Goal: Task Accomplishment & Management: Complete application form

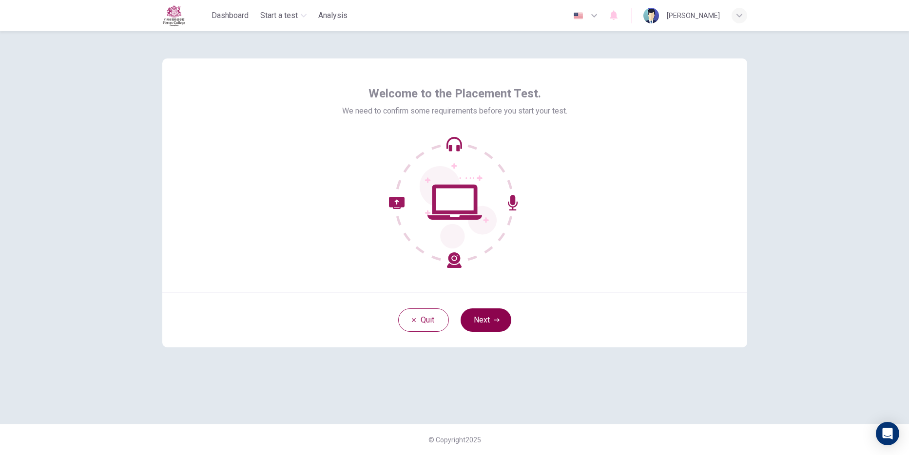
click at [483, 315] on button "Next" at bounding box center [485, 319] width 51 height 23
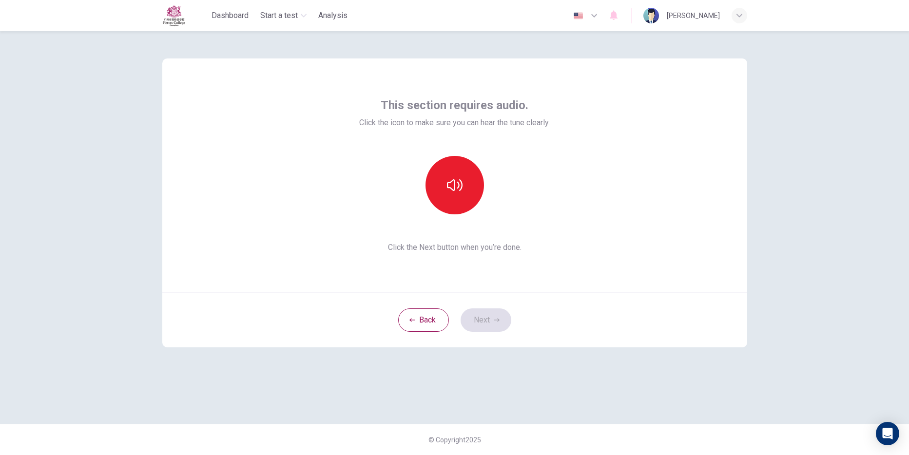
click at [482, 311] on div "Back Next" at bounding box center [454, 319] width 585 height 55
click at [451, 165] on button "button" at bounding box center [454, 185] width 58 height 58
click at [494, 309] on button "Next" at bounding box center [485, 319] width 51 height 23
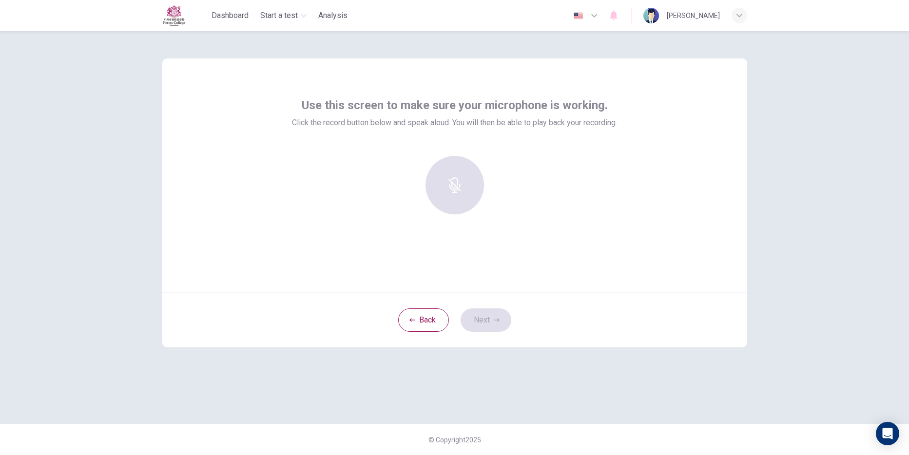
click at [469, 190] on div at bounding box center [454, 185] width 105 height 58
click at [461, 192] on div at bounding box center [454, 185] width 105 height 58
click at [362, 191] on div at bounding box center [454, 189] width 325 height 66
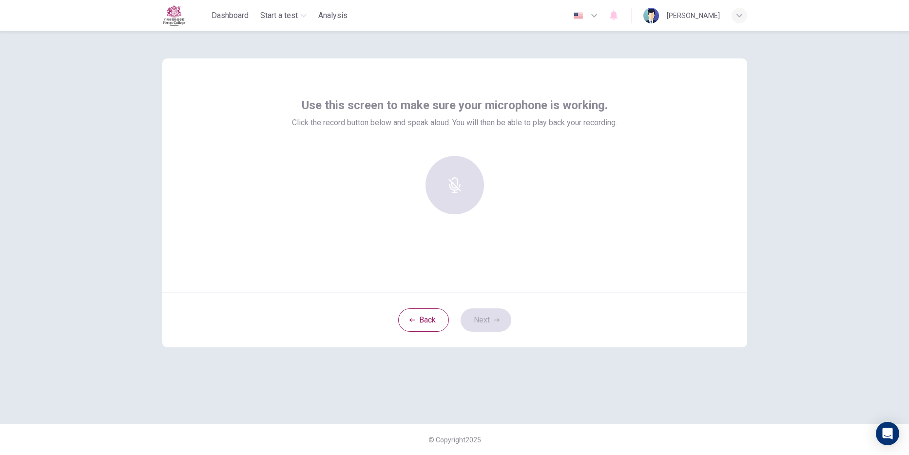
drag, startPoint x: 456, startPoint y: 190, endPoint x: 444, endPoint y: 223, distance: 34.5
click at [455, 190] on div at bounding box center [454, 185] width 105 height 58
click at [475, 316] on div "Back Next" at bounding box center [454, 319] width 585 height 55
drag, startPoint x: 475, startPoint y: 316, endPoint x: 353, endPoint y: 168, distance: 192.0
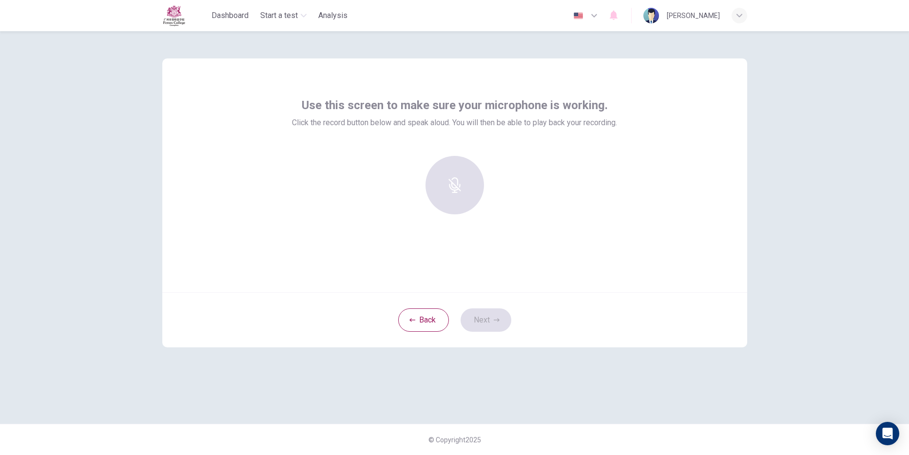
click at [353, 168] on div at bounding box center [454, 189] width 325 height 66
click at [452, 176] on div at bounding box center [454, 185] width 105 height 58
click at [446, 185] on div at bounding box center [454, 185] width 105 height 58
click at [462, 187] on div "Record" at bounding box center [454, 185] width 58 height 58
click at [456, 189] on h6 "Stop" at bounding box center [454, 194] width 15 height 12
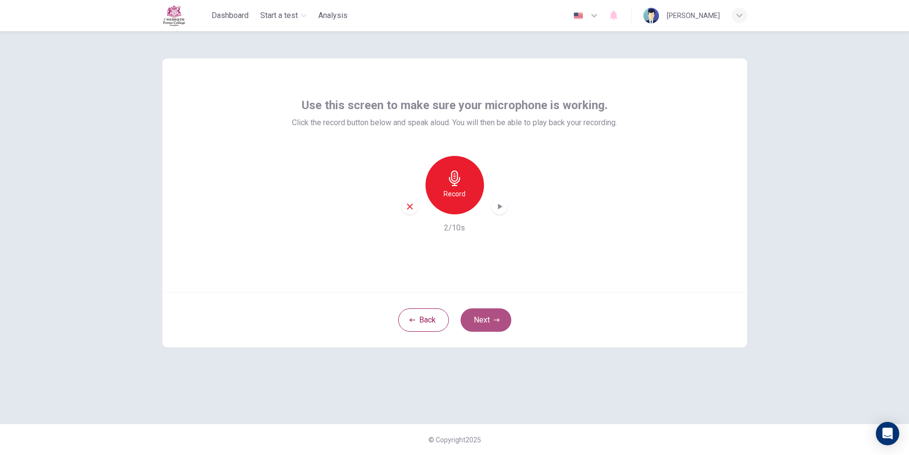
click at [489, 327] on button "Next" at bounding box center [485, 319] width 51 height 23
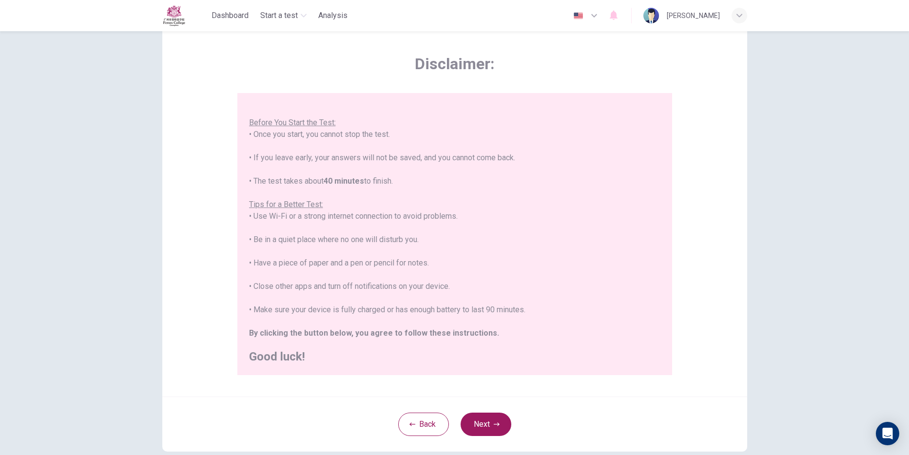
scroll to position [49, 0]
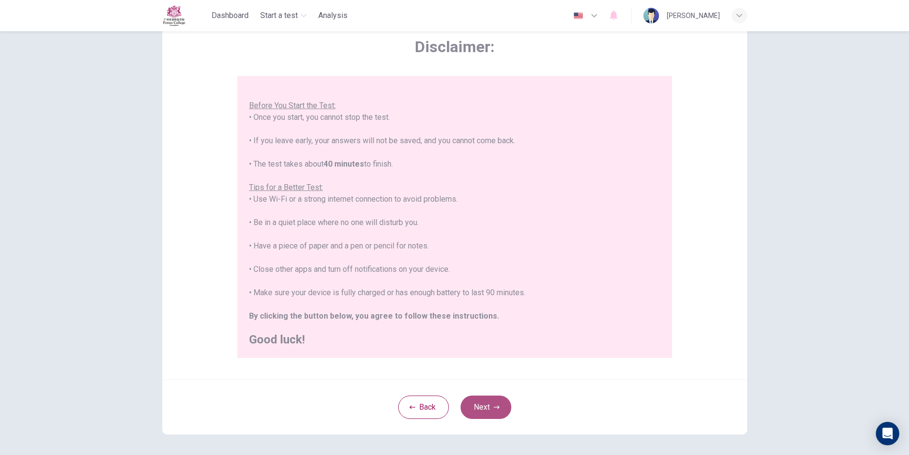
click at [486, 402] on button "Next" at bounding box center [485, 407] width 51 height 23
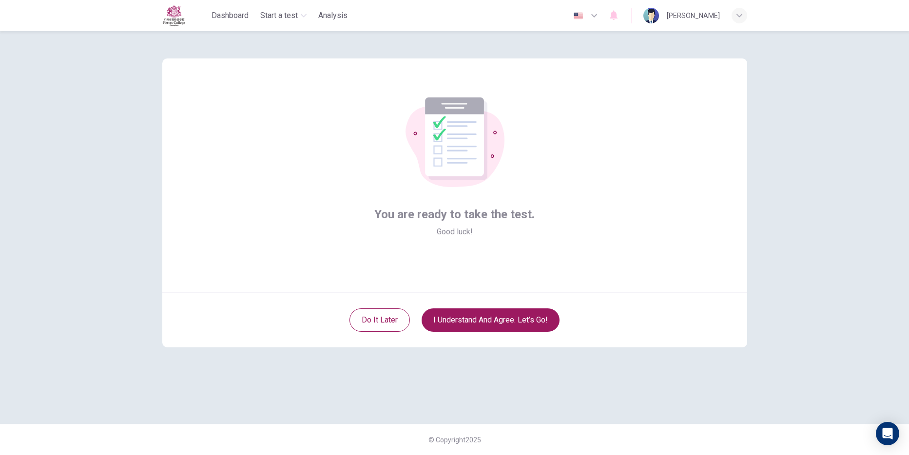
drag, startPoint x: 468, startPoint y: 321, endPoint x: 474, endPoint y: 306, distance: 15.6
click at [470, 321] on button "I understand and agree. Let’s go!" at bounding box center [490, 319] width 138 height 23
drag, startPoint x: 505, startPoint y: 323, endPoint x: 518, endPoint y: 316, distance: 15.3
click at [507, 322] on button "I understand and agree. Let’s go!" at bounding box center [490, 319] width 138 height 23
click at [516, 317] on button "I understand and agree. Let’s go!" at bounding box center [490, 319] width 138 height 23
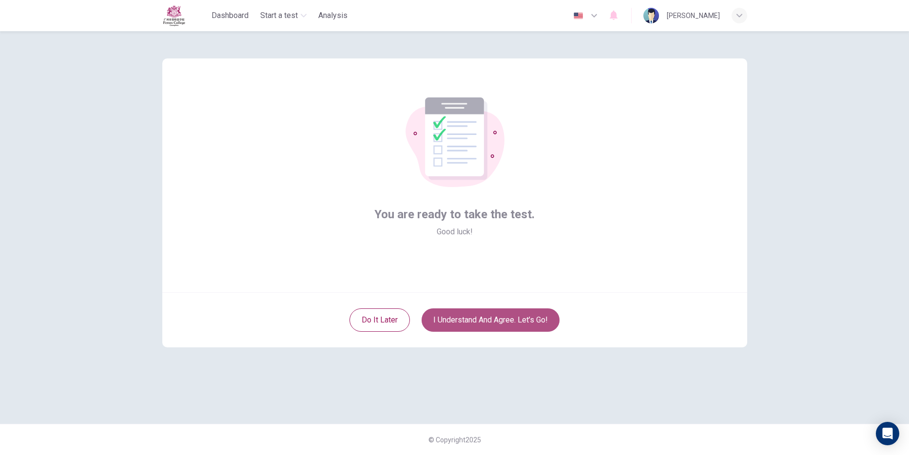
click at [516, 317] on button "I understand and agree. Let’s go!" at bounding box center [490, 319] width 138 height 23
click at [518, 317] on button "I understand and agree. Let’s go!" at bounding box center [490, 319] width 138 height 23
click at [521, 310] on button "I understand and agree. Let’s go!" at bounding box center [490, 319] width 138 height 23
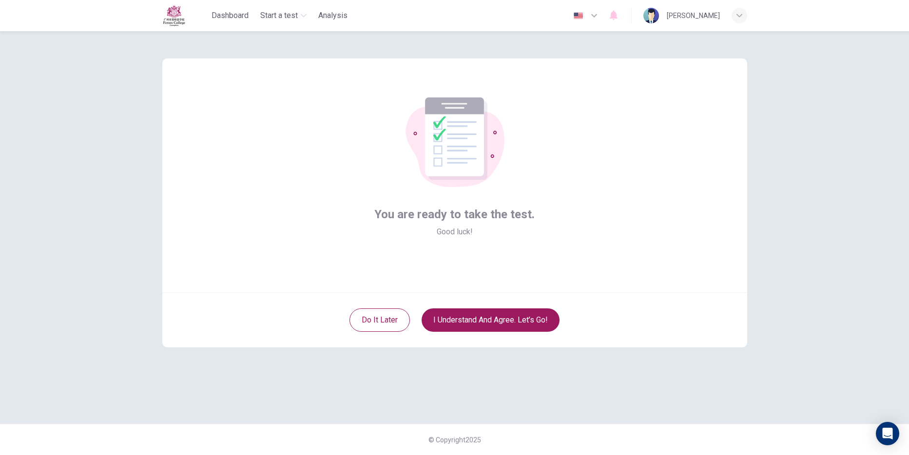
click at [522, 307] on div "Do it later I understand and agree. Let’s go!" at bounding box center [454, 319] width 585 height 55
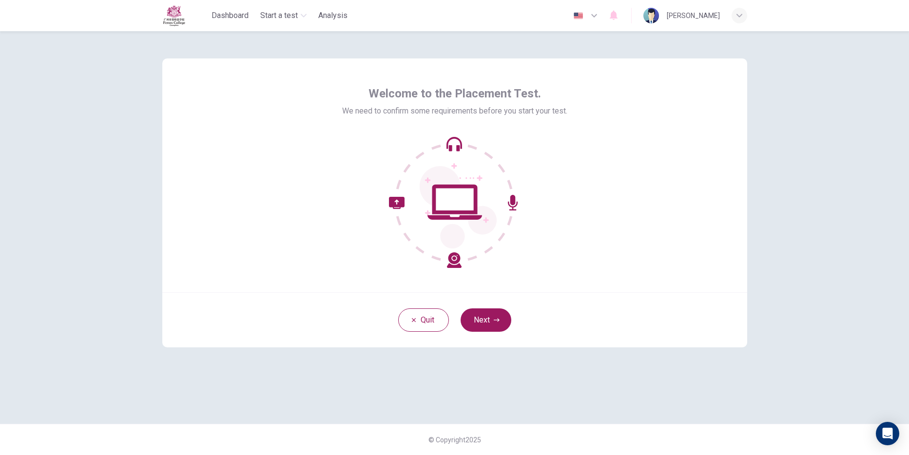
click at [498, 316] on button "Next" at bounding box center [485, 319] width 51 height 23
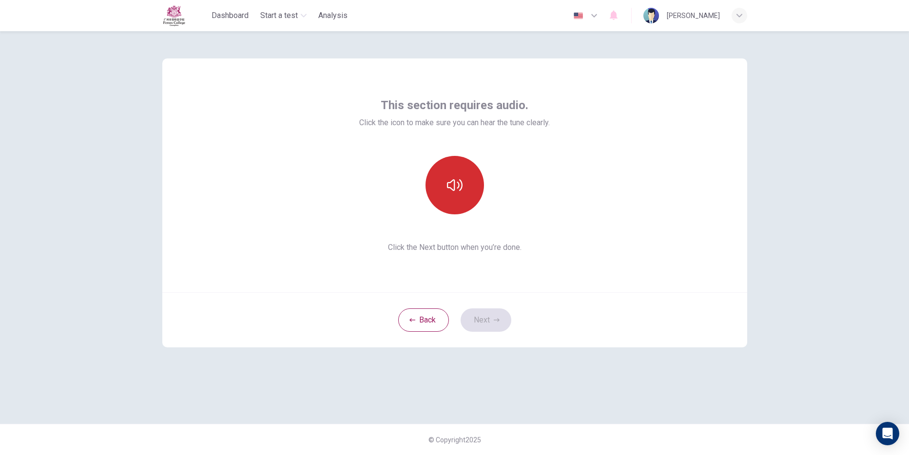
click at [453, 183] on icon "button" at bounding box center [455, 185] width 16 height 16
click at [478, 313] on button "Next" at bounding box center [485, 319] width 51 height 23
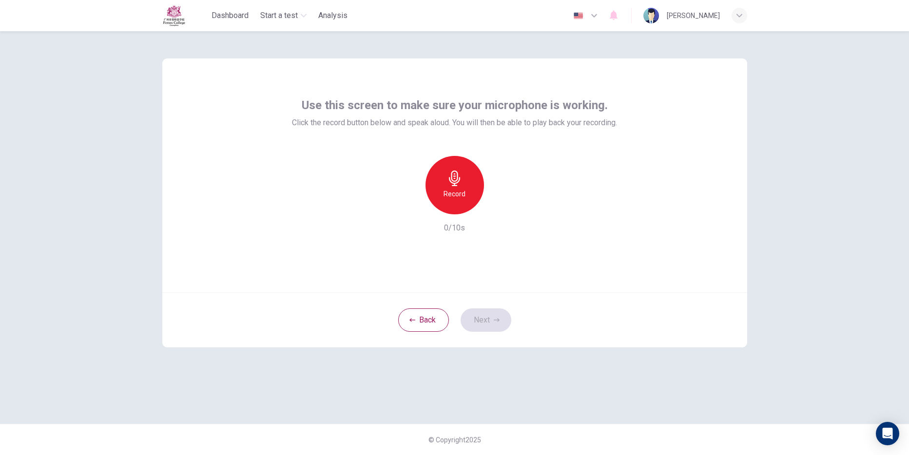
click at [461, 197] on h6 "Record" at bounding box center [454, 194] width 22 height 12
click at [456, 183] on icon "button" at bounding box center [454, 179] width 11 height 16
click at [491, 316] on button "Next" at bounding box center [485, 319] width 51 height 23
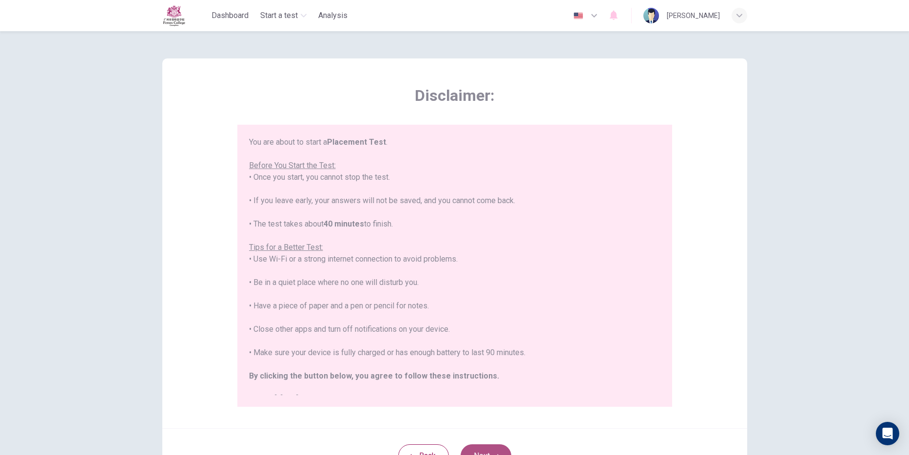
click at [470, 448] on button "Next" at bounding box center [485, 455] width 51 height 23
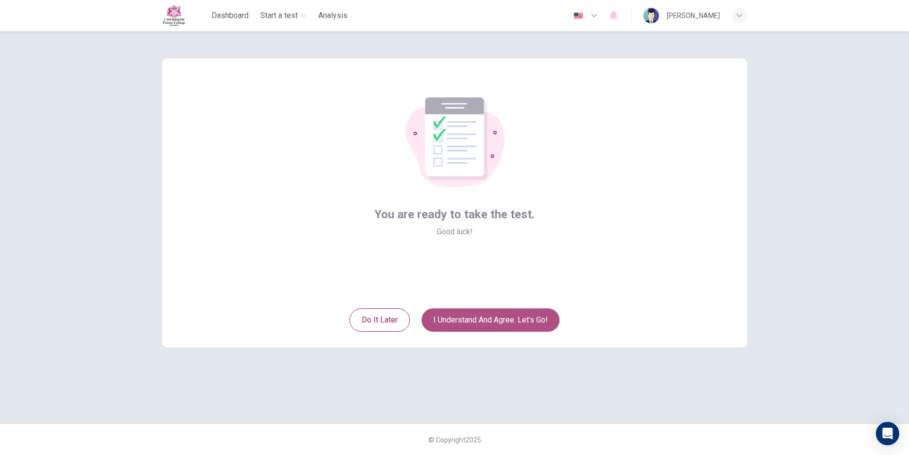
click at [514, 316] on button "I understand and agree. Let’s go!" at bounding box center [490, 319] width 138 height 23
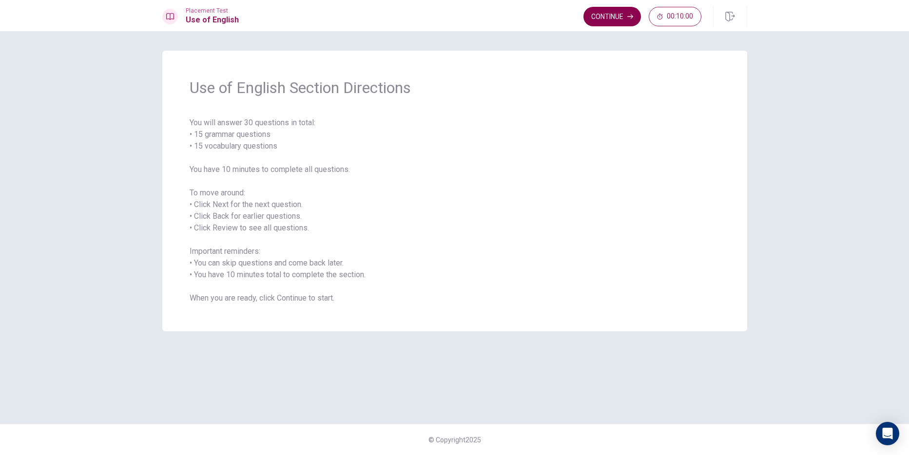
click at [604, 12] on button "Continue" at bounding box center [611, 16] width 57 height 19
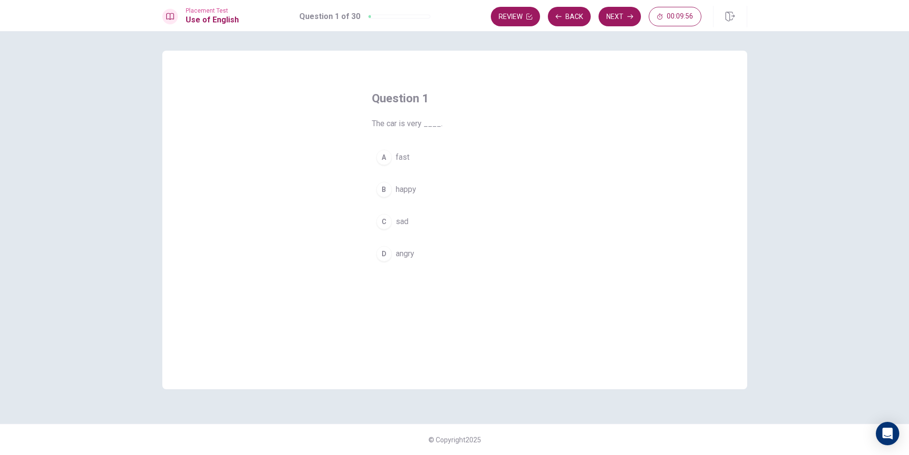
click at [381, 152] on div "A" at bounding box center [384, 158] width 16 height 16
click at [616, 13] on button "Next" at bounding box center [619, 16] width 42 height 19
click at [380, 219] on div "C" at bounding box center [384, 222] width 16 height 16
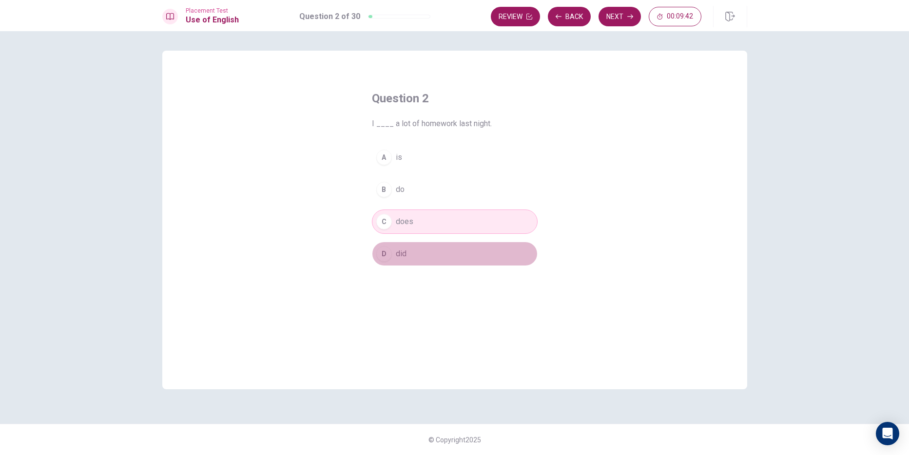
click at [392, 250] on button "D did" at bounding box center [455, 254] width 166 height 24
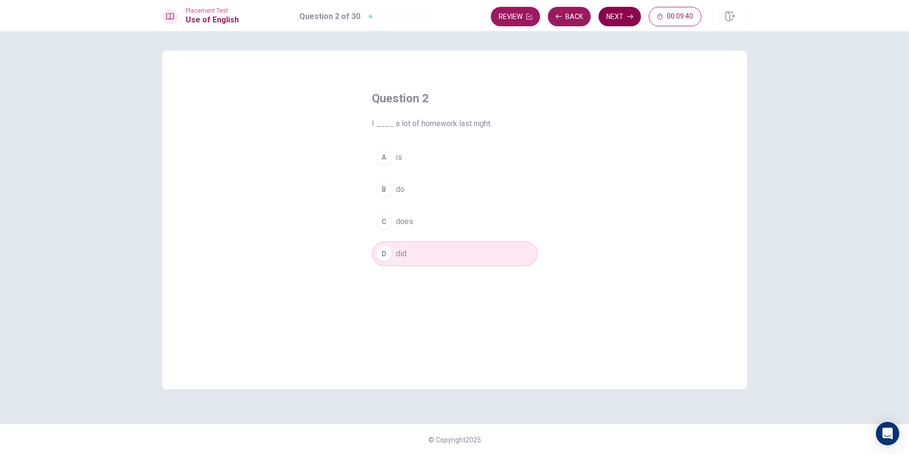
click at [619, 14] on button "Next" at bounding box center [619, 16] width 42 height 19
click at [382, 192] on div "B" at bounding box center [384, 190] width 16 height 16
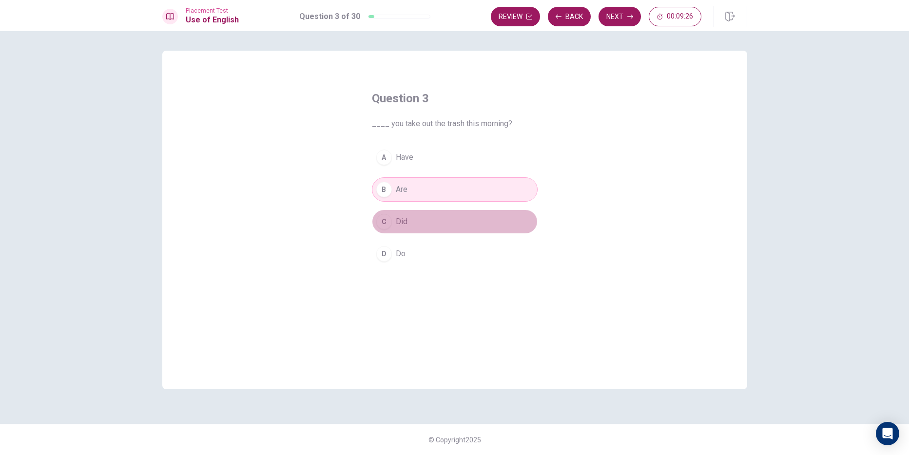
click at [411, 214] on button "C Did" at bounding box center [455, 221] width 166 height 24
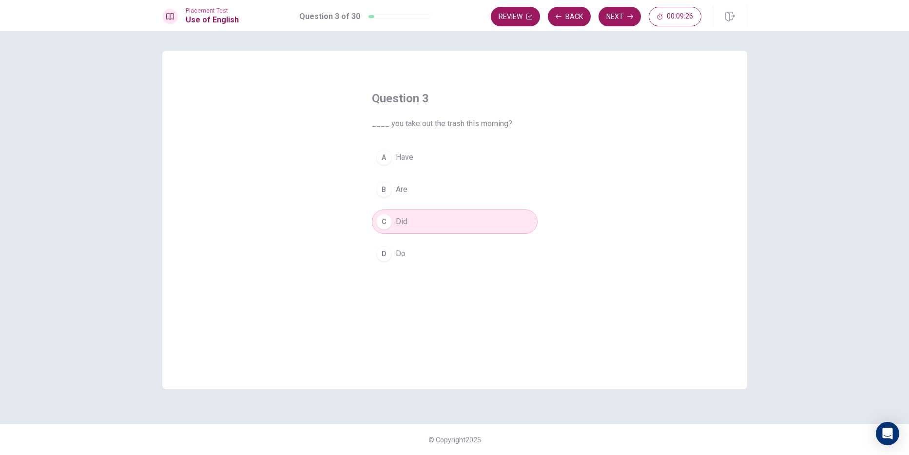
click at [412, 168] on button "A Have" at bounding box center [455, 157] width 166 height 24
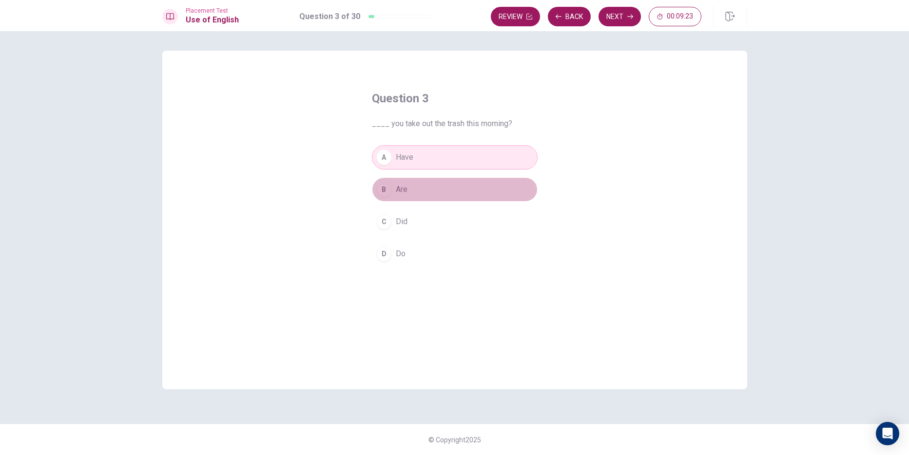
click at [399, 191] on span "Are" at bounding box center [402, 190] width 12 height 12
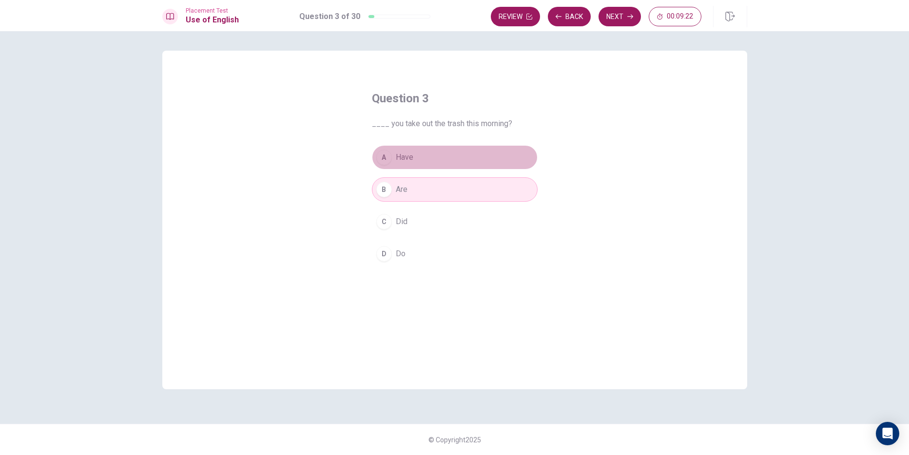
drag, startPoint x: 421, startPoint y: 164, endPoint x: 471, endPoint y: 101, distance: 80.1
click at [421, 164] on button "A Have" at bounding box center [455, 157] width 166 height 24
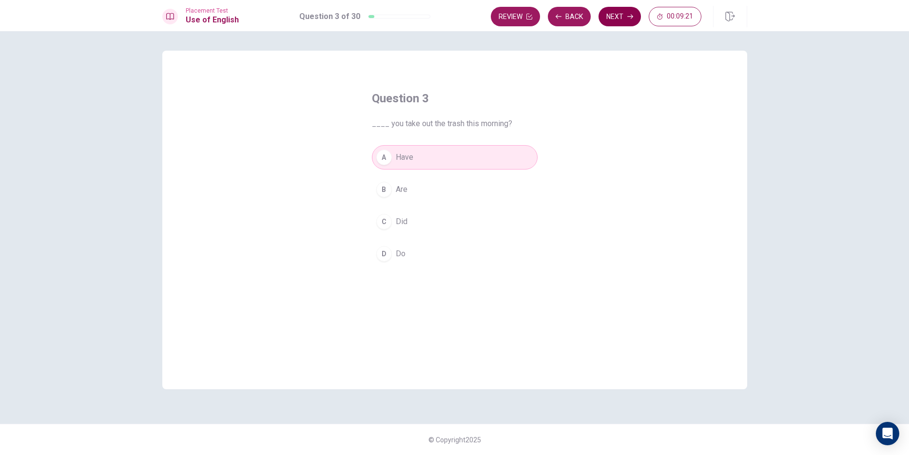
click at [614, 16] on button "Next" at bounding box center [619, 16] width 42 height 19
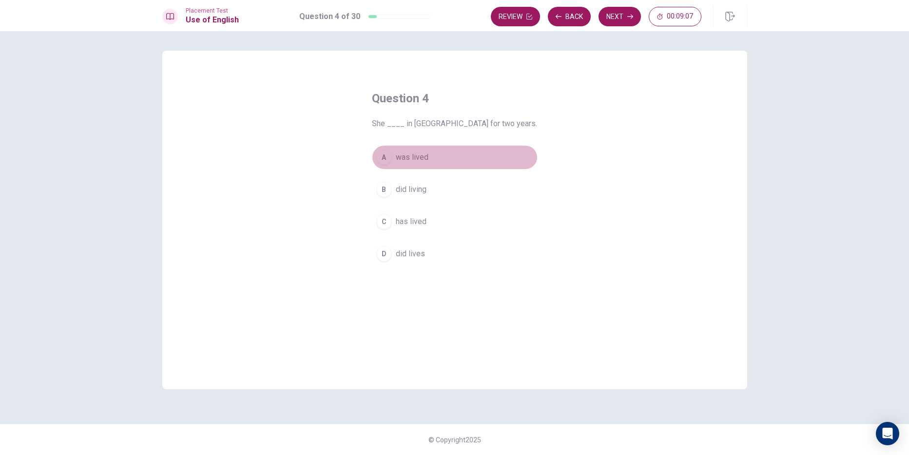
click at [396, 149] on button "A was lived" at bounding box center [455, 157] width 166 height 24
click at [610, 15] on button "Next" at bounding box center [619, 16] width 42 height 19
click at [424, 223] on button "C flower" at bounding box center [455, 221] width 166 height 24
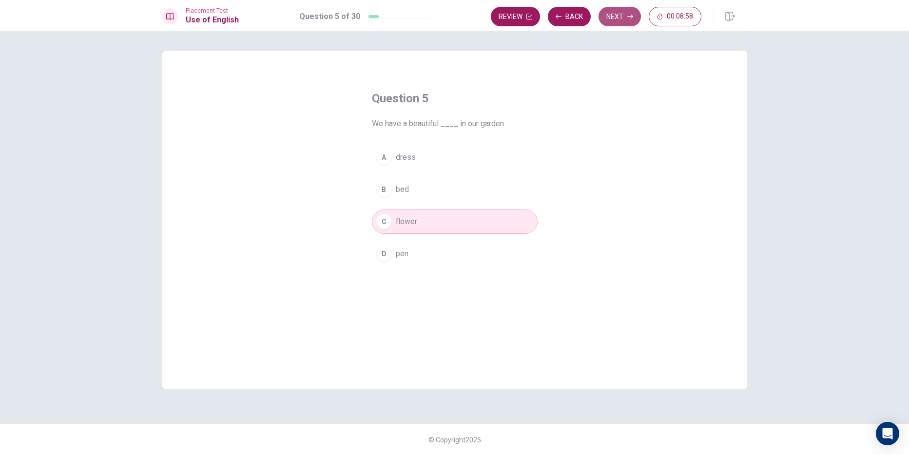
click at [619, 15] on button "Next" at bounding box center [619, 16] width 42 height 19
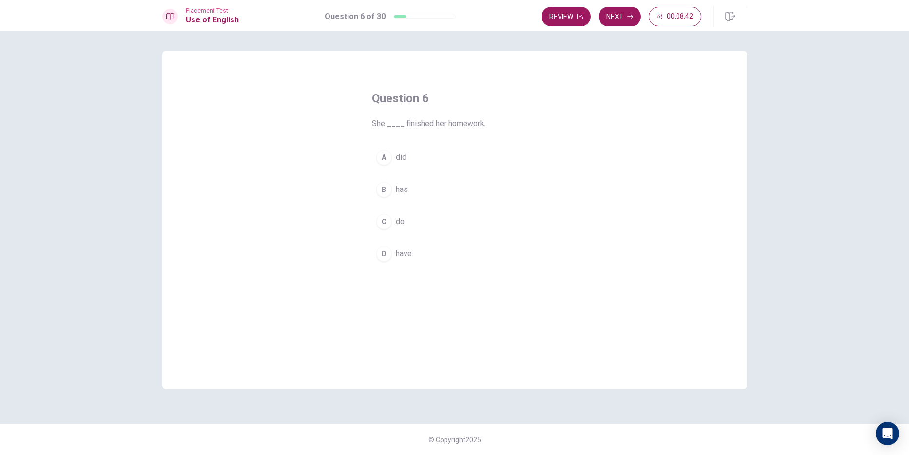
click at [383, 151] on div "A" at bounding box center [384, 158] width 16 height 16
click at [631, 12] on button "Next" at bounding box center [619, 16] width 42 height 19
click at [387, 227] on div "C" at bounding box center [384, 222] width 16 height 16
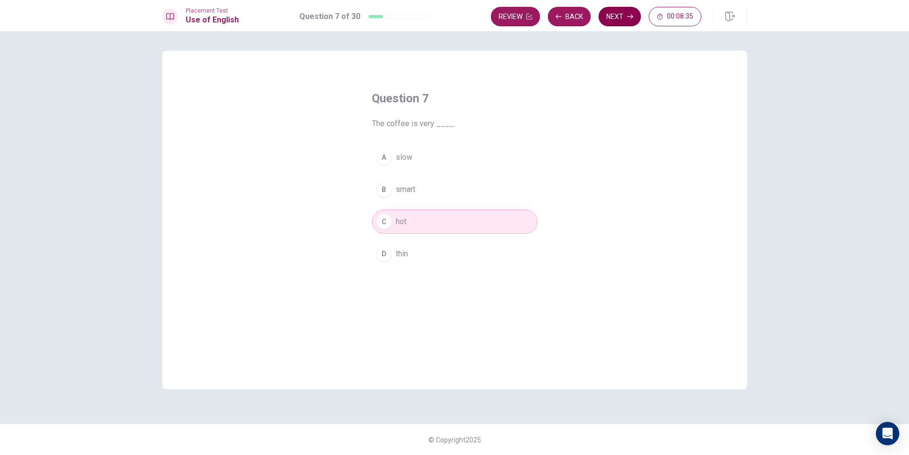
click at [616, 18] on button "Next" at bounding box center [619, 16] width 42 height 19
click at [381, 256] on div "D" at bounding box center [384, 254] width 16 height 16
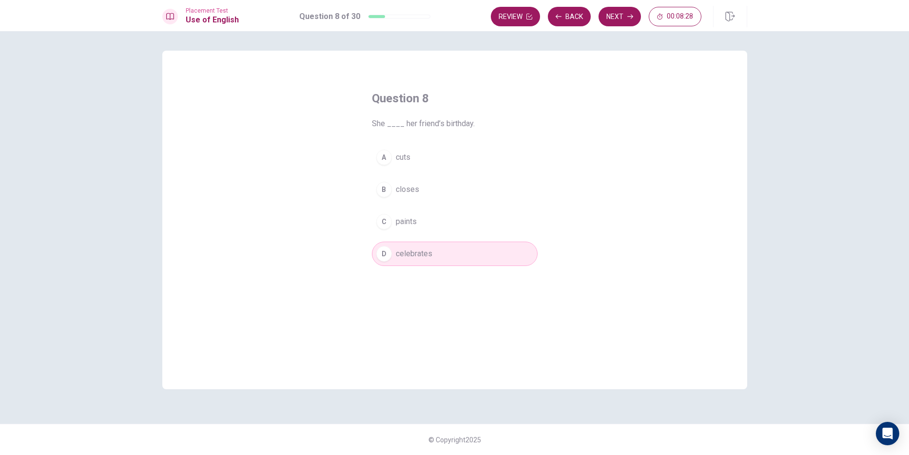
click at [607, 6] on div "Review Back Next 00:08:28" at bounding box center [619, 16] width 256 height 21
click at [611, 16] on button "Next" at bounding box center [619, 16] width 42 height 19
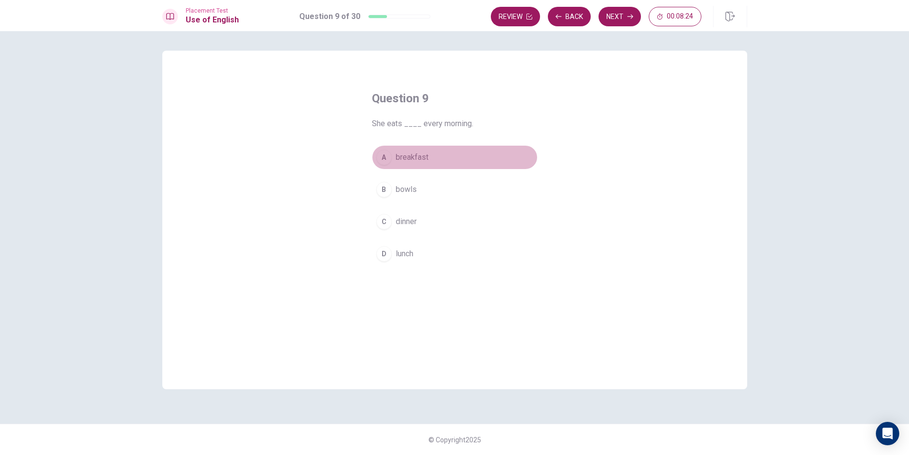
click at [394, 166] on button "A breakfast" at bounding box center [455, 157] width 166 height 24
click at [623, 18] on button "Next" at bounding box center [619, 16] width 42 height 19
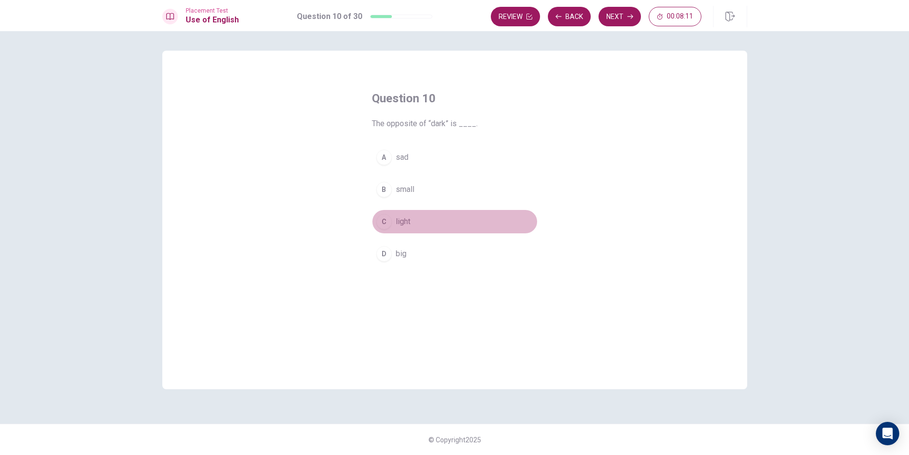
click at [384, 219] on div "C" at bounding box center [384, 222] width 16 height 16
click at [608, 14] on button "Next" at bounding box center [619, 16] width 42 height 19
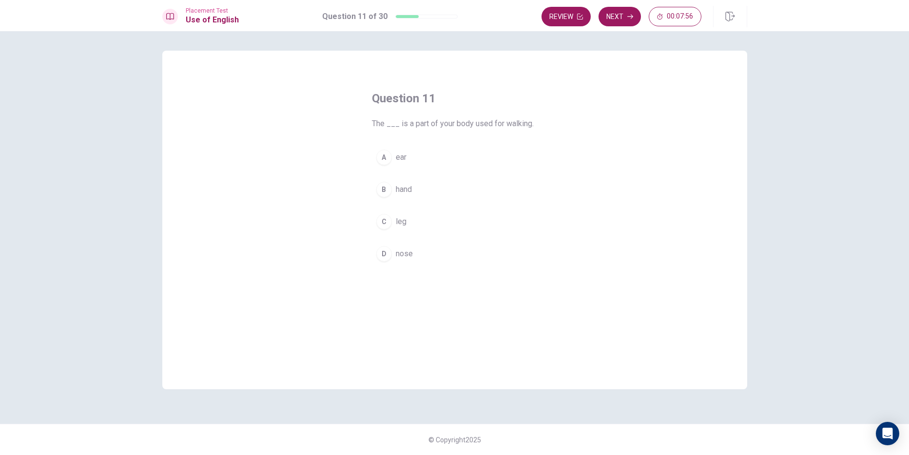
click at [388, 217] on div "C" at bounding box center [384, 222] width 16 height 16
click at [395, 178] on button "B hand" at bounding box center [455, 189] width 166 height 24
click at [613, 20] on button "Next" at bounding box center [619, 16] width 42 height 19
drag, startPoint x: 419, startPoint y: 193, endPoint x: 419, endPoint y: 186, distance: 7.3
click at [419, 186] on button "B Does" at bounding box center [455, 189] width 166 height 24
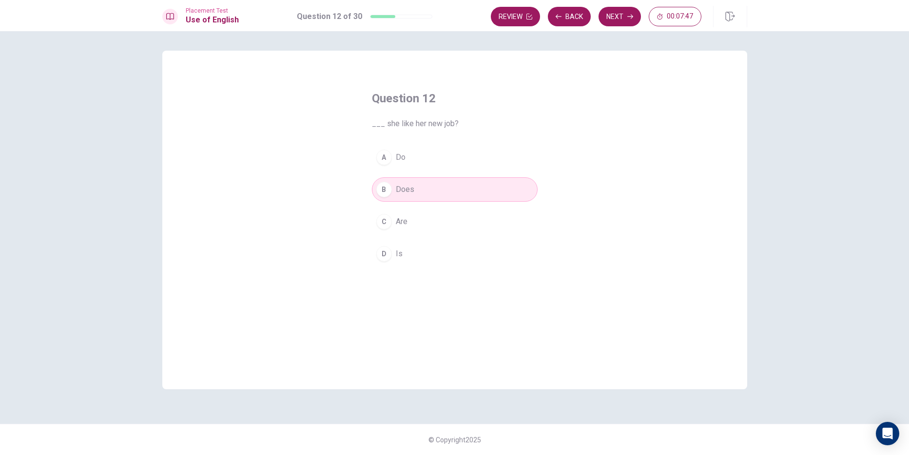
click at [418, 216] on button "C Are" at bounding box center [455, 221] width 166 height 24
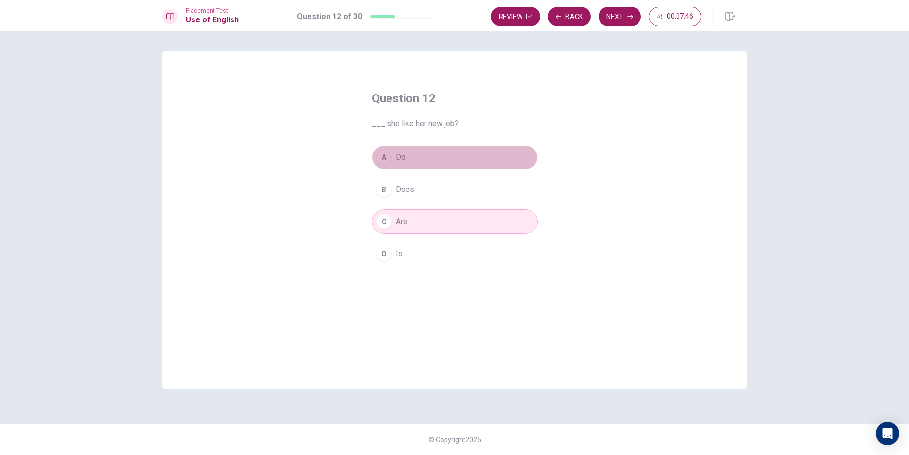
click at [413, 166] on button "A Do" at bounding box center [455, 157] width 166 height 24
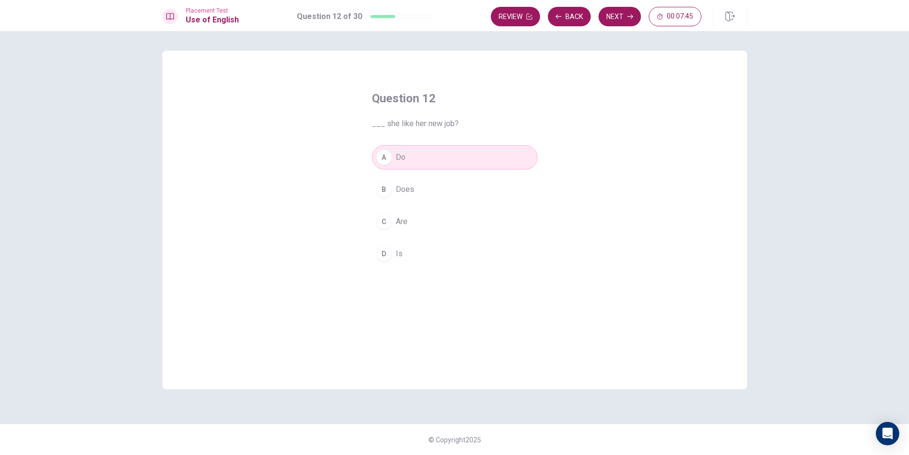
click at [414, 239] on div "A Do B Does C Are D Is" at bounding box center [455, 205] width 166 height 121
click at [427, 187] on button "B Does" at bounding box center [455, 189] width 166 height 24
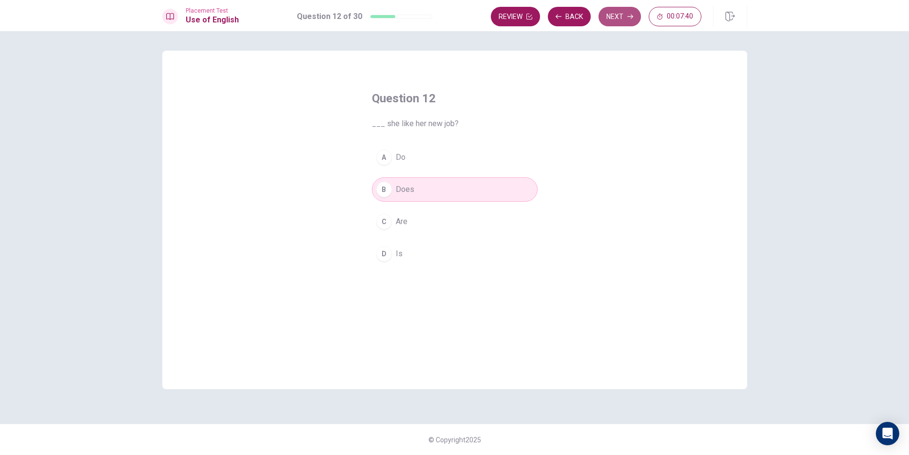
click at [619, 18] on button "Next" at bounding box center [619, 16] width 42 height 19
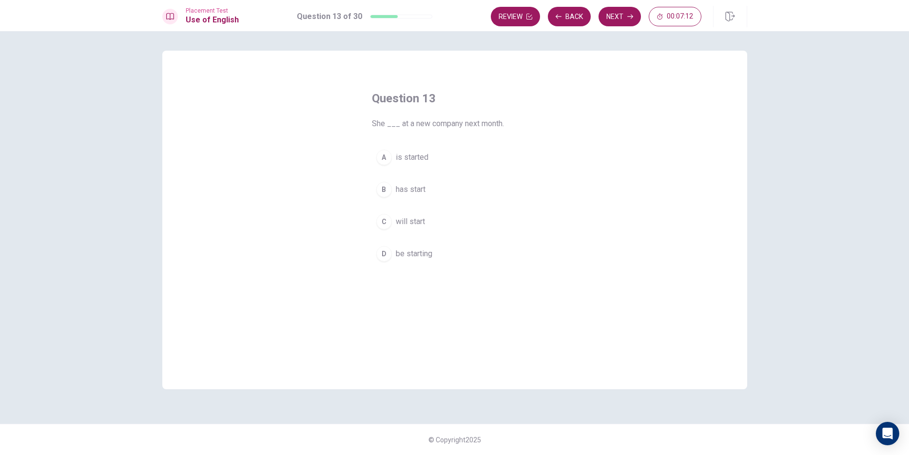
drag, startPoint x: 382, startPoint y: 224, endPoint x: 347, endPoint y: 180, distance: 55.8
click at [382, 223] on div "C" at bounding box center [384, 222] width 16 height 16
click at [605, 11] on button "Next" at bounding box center [619, 16] width 42 height 19
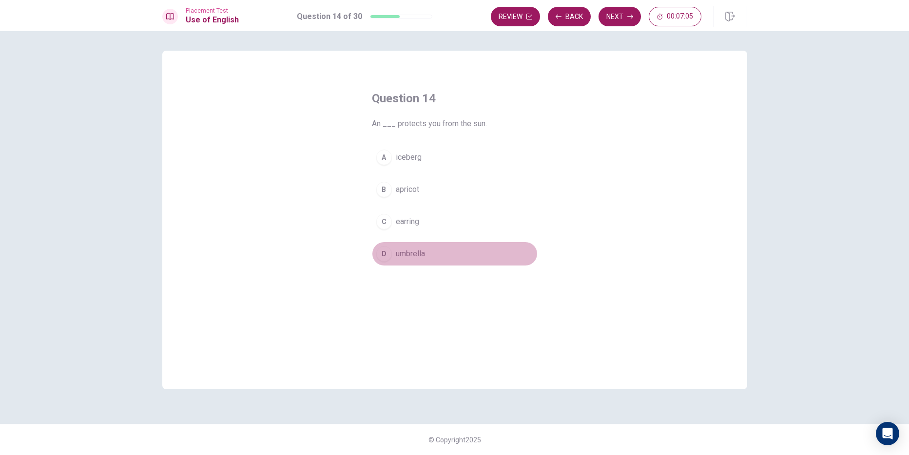
click at [381, 250] on div "D" at bounding box center [384, 254] width 16 height 16
click at [609, 17] on button "Next" at bounding box center [619, 16] width 42 height 19
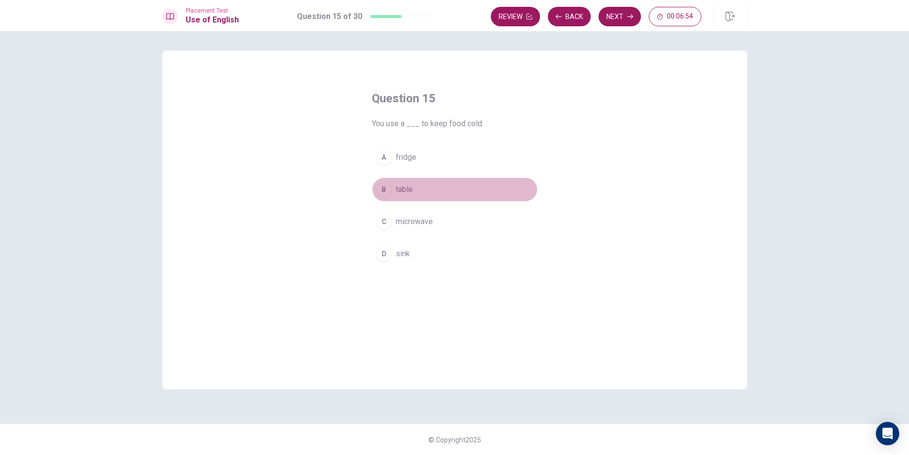
click at [403, 186] on span "table" at bounding box center [404, 190] width 17 height 12
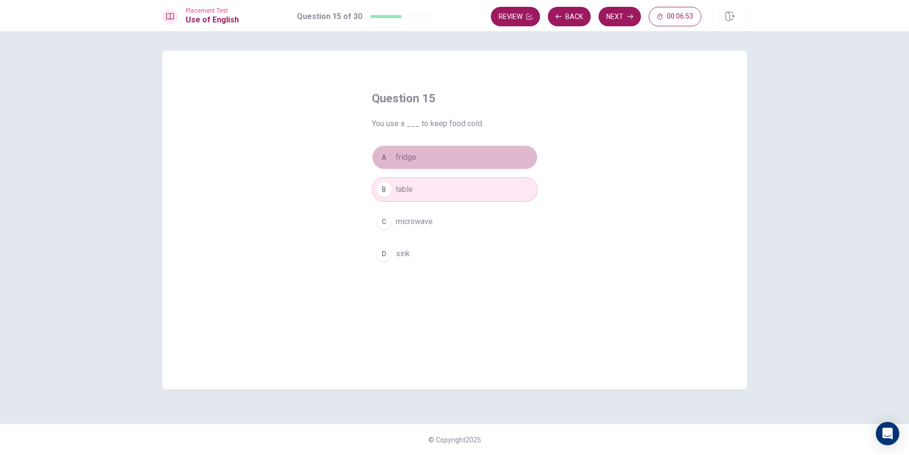
click at [420, 152] on button "A fridge" at bounding box center [455, 157] width 166 height 24
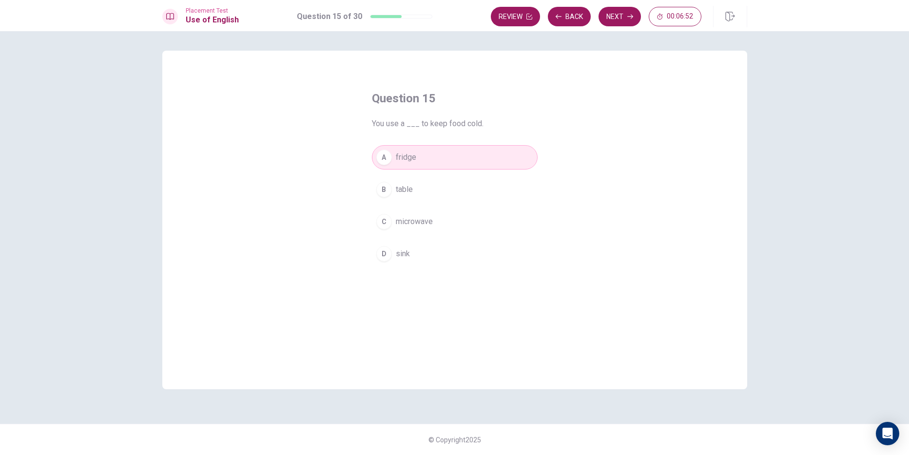
click at [409, 182] on button "B table" at bounding box center [455, 189] width 166 height 24
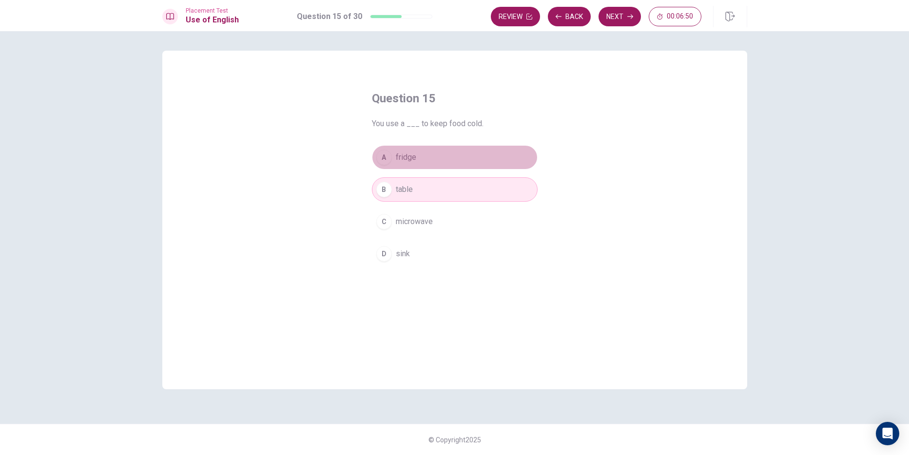
click at [425, 160] on button "A fridge" at bounding box center [455, 157] width 166 height 24
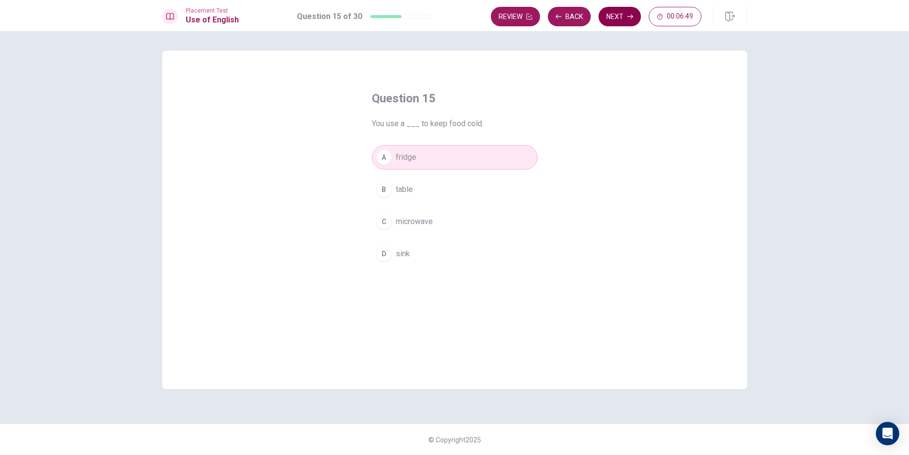
click at [617, 17] on button "Next" at bounding box center [619, 16] width 42 height 19
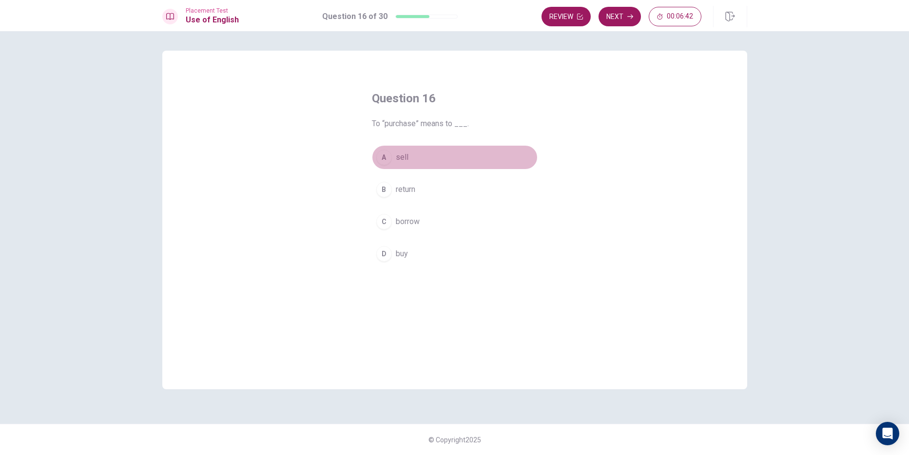
click at [422, 153] on button "A sell" at bounding box center [455, 157] width 166 height 24
click at [614, 8] on button "Next" at bounding box center [619, 16] width 42 height 19
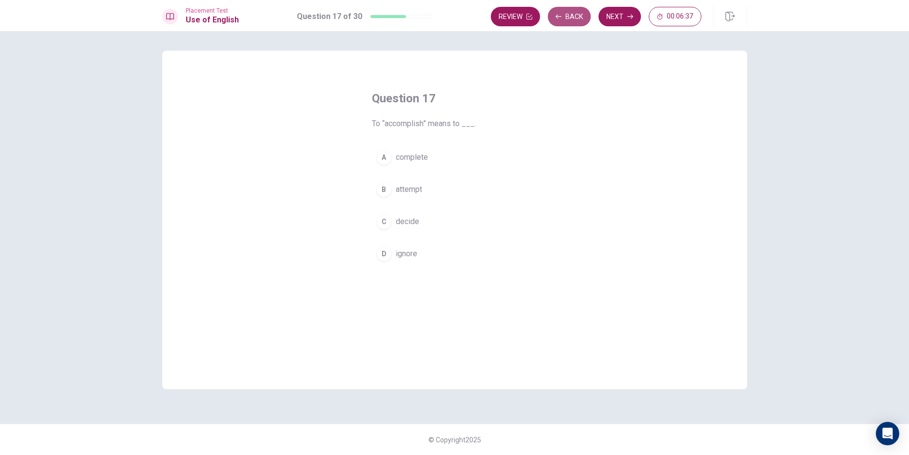
click at [569, 13] on button "Back" at bounding box center [569, 16] width 43 height 19
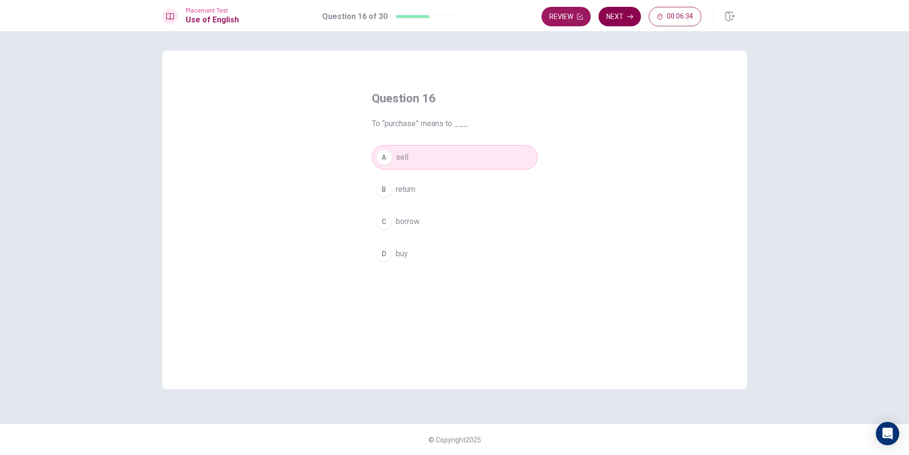
click at [620, 14] on button "Next" at bounding box center [619, 16] width 42 height 19
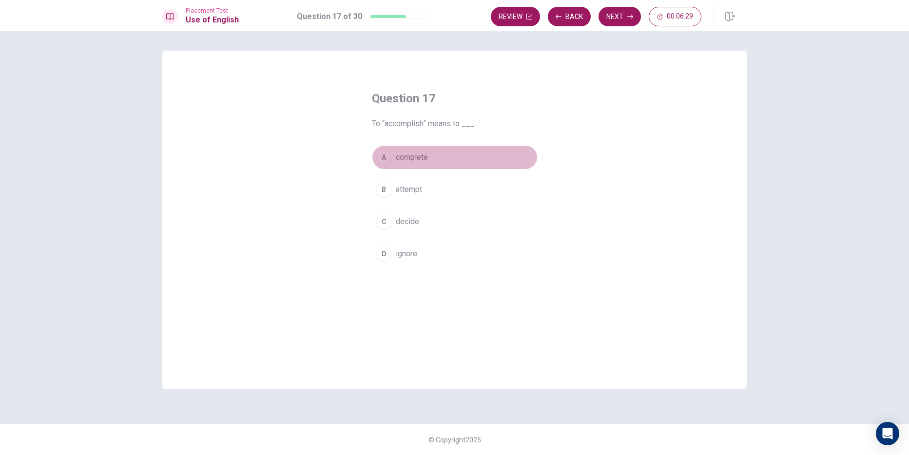
click at [423, 165] on button "A complete" at bounding box center [455, 157] width 166 height 24
click at [611, 15] on button "Next" at bounding box center [619, 16] width 42 height 19
click at [386, 153] on div "A" at bounding box center [384, 158] width 16 height 16
click at [614, 7] on button "Next" at bounding box center [619, 16] width 42 height 19
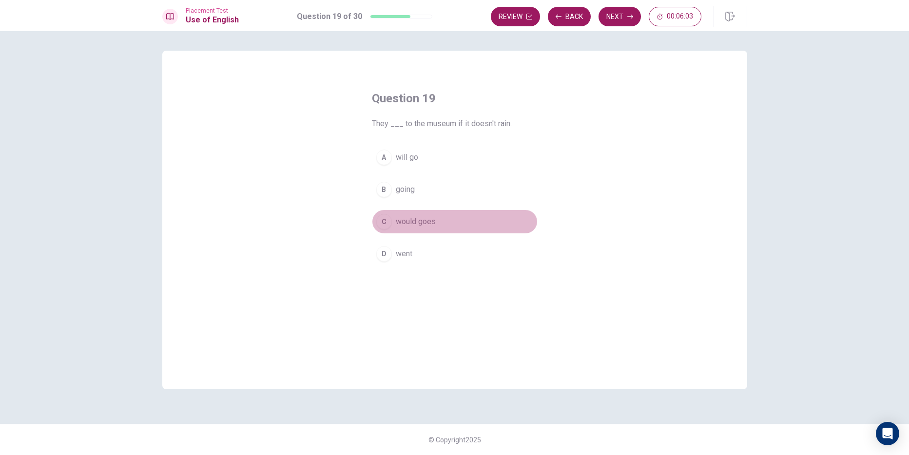
click at [435, 227] on span "would goes" at bounding box center [416, 222] width 40 height 12
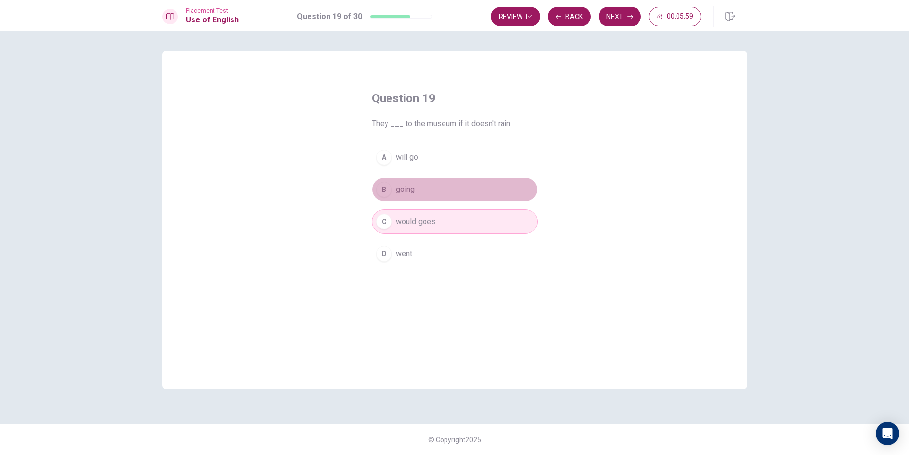
click at [437, 188] on button "B going" at bounding box center [455, 189] width 166 height 24
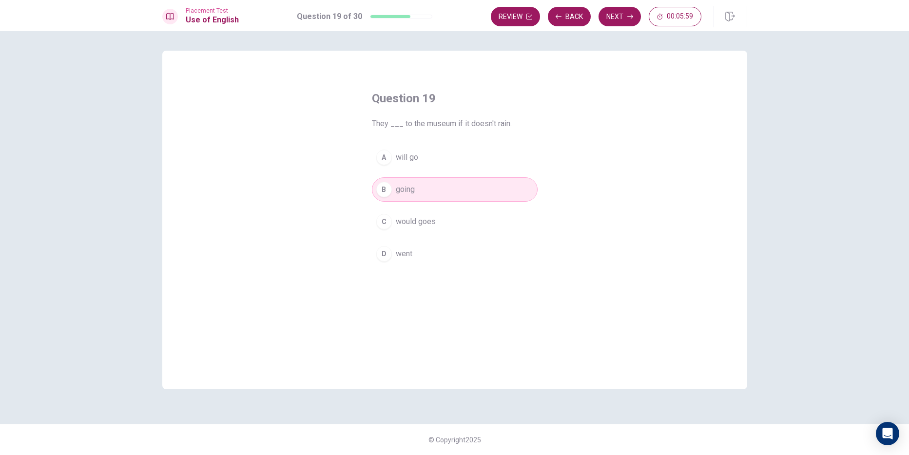
click at [431, 223] on span "would goes" at bounding box center [416, 222] width 40 height 12
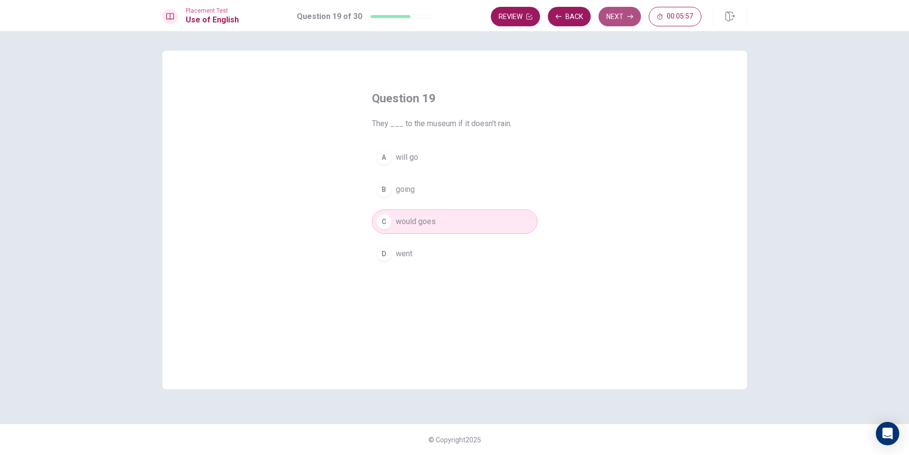
click at [614, 14] on button "Next" at bounding box center [619, 16] width 42 height 19
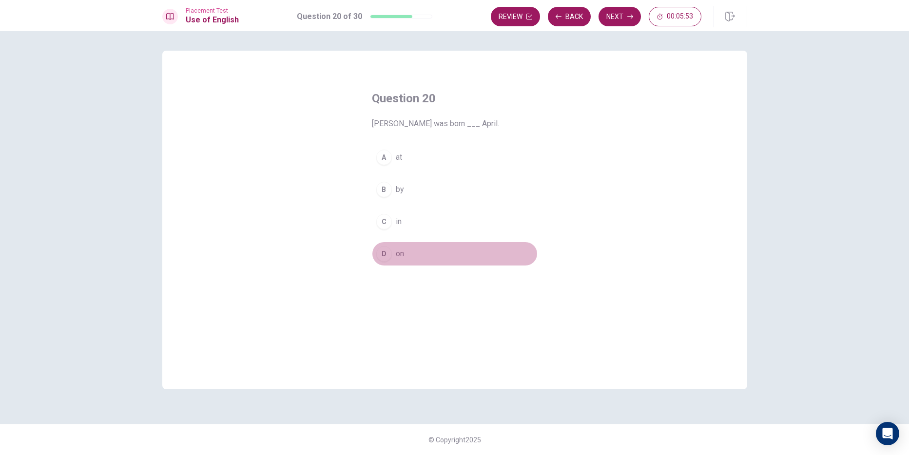
click at [414, 247] on button "D on" at bounding box center [455, 254] width 166 height 24
click at [414, 238] on div "A at B by C in D on" at bounding box center [455, 205] width 166 height 121
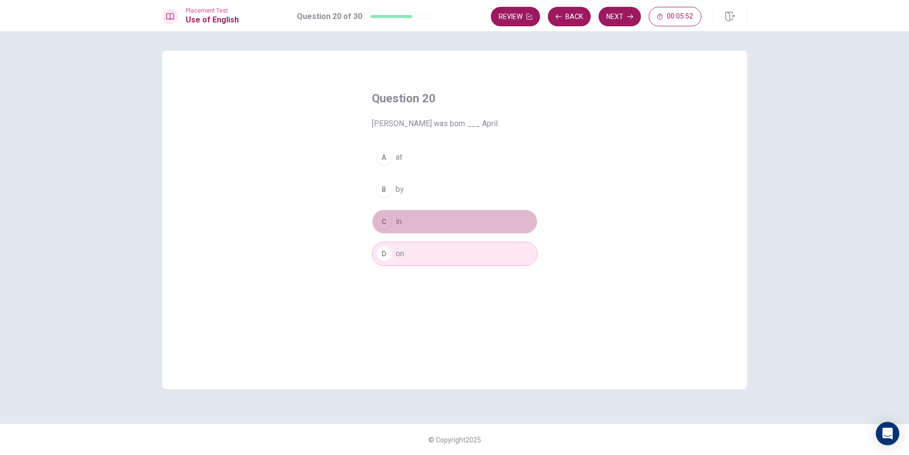
click at [414, 230] on button "C in" at bounding box center [455, 221] width 166 height 24
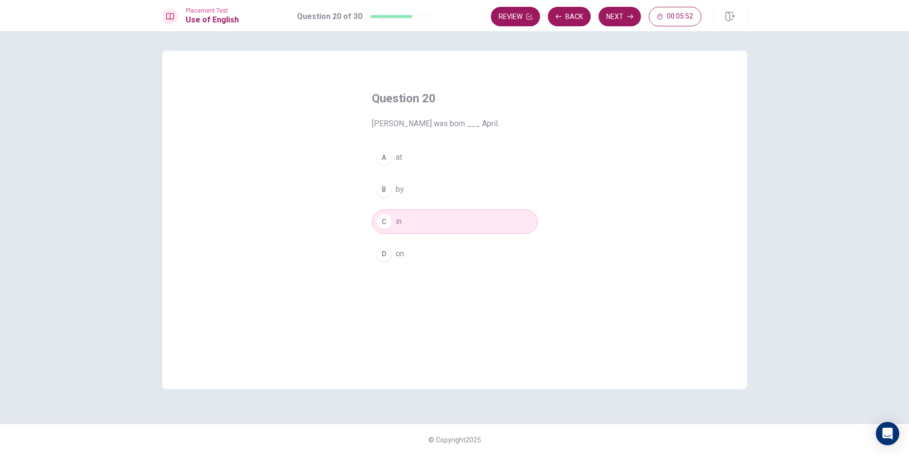
click at [421, 195] on button "B by" at bounding box center [455, 189] width 166 height 24
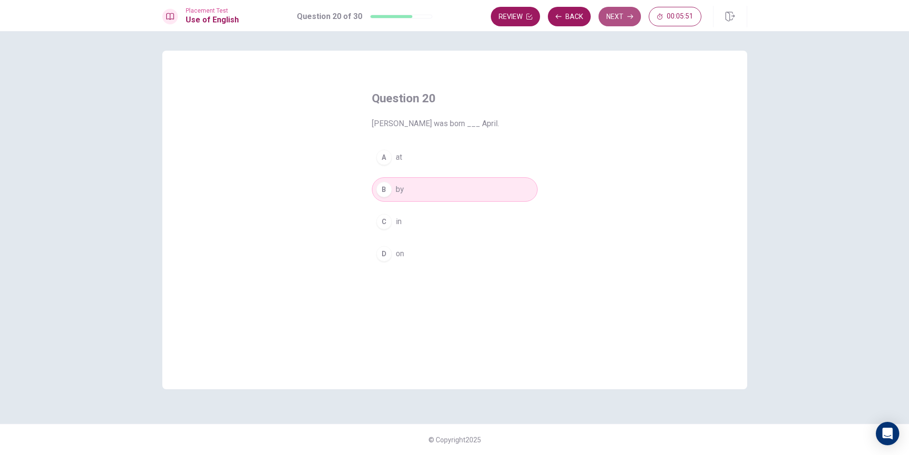
click at [629, 10] on button "Next" at bounding box center [619, 16] width 42 height 19
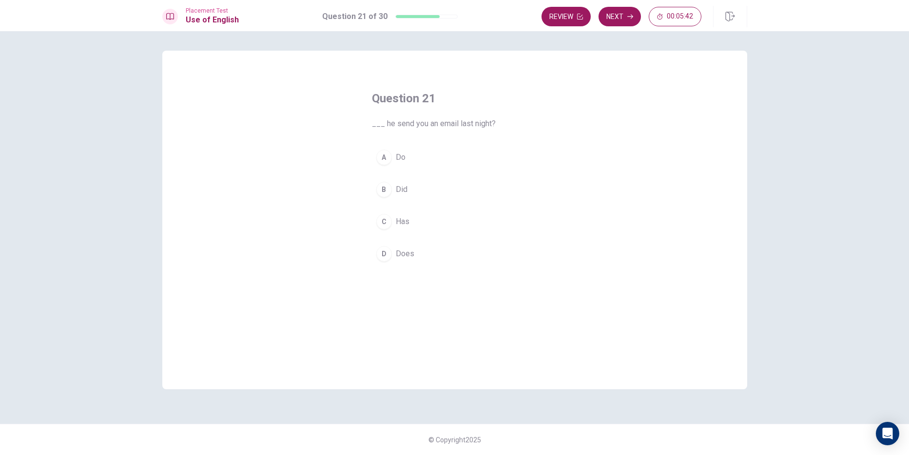
click at [422, 191] on button "B Did" at bounding box center [455, 189] width 166 height 24
click at [611, 17] on button "Next" at bounding box center [619, 16] width 42 height 19
drag, startPoint x: 387, startPoint y: 194, endPoint x: 506, endPoint y: 139, distance: 131.0
click at [403, 181] on button "B waiter" at bounding box center [455, 189] width 166 height 24
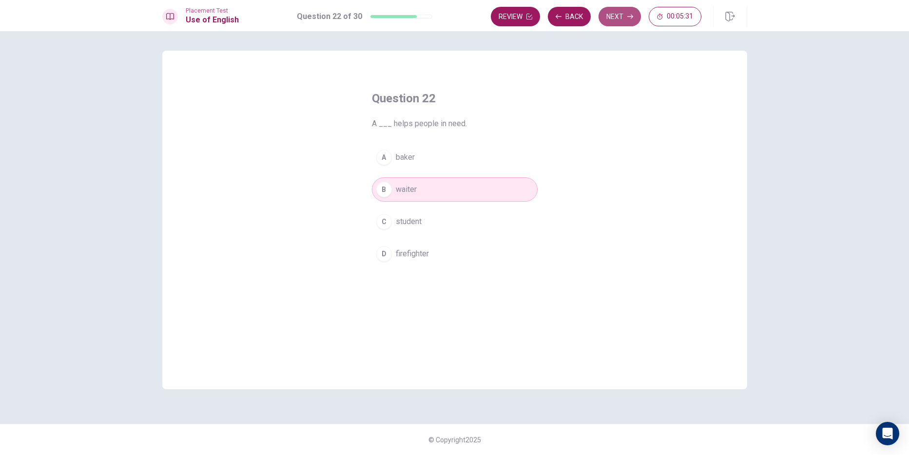
click at [629, 13] on button "Next" at bounding box center [619, 16] width 42 height 19
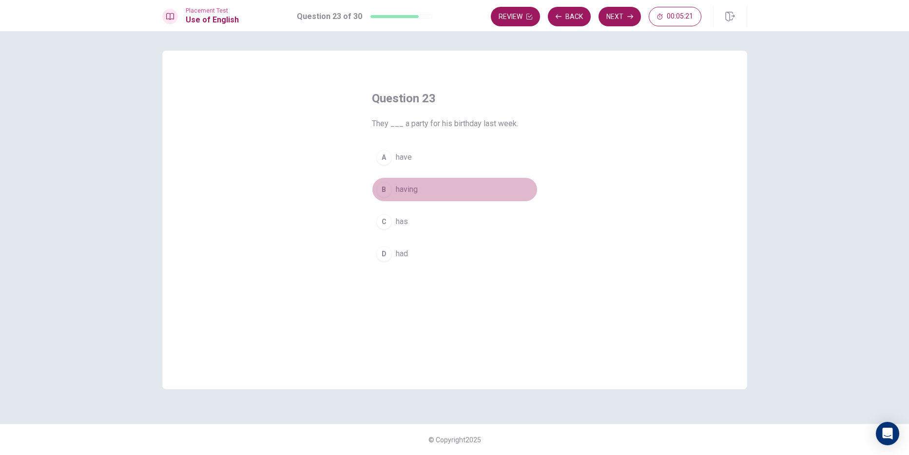
click at [398, 186] on span "having" at bounding box center [407, 190] width 22 height 12
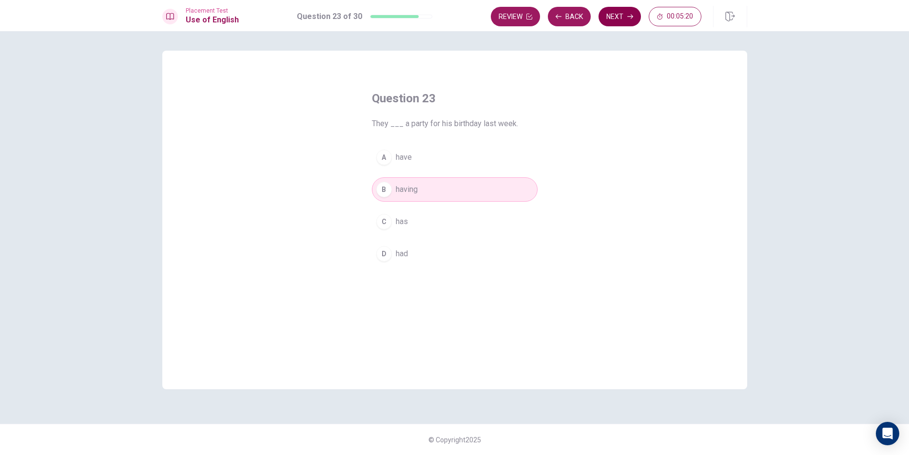
click at [610, 16] on button "Next" at bounding box center [619, 16] width 42 height 19
click at [392, 157] on button "A lived" at bounding box center [455, 157] width 166 height 24
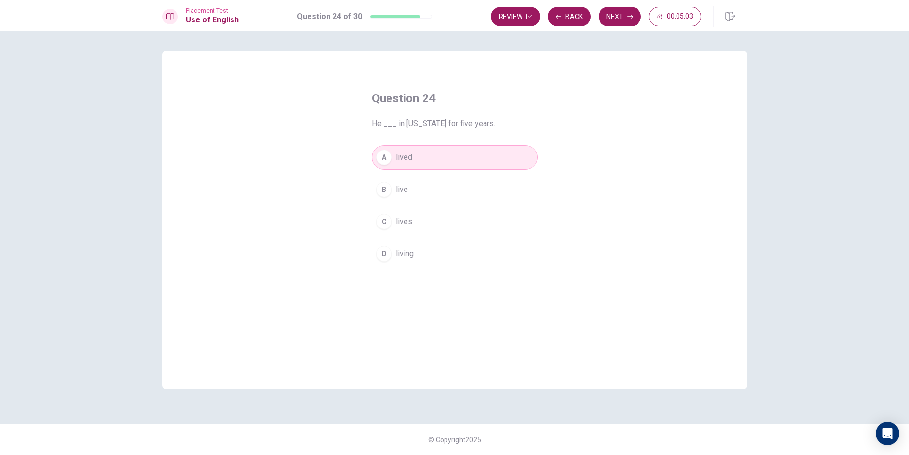
click at [435, 251] on button "D living" at bounding box center [455, 254] width 166 height 24
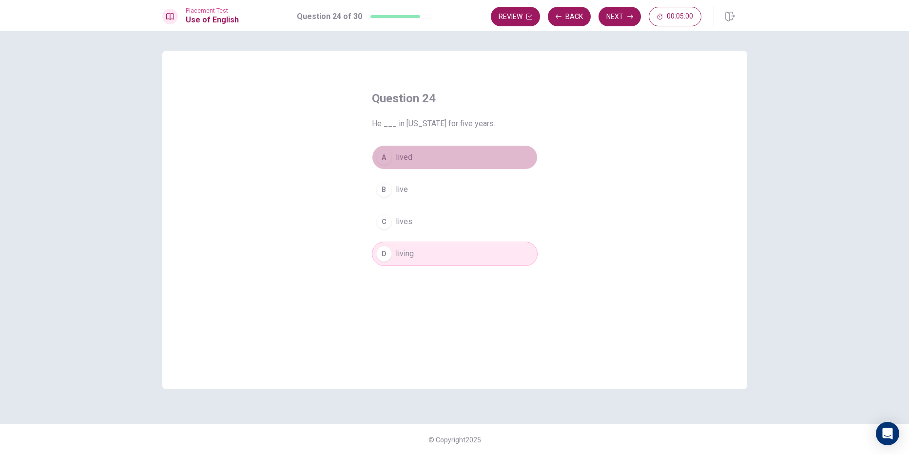
click at [443, 156] on button "A lived" at bounding box center [455, 157] width 166 height 24
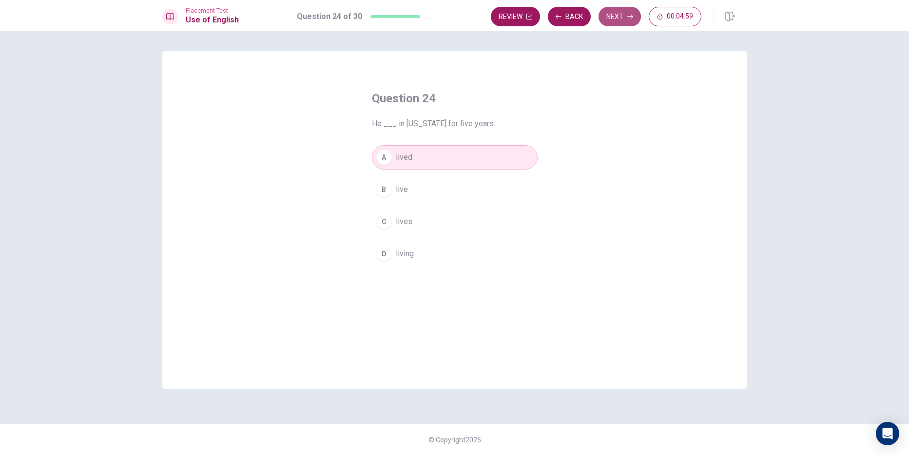
click at [607, 19] on button "Next" at bounding box center [619, 16] width 42 height 19
click at [422, 155] on button "A going" at bounding box center [455, 157] width 166 height 24
click at [621, 21] on button "Next" at bounding box center [619, 16] width 42 height 19
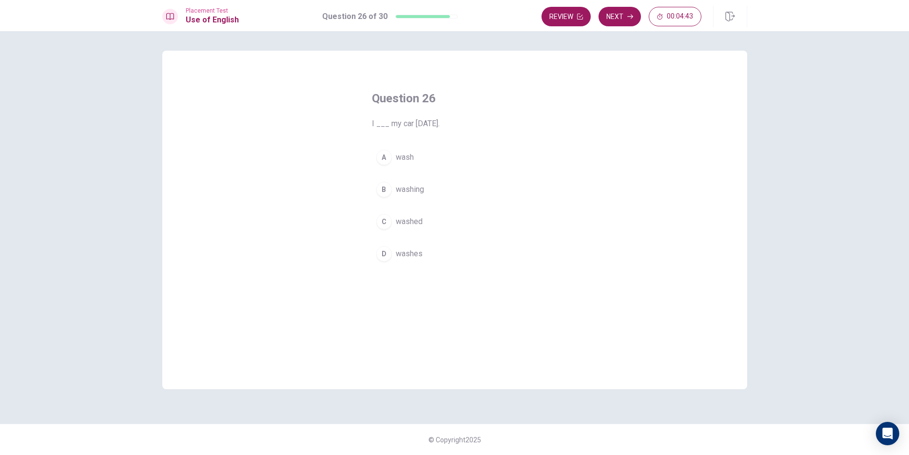
click at [435, 225] on button "C washed" at bounding box center [455, 221] width 166 height 24
click at [426, 272] on div "Question 26 I ___ my car [DATE]. A wash B washing C washed D washes" at bounding box center [454, 178] width 205 height 207
click at [451, 234] on div "A wash B washing C washed D washes" at bounding box center [455, 205] width 166 height 121
click at [440, 249] on button "D washes" at bounding box center [455, 254] width 166 height 24
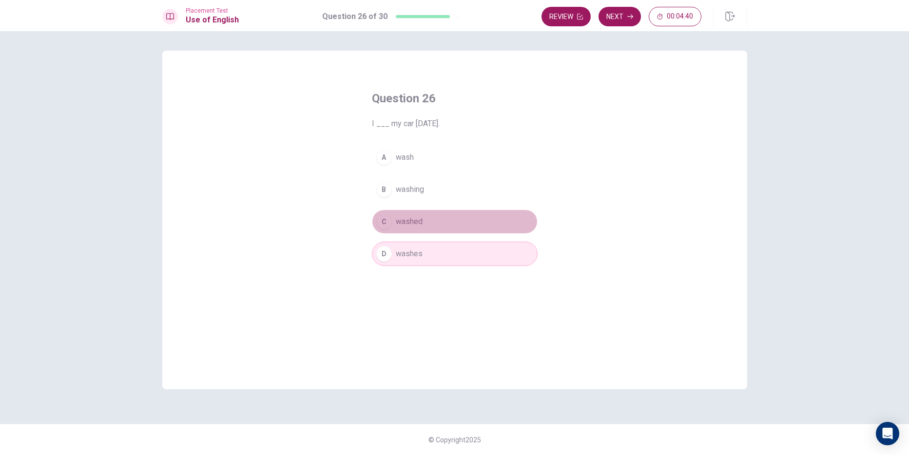
click at [442, 218] on button "C washed" at bounding box center [455, 221] width 166 height 24
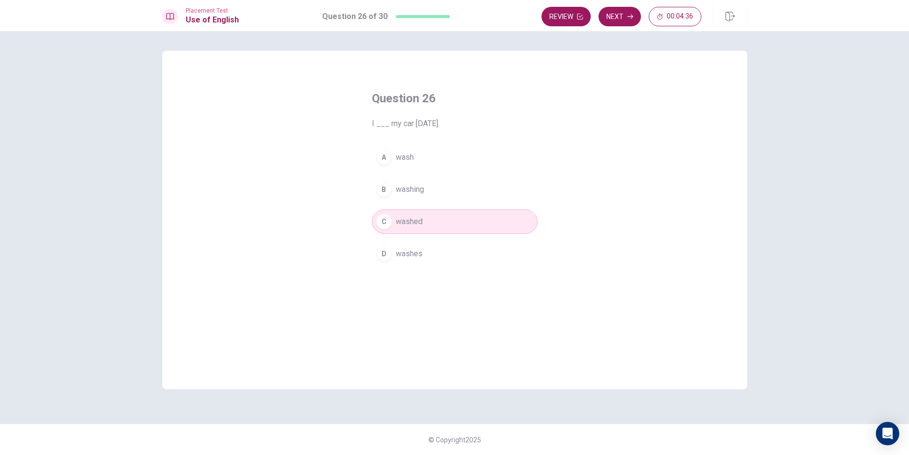
drag, startPoint x: 438, startPoint y: 256, endPoint x: 500, endPoint y: 239, distance: 64.3
click at [439, 256] on button "D washes" at bounding box center [455, 254] width 166 height 24
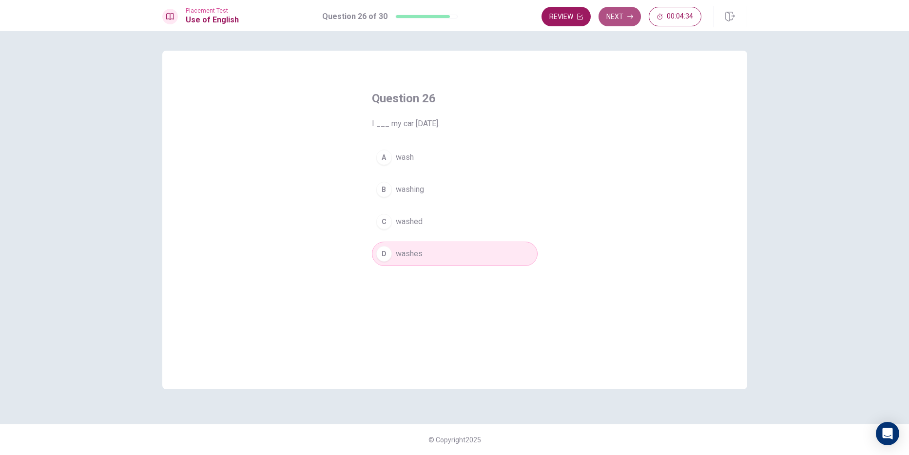
click at [618, 19] on button "Next" at bounding box center [619, 16] width 42 height 19
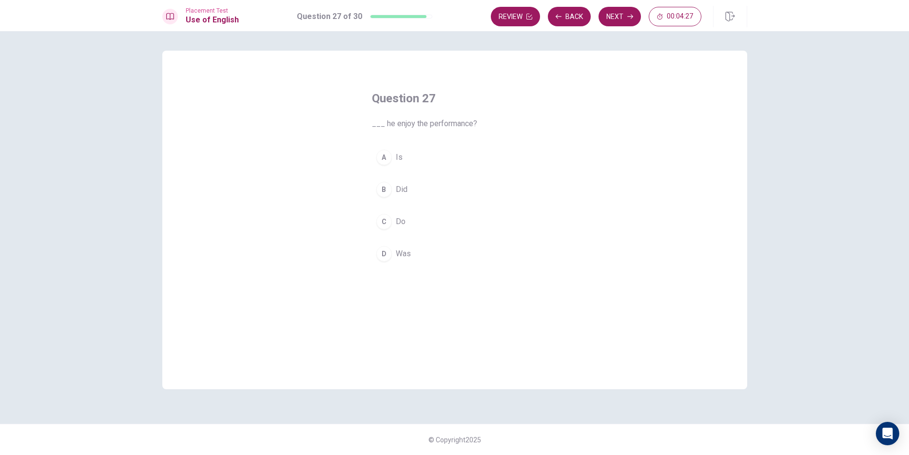
click at [386, 184] on div "B" at bounding box center [384, 190] width 16 height 16
click at [605, 18] on button "Next" at bounding box center [619, 16] width 42 height 19
click at [385, 157] on div "A" at bounding box center [384, 158] width 16 height 16
click at [614, 8] on button "Next" at bounding box center [619, 16] width 42 height 19
click at [400, 253] on span "eat" at bounding box center [401, 254] width 11 height 12
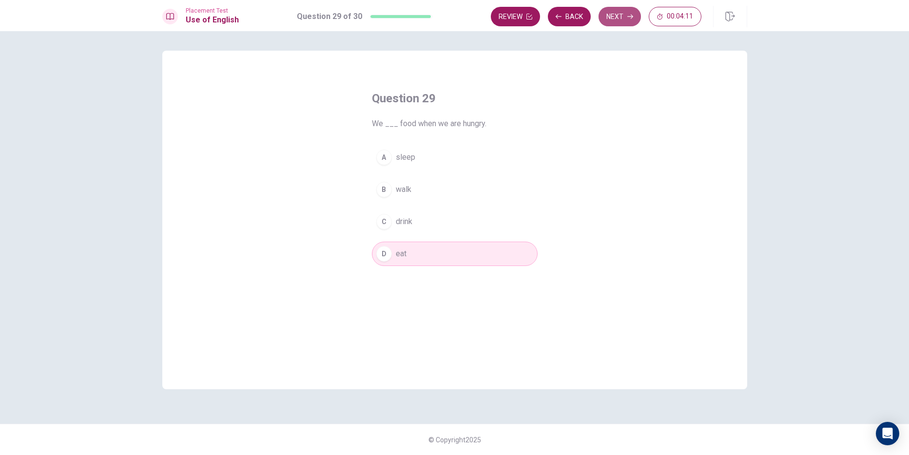
click at [607, 20] on button "Next" at bounding box center [619, 16] width 42 height 19
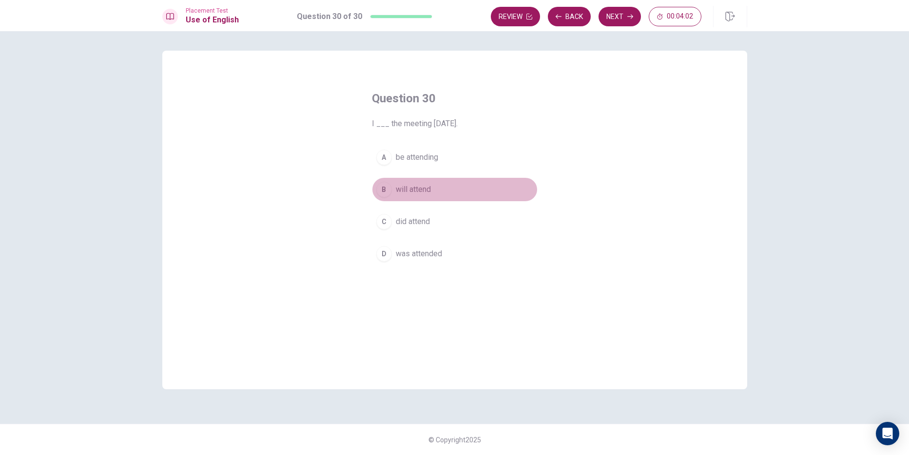
click at [383, 196] on div "B" at bounding box center [384, 190] width 16 height 16
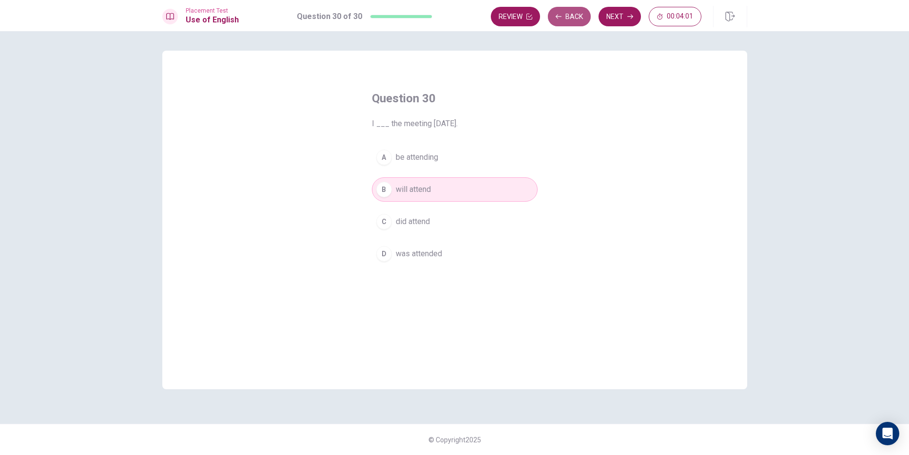
click at [553, 16] on button "Back" at bounding box center [569, 16] width 43 height 19
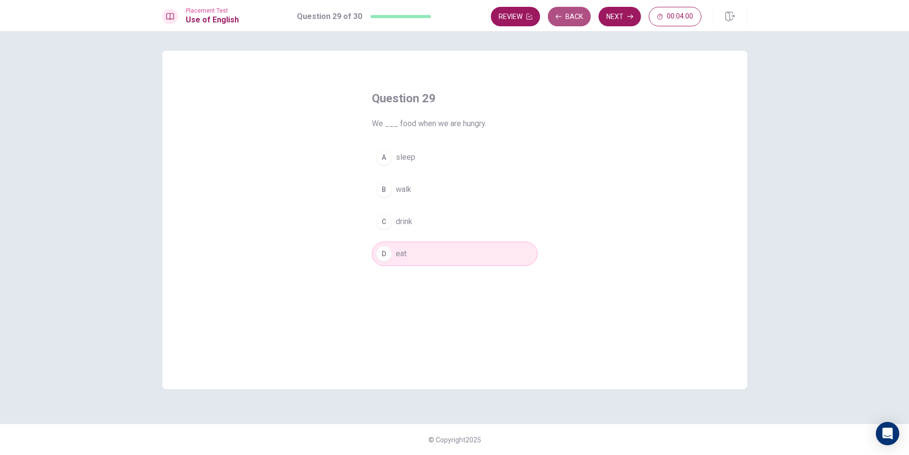
click at [553, 17] on button "Back" at bounding box center [569, 16] width 43 height 19
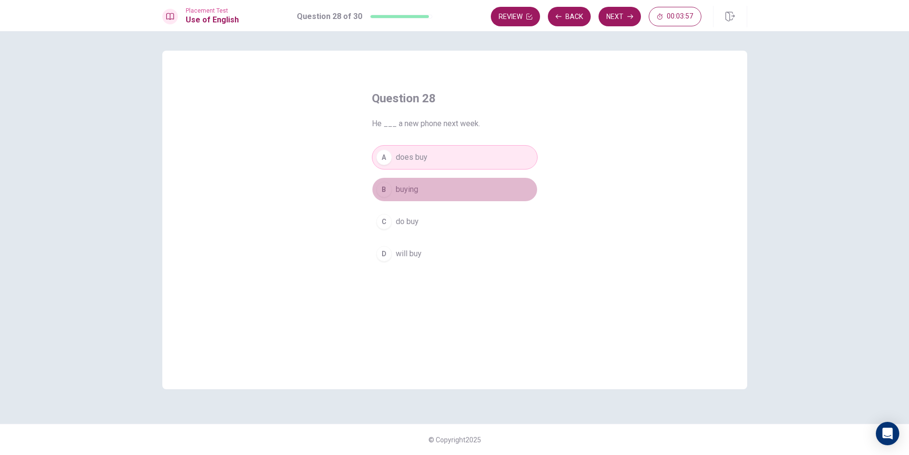
click at [421, 184] on button "B buying" at bounding box center [455, 189] width 166 height 24
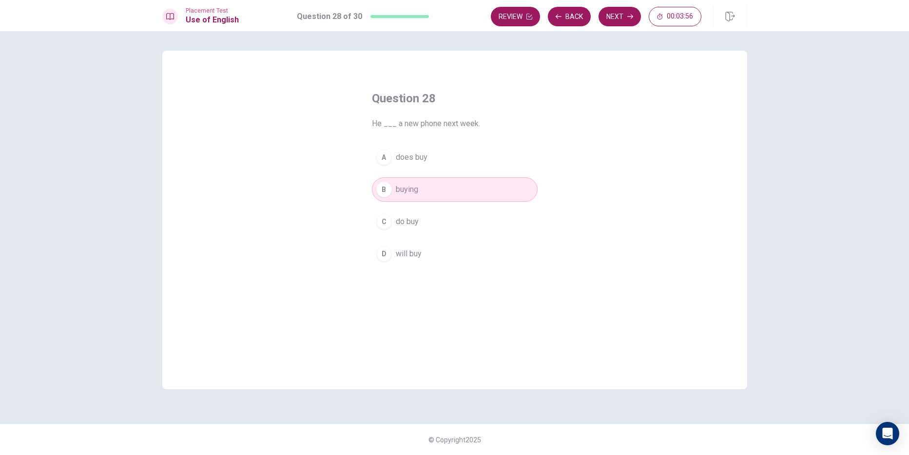
drag, startPoint x: 414, startPoint y: 222, endPoint x: 419, endPoint y: 228, distance: 8.3
click at [414, 222] on span "do buy" at bounding box center [407, 222] width 23 height 12
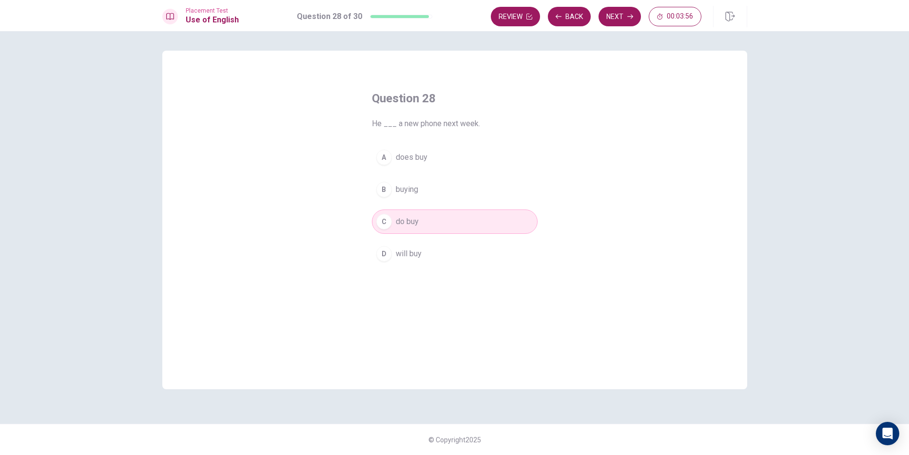
click at [434, 241] on div "A does buy B buying C do buy D will buy" at bounding box center [455, 205] width 166 height 121
click at [447, 246] on button "D will buy" at bounding box center [455, 254] width 166 height 24
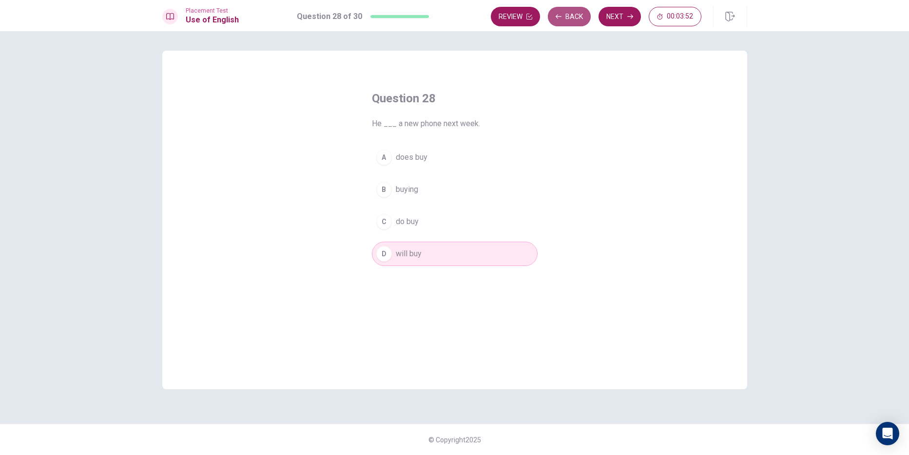
click at [577, 16] on button "Back" at bounding box center [569, 16] width 43 height 19
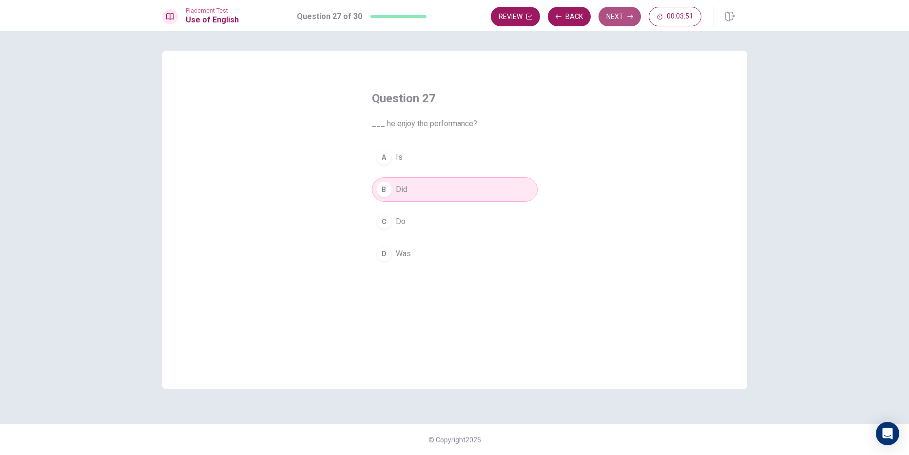
click at [608, 12] on button "Next" at bounding box center [619, 16] width 42 height 19
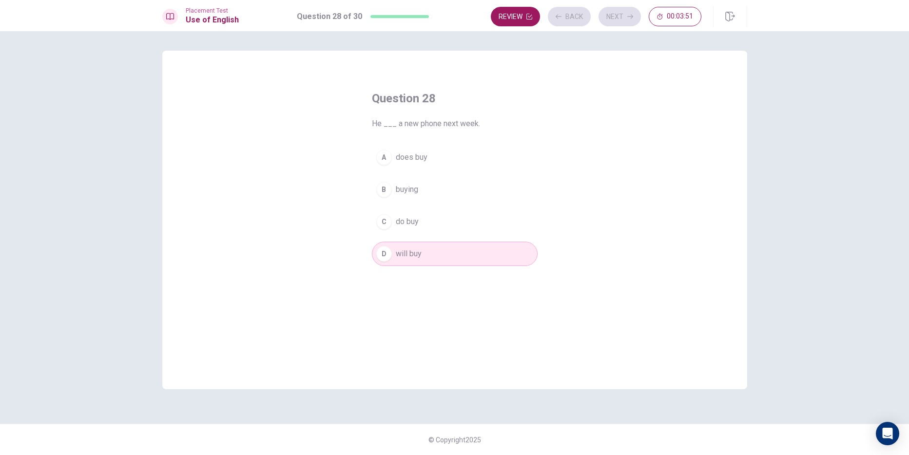
click at [608, 14] on div "Review Back Next 00:03:51" at bounding box center [596, 16] width 210 height 19
drag, startPoint x: 611, startPoint y: 7, endPoint x: 613, endPoint y: 12, distance: 5.1
click at [612, 7] on button "Next" at bounding box center [619, 16] width 42 height 19
click at [610, 23] on button "Next" at bounding box center [619, 16] width 42 height 19
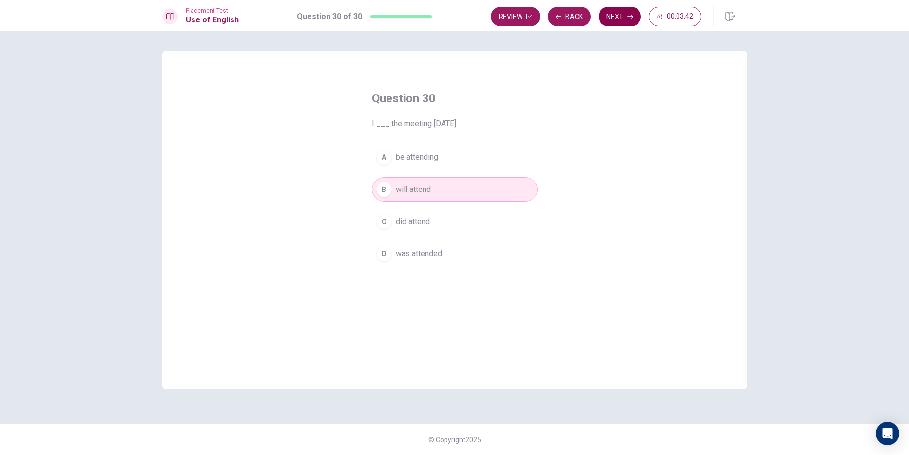
click at [618, 21] on button "Next" at bounding box center [619, 16] width 42 height 19
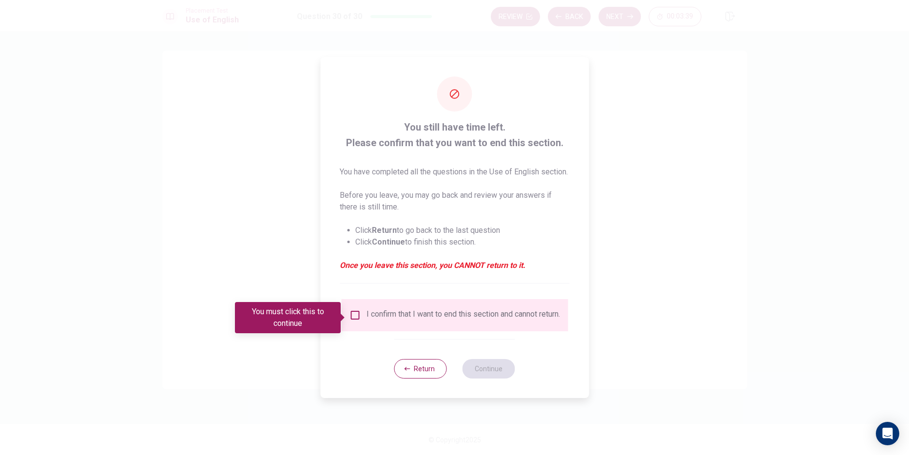
drag, startPoint x: 353, startPoint y: 316, endPoint x: 403, endPoint y: 332, distance: 52.8
click at [355, 317] on input "You must click this to continue" at bounding box center [355, 315] width 12 height 12
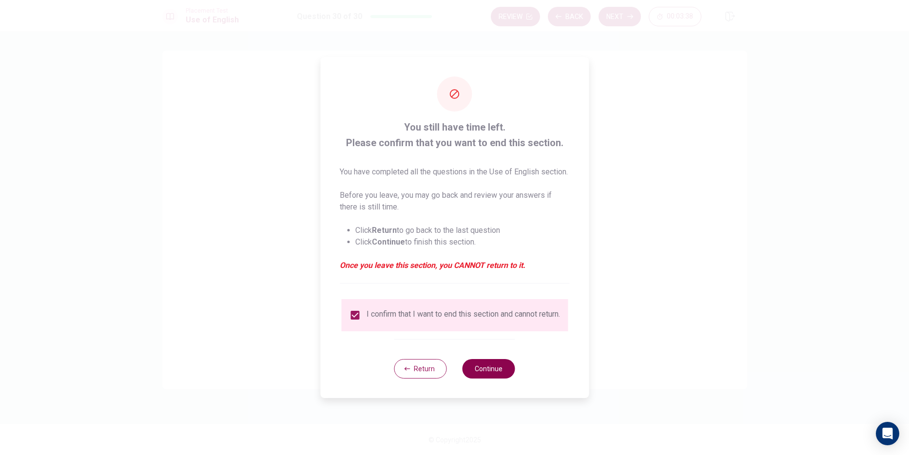
click at [497, 379] on button "Continue" at bounding box center [488, 368] width 53 height 19
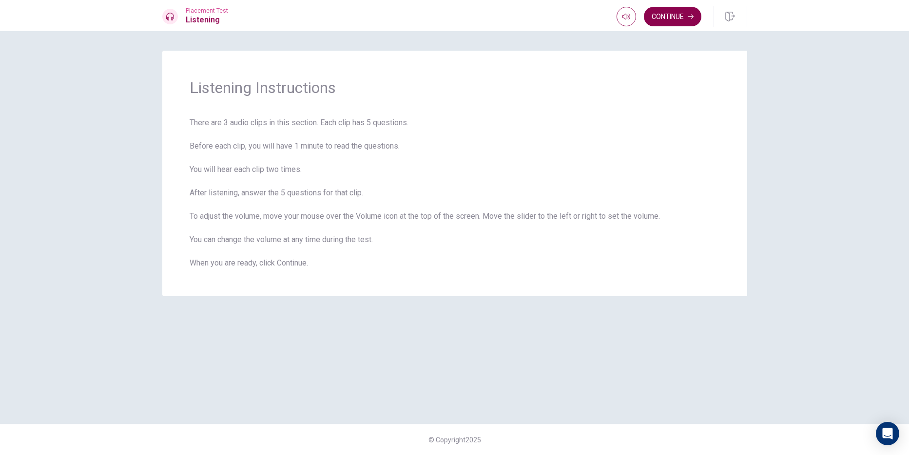
click at [662, 24] on button "Continue" at bounding box center [672, 16] width 57 height 19
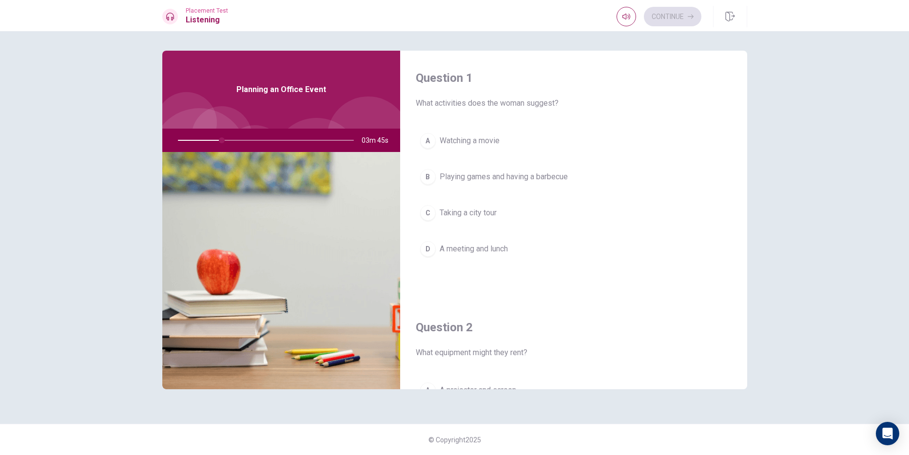
click at [432, 209] on div "C" at bounding box center [428, 213] width 16 height 16
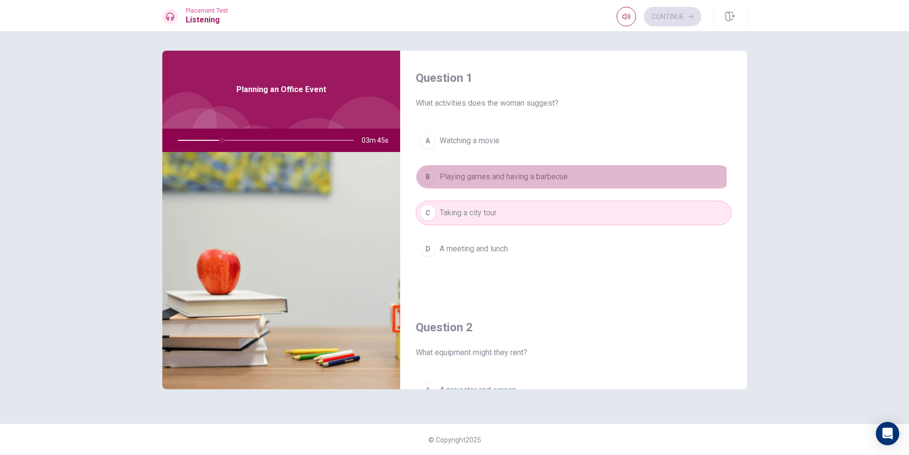
click at [437, 177] on button "B Playing games and having a barbecue" at bounding box center [574, 177] width 316 height 24
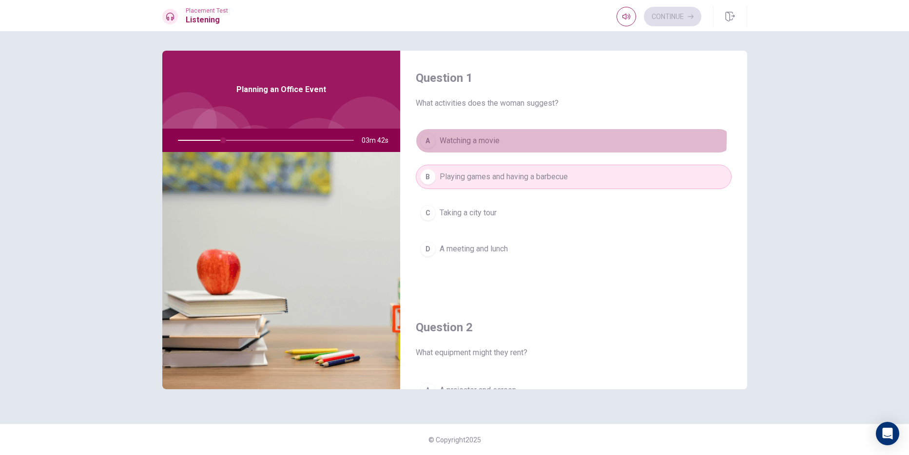
click at [466, 137] on span "Watching a movie" at bounding box center [469, 141] width 60 height 12
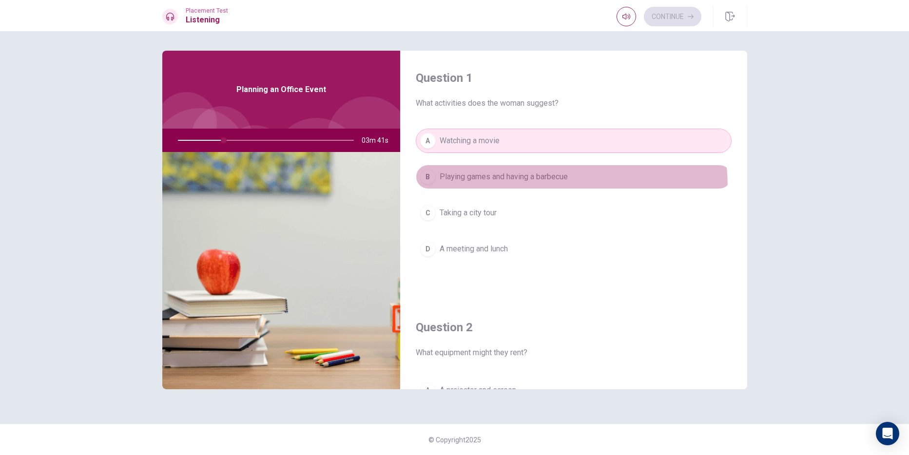
click at [472, 189] on button "B Playing games and having a barbecue" at bounding box center [574, 177] width 316 height 24
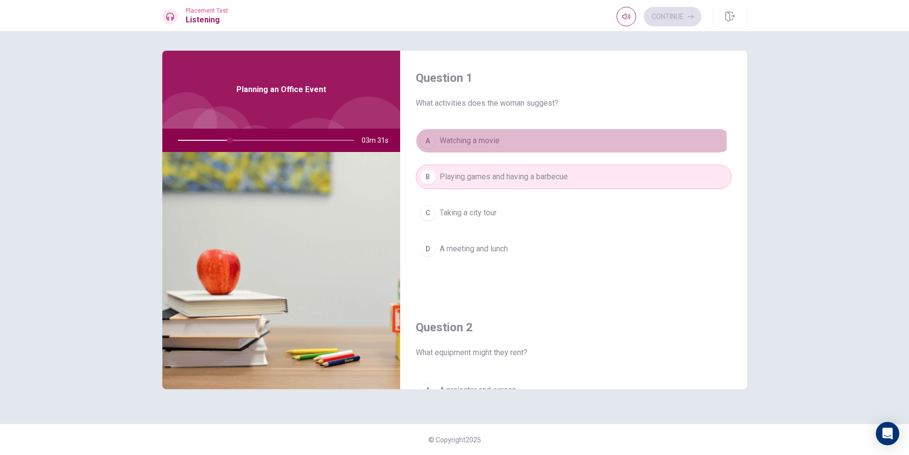
click at [492, 143] on span "Watching a movie" at bounding box center [469, 141] width 60 height 12
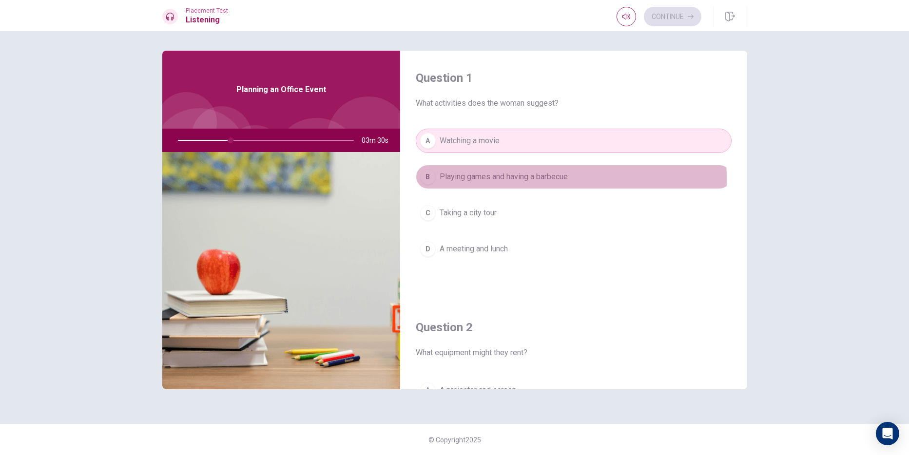
click at [485, 179] on span "Playing games and having a barbecue" at bounding box center [503, 177] width 128 height 12
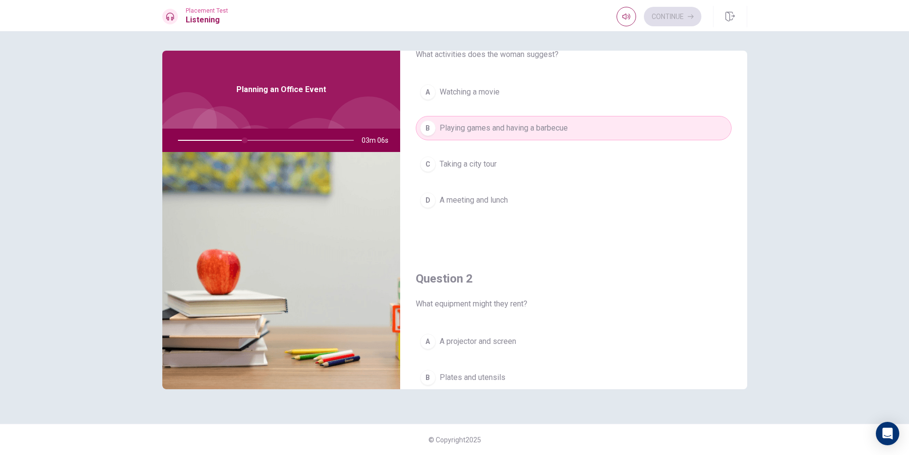
scroll to position [195, 0]
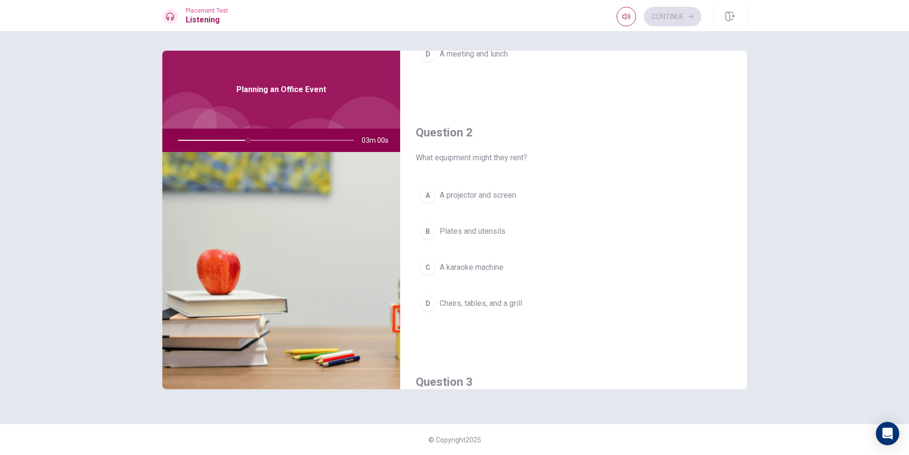
type input "40"
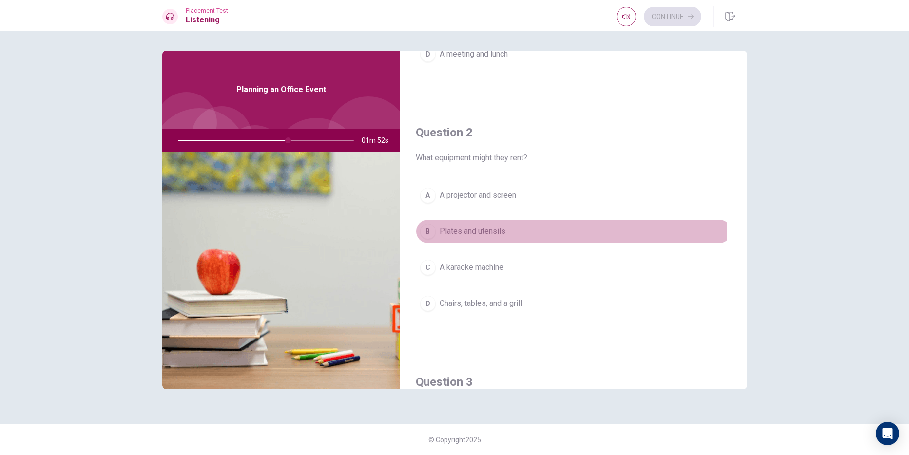
click at [447, 238] on button "B Plates and utensils" at bounding box center [574, 231] width 316 height 24
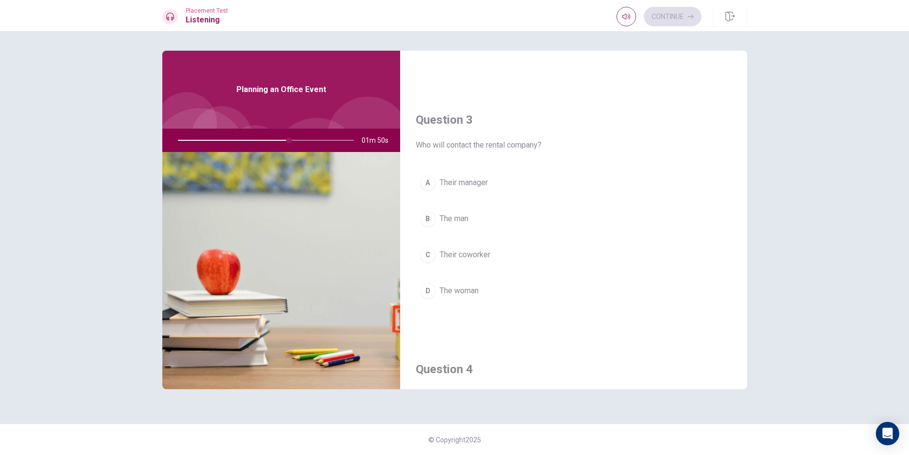
scroll to position [487, 0]
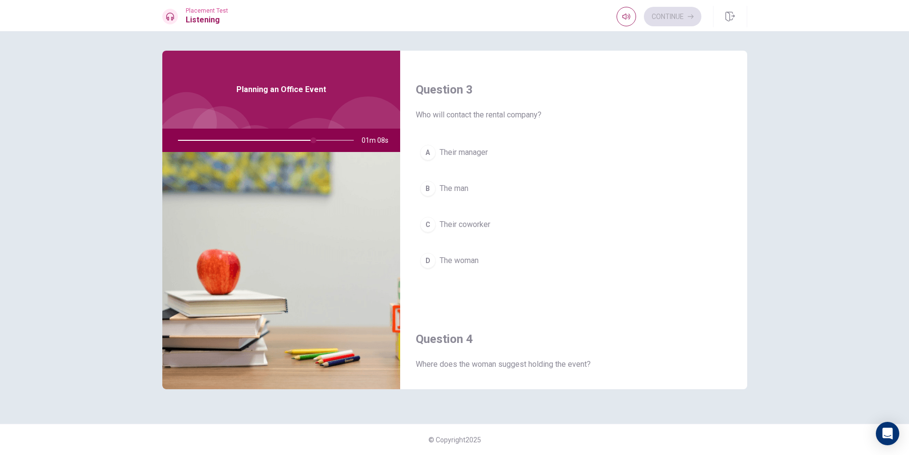
click at [192, 136] on div at bounding box center [263, 140] width 195 height 23
click at [198, 141] on div at bounding box center [263, 140] width 195 height 23
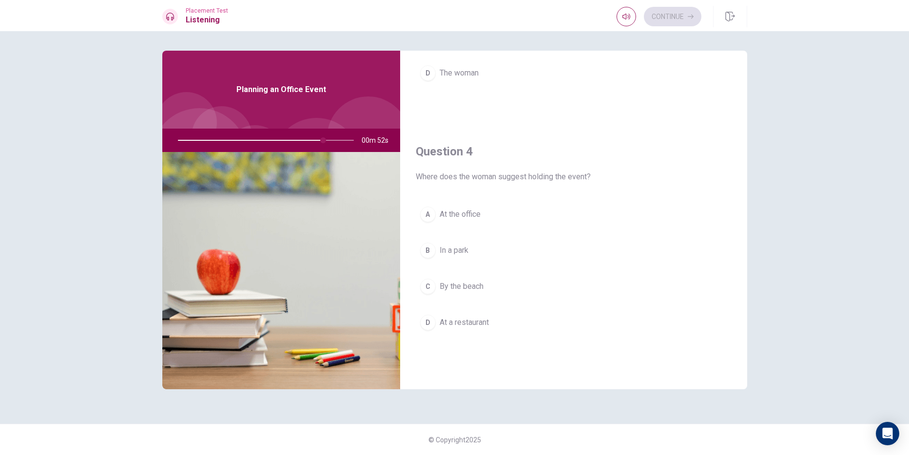
scroll to position [828, 0]
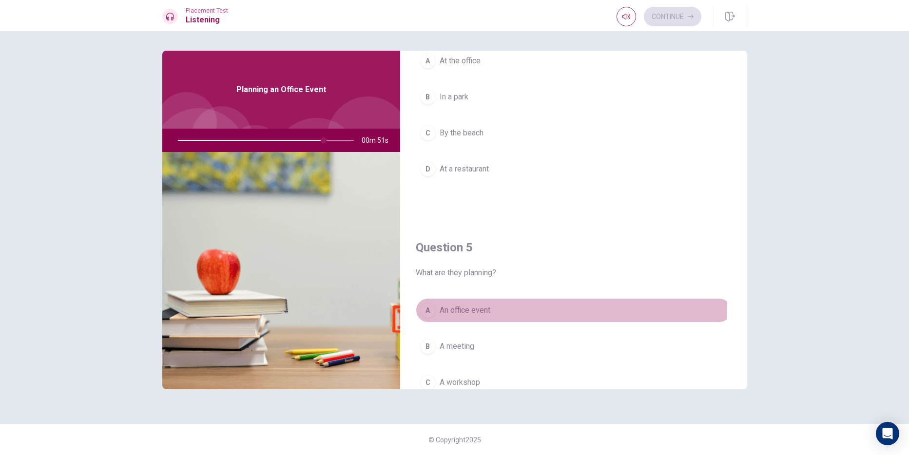
click at [438, 303] on button "A An office event" at bounding box center [574, 310] width 316 height 24
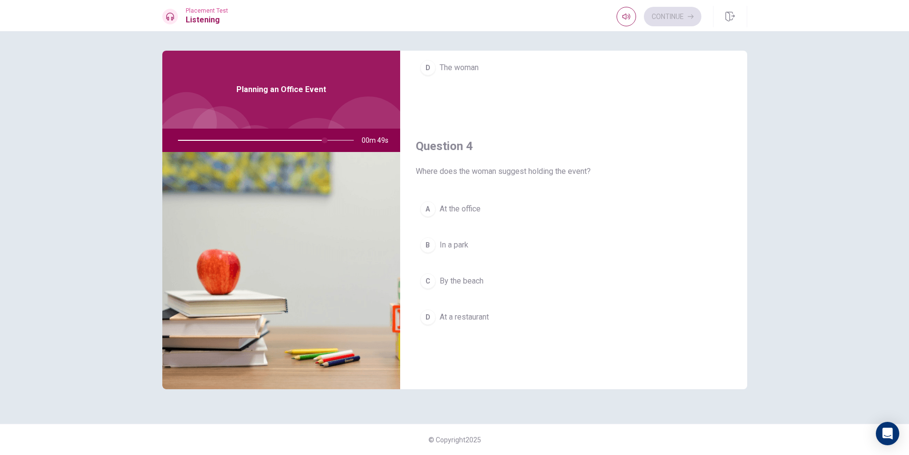
scroll to position [682, 0]
click at [464, 273] on span "By the beach" at bounding box center [461, 279] width 44 height 12
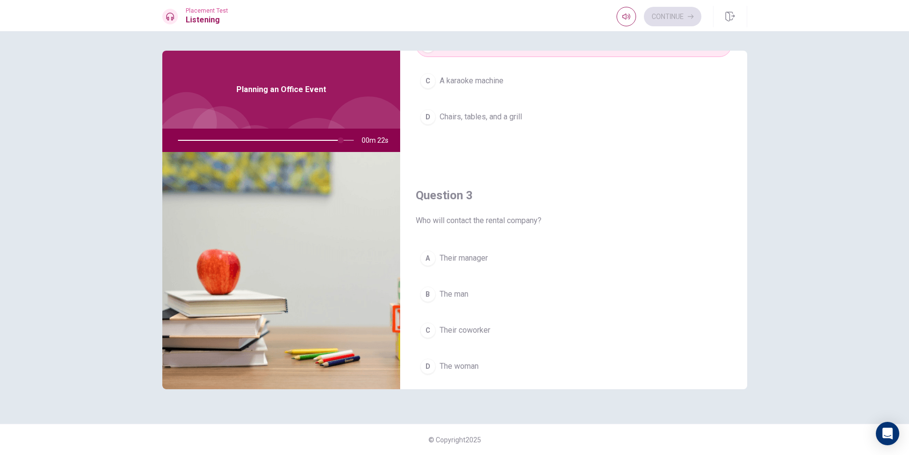
scroll to position [438, 0]
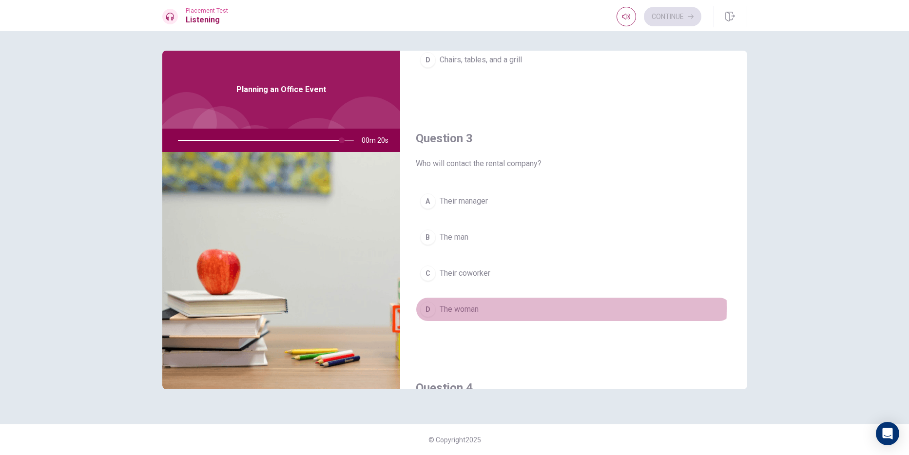
click at [439, 308] on span "The woman" at bounding box center [458, 310] width 39 height 12
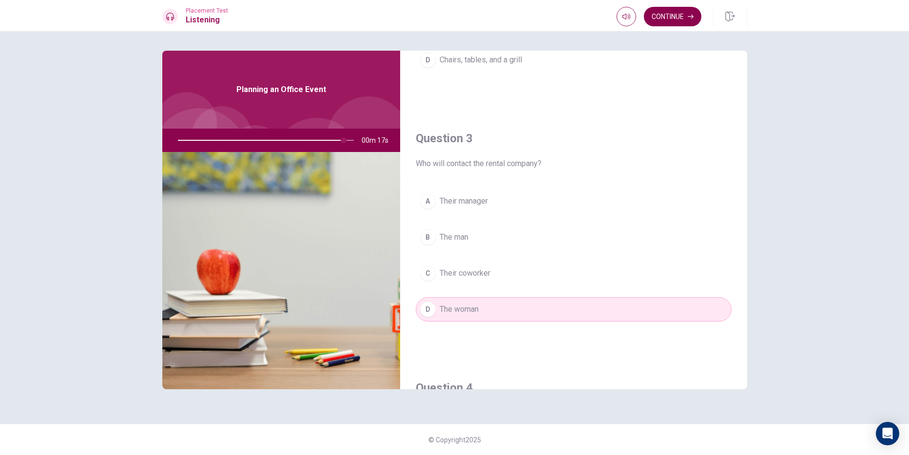
click at [671, 18] on button "Continue" at bounding box center [672, 16] width 57 height 19
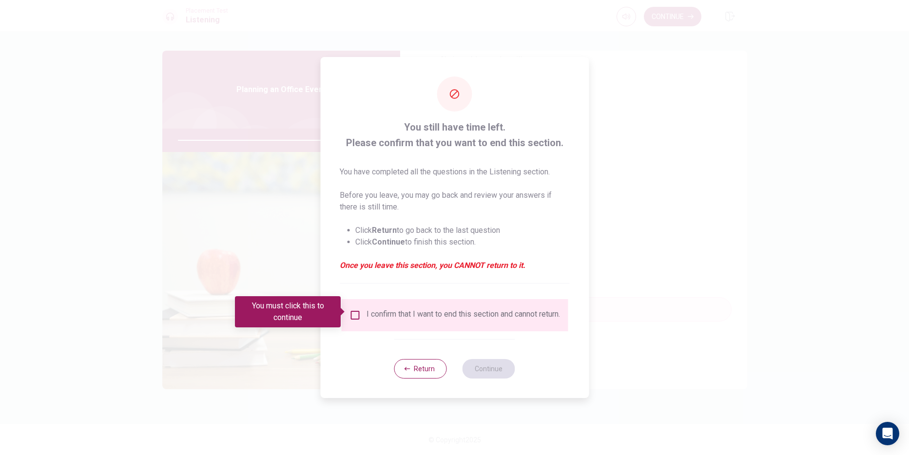
click at [349, 313] on input "You must click this to continue" at bounding box center [355, 315] width 12 height 12
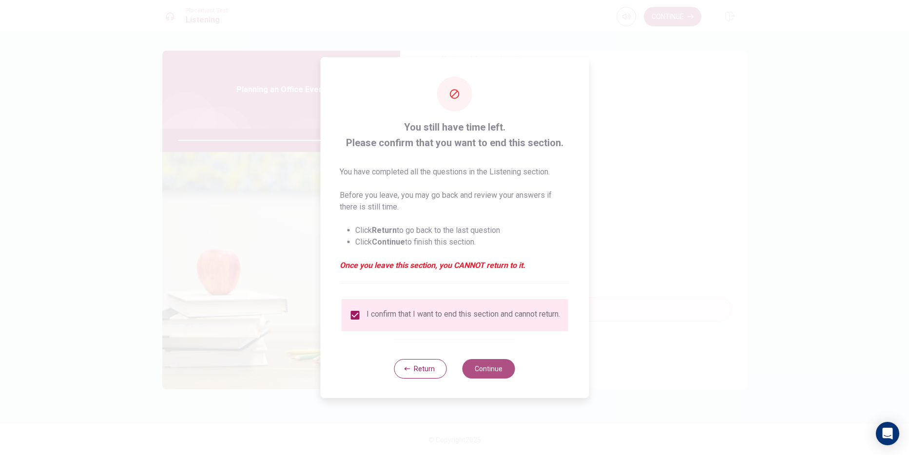
click at [491, 376] on button "Continue" at bounding box center [488, 368] width 53 height 19
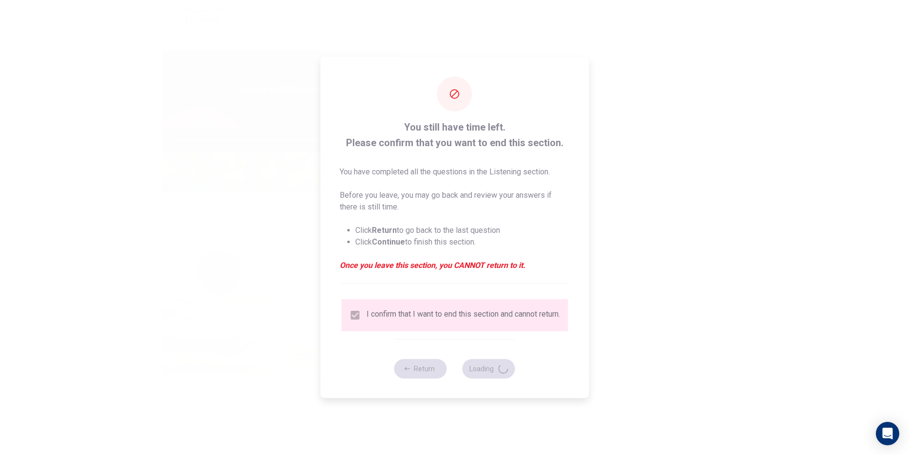
type input "96"
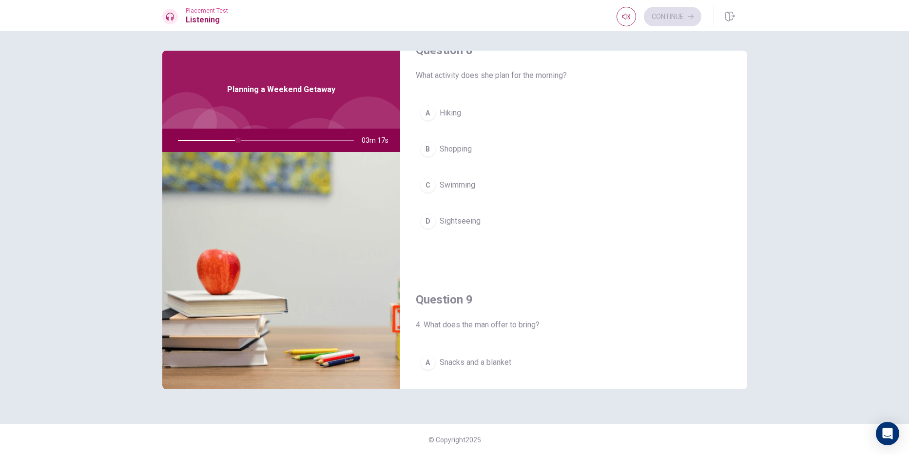
scroll to position [682, 0]
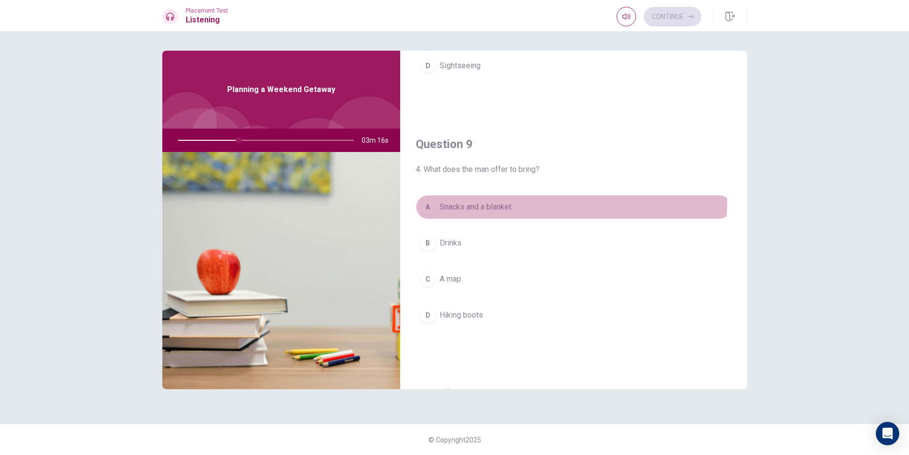
click at [482, 200] on button "A Snacks and a blanket" at bounding box center [574, 207] width 316 height 24
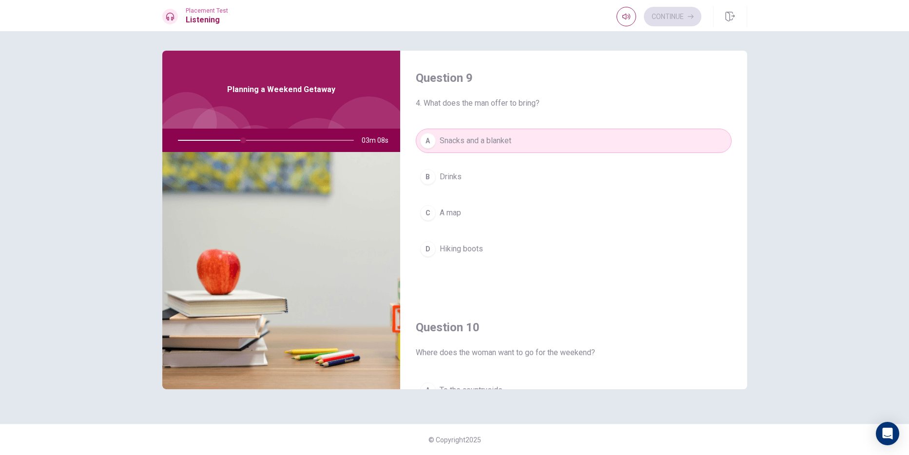
scroll to position [909, 0]
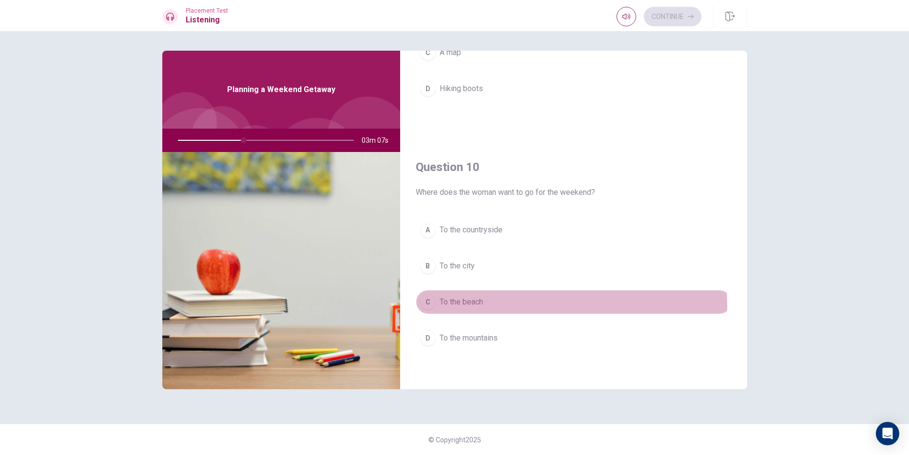
click at [476, 306] on span "To the beach" at bounding box center [460, 302] width 43 height 12
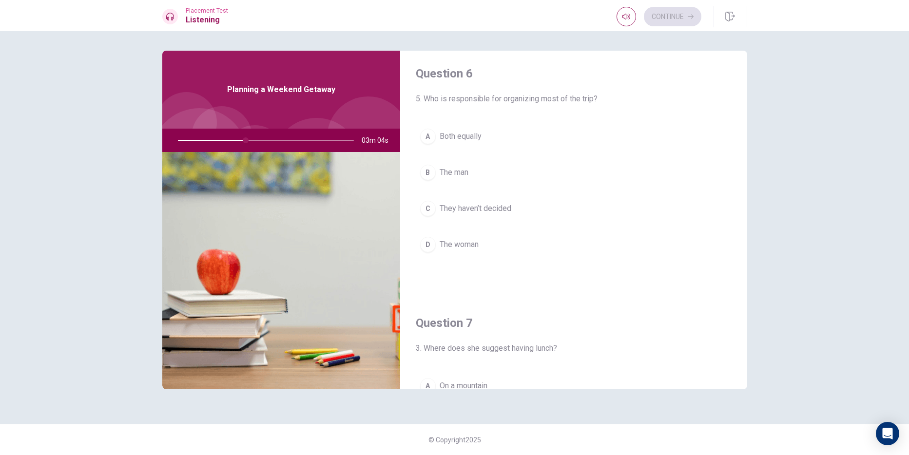
scroll to position [0, 0]
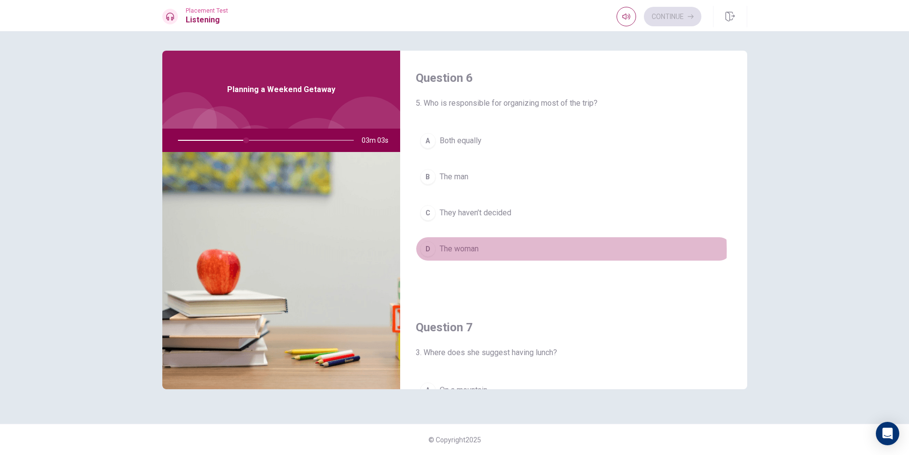
click at [461, 251] on span "The woman" at bounding box center [458, 249] width 39 height 12
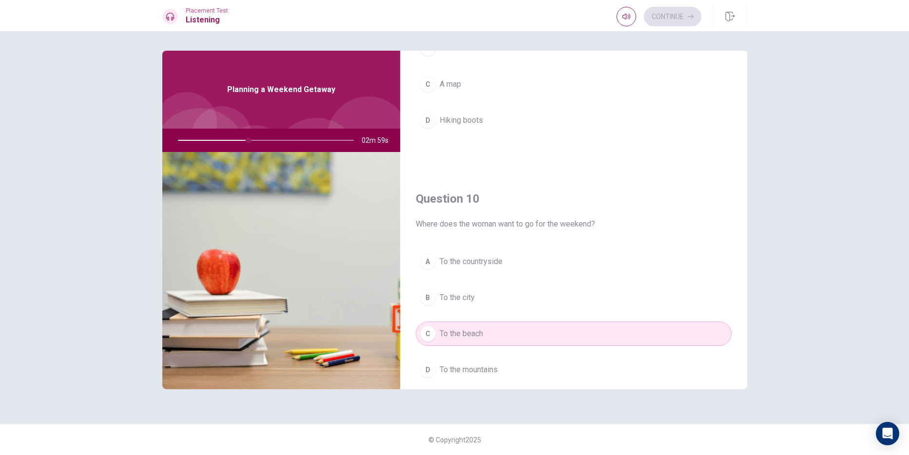
scroll to position [909, 0]
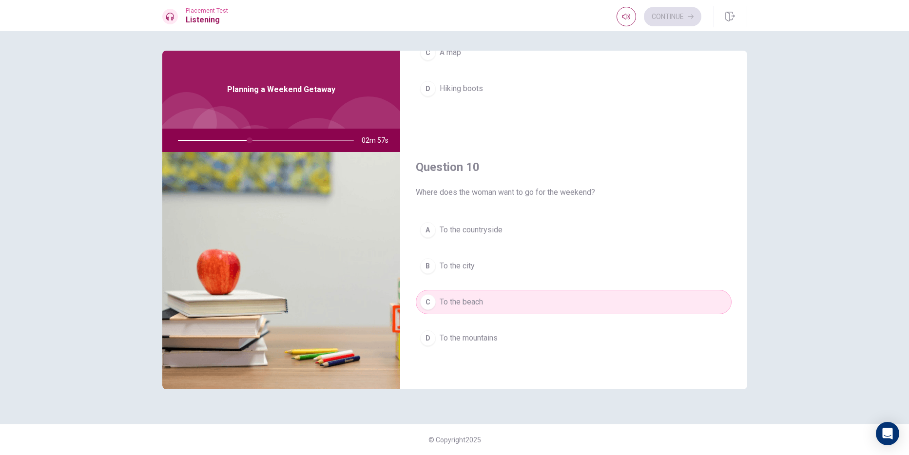
click at [466, 230] on span "To the countryside" at bounding box center [470, 230] width 63 height 12
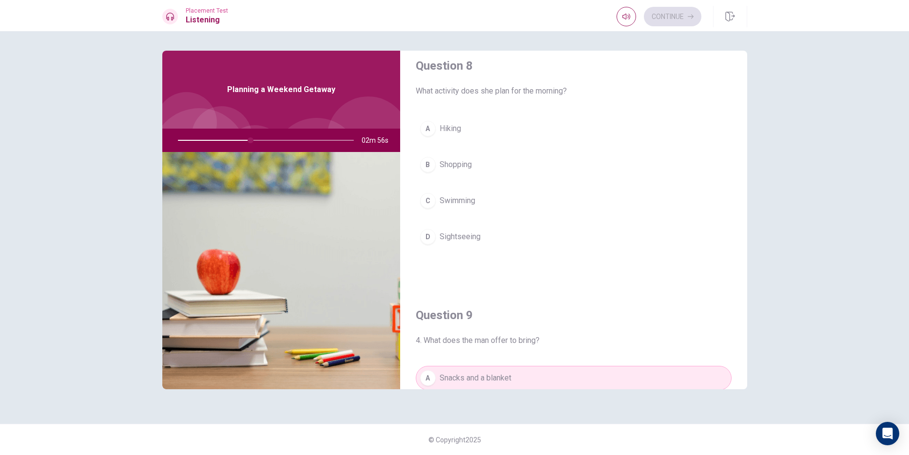
scroll to position [421, 0]
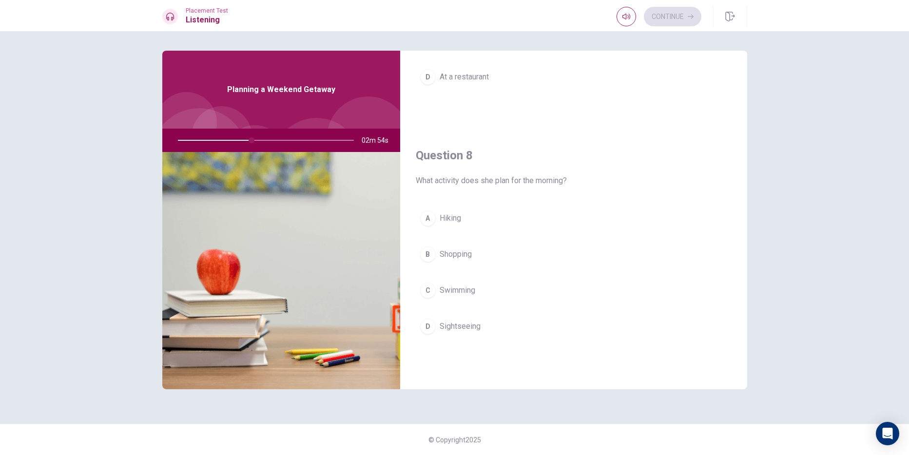
click at [460, 212] on span "Hiking" at bounding box center [449, 218] width 21 height 12
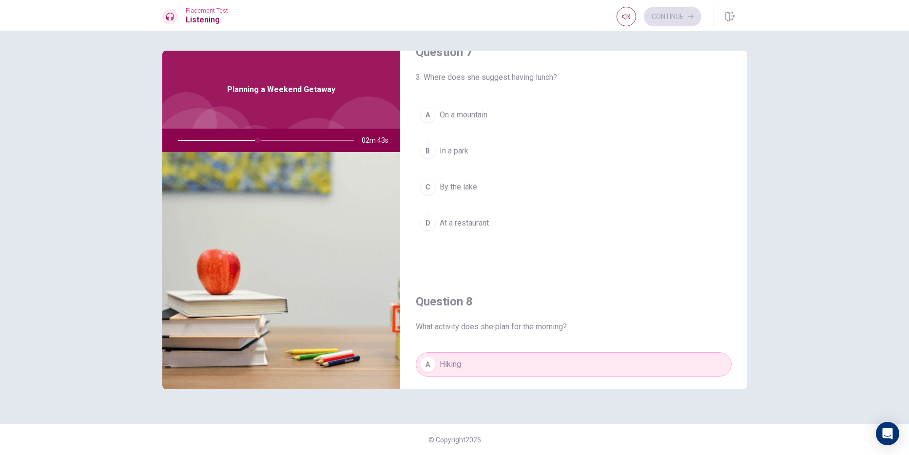
scroll to position [227, 0]
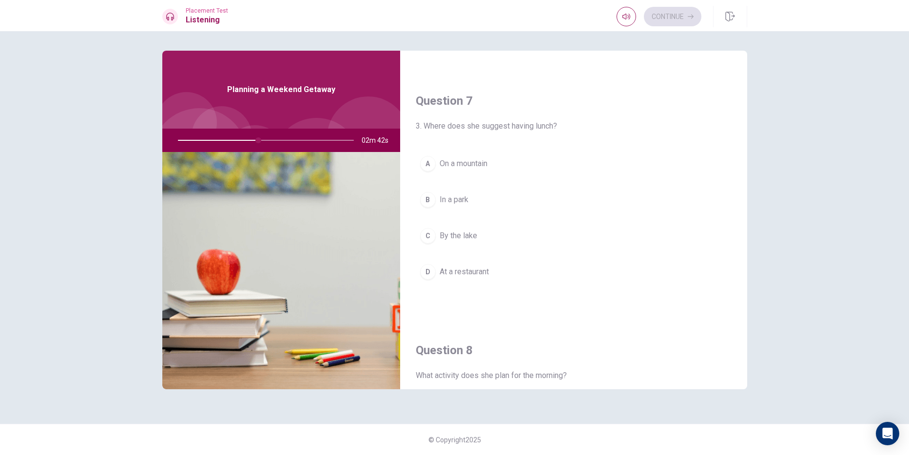
click at [481, 163] on span "On a mountain" at bounding box center [463, 164] width 48 height 12
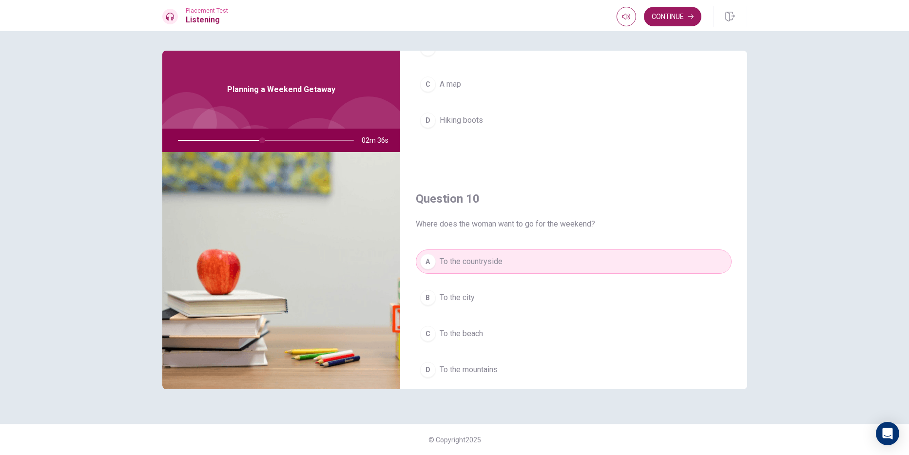
scroll to position [909, 0]
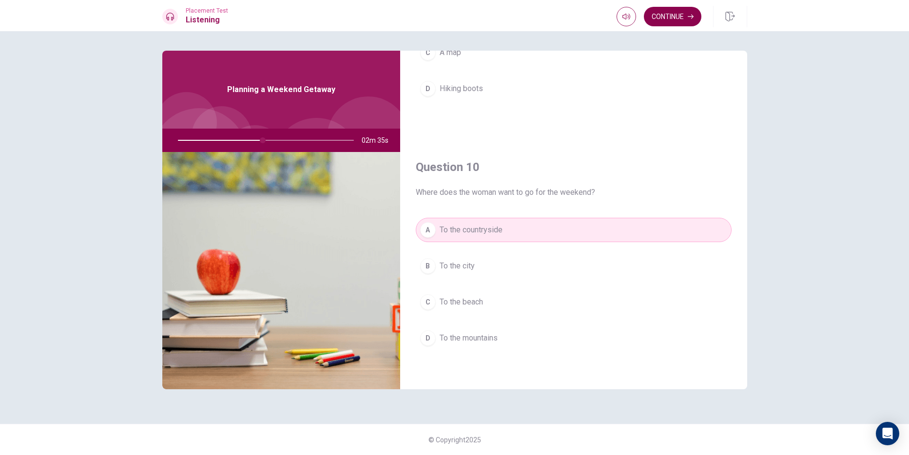
click at [666, 13] on button "Continue" at bounding box center [672, 16] width 57 height 19
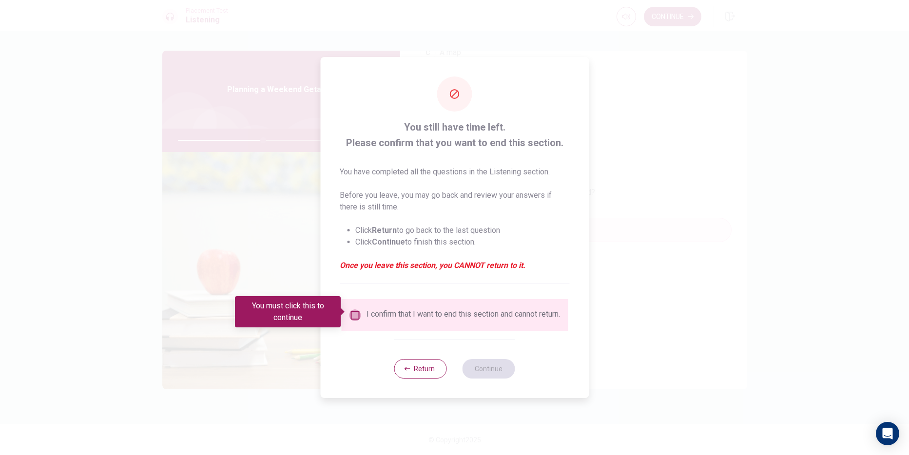
drag, startPoint x: 352, startPoint y: 307, endPoint x: 408, endPoint y: 327, distance: 59.3
click at [353, 309] on input "You must click this to continue" at bounding box center [355, 315] width 12 height 12
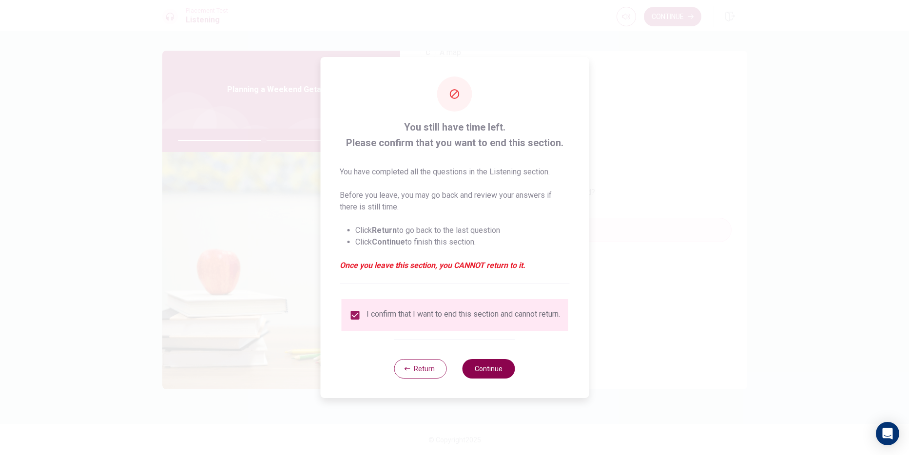
click at [499, 365] on button "Continue" at bounding box center [488, 368] width 53 height 19
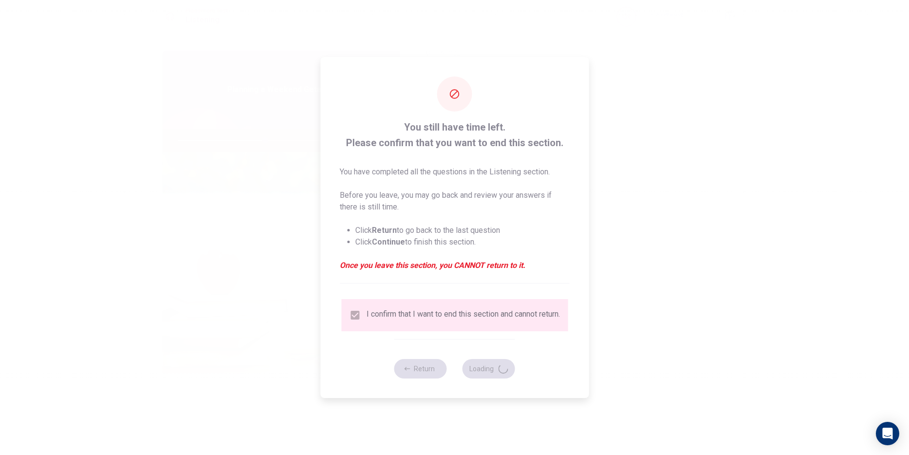
type input "50"
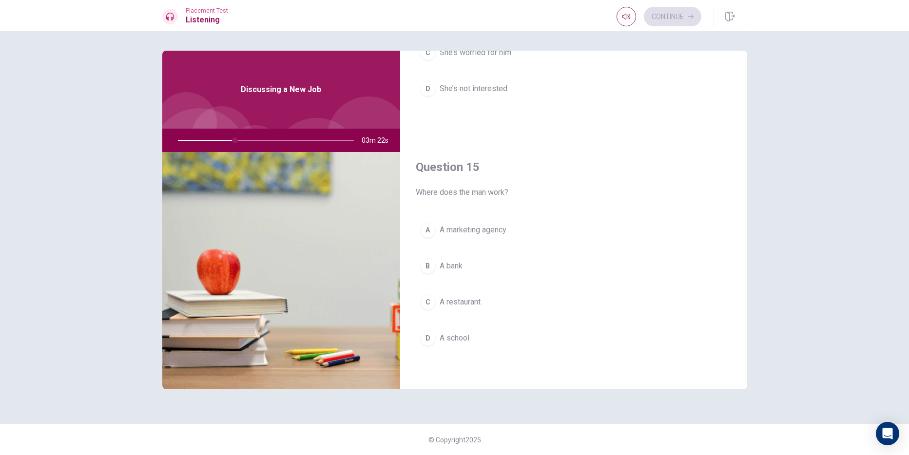
click at [473, 237] on button "A A marketing agency" at bounding box center [574, 230] width 316 height 24
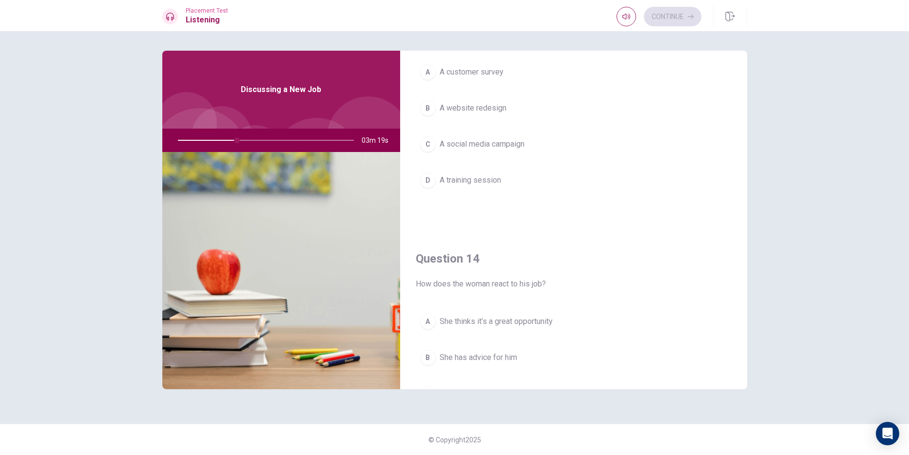
scroll to position [470, 0]
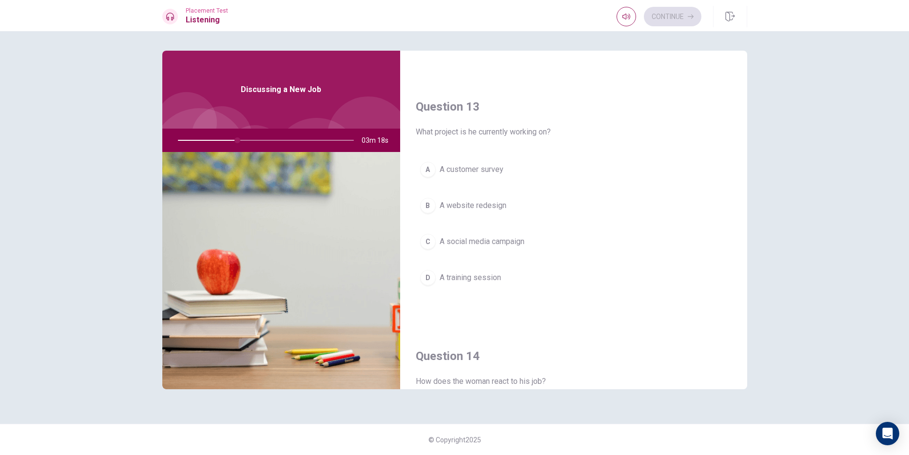
click at [497, 242] on span "A social media campaign" at bounding box center [481, 242] width 85 height 12
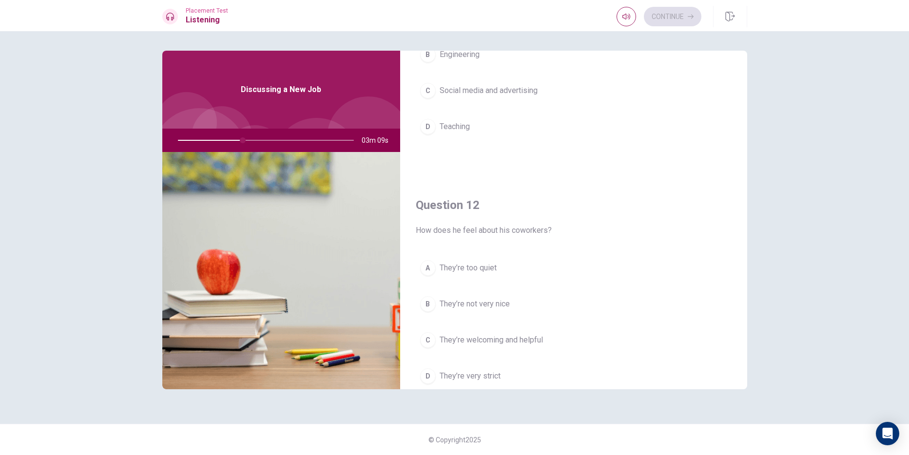
scroll to position [146, 0]
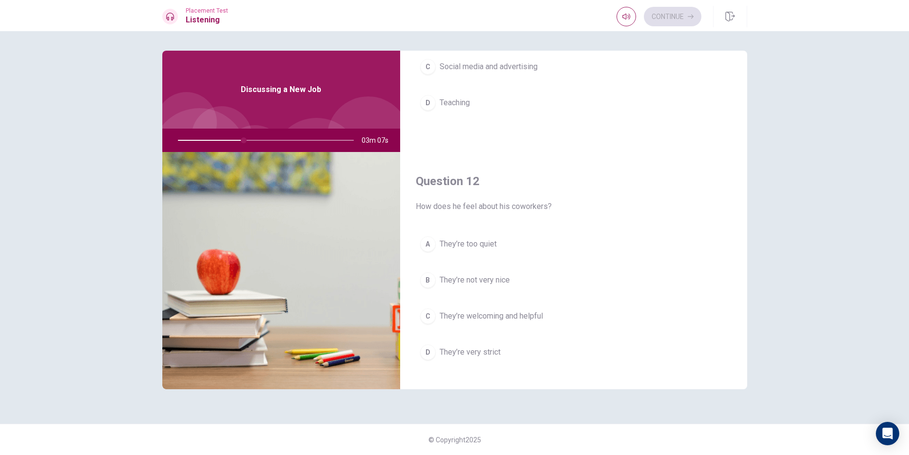
click at [497, 316] on span "They’re welcoming and helpful" at bounding box center [490, 316] width 103 height 12
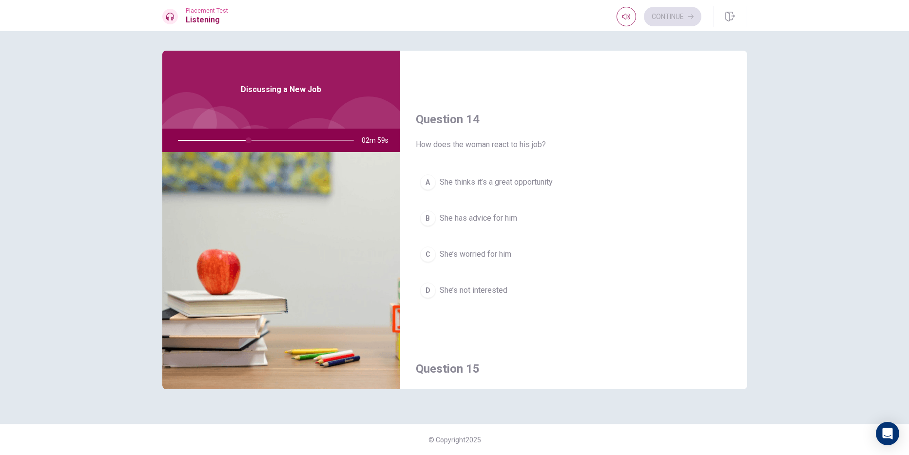
scroll to position [731, 0]
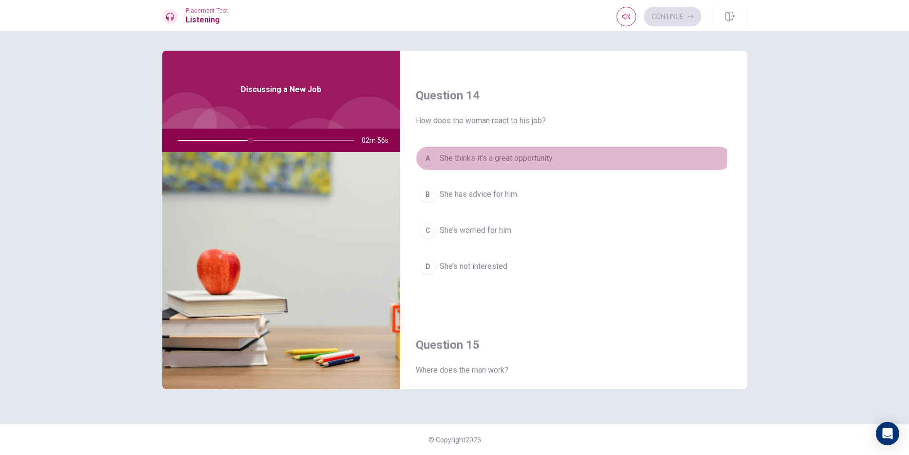
click at [534, 155] on span "She thinks it’s a great opportunity" at bounding box center [495, 158] width 113 height 12
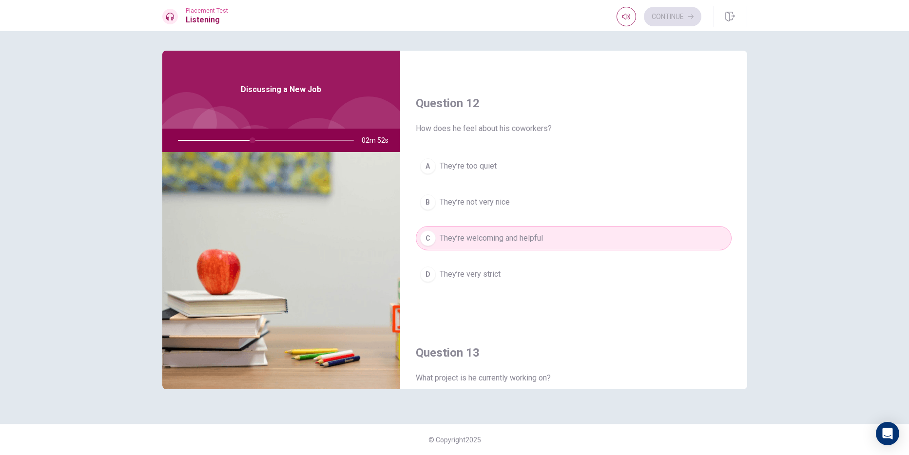
scroll to position [0, 0]
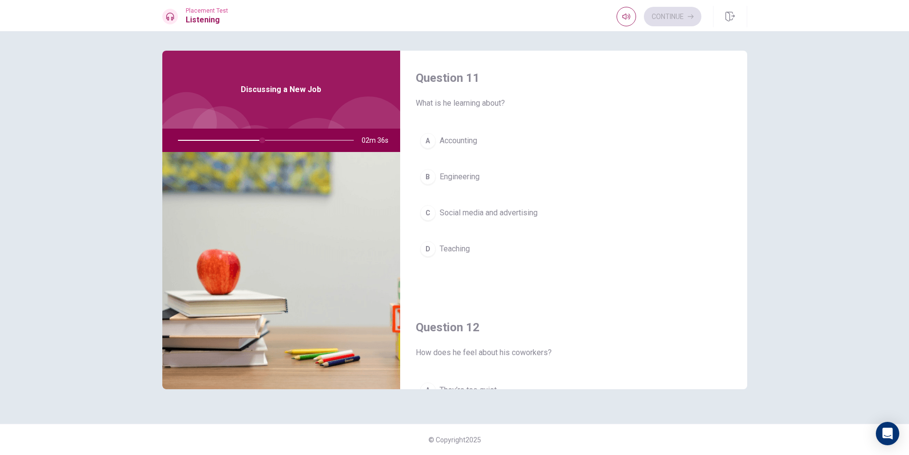
click at [501, 213] on span "Social media and advertising" at bounding box center [488, 213] width 98 height 12
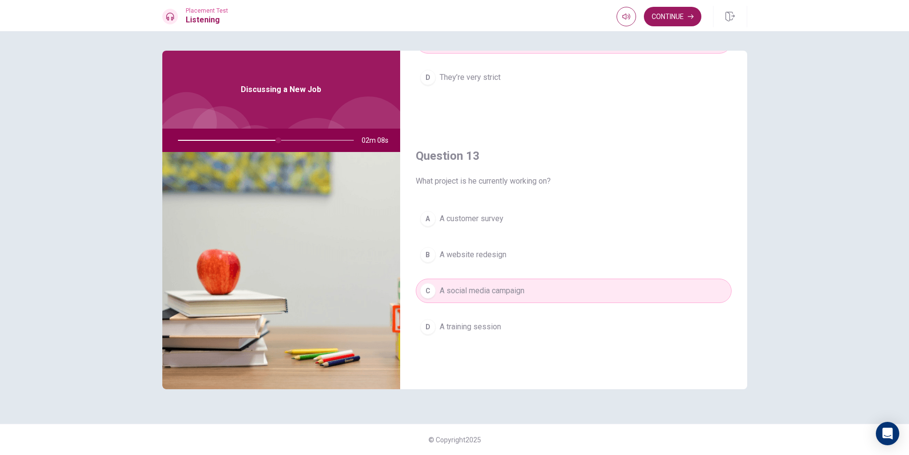
scroll to position [421, 0]
click at [674, 19] on button "Continue" at bounding box center [672, 16] width 57 height 19
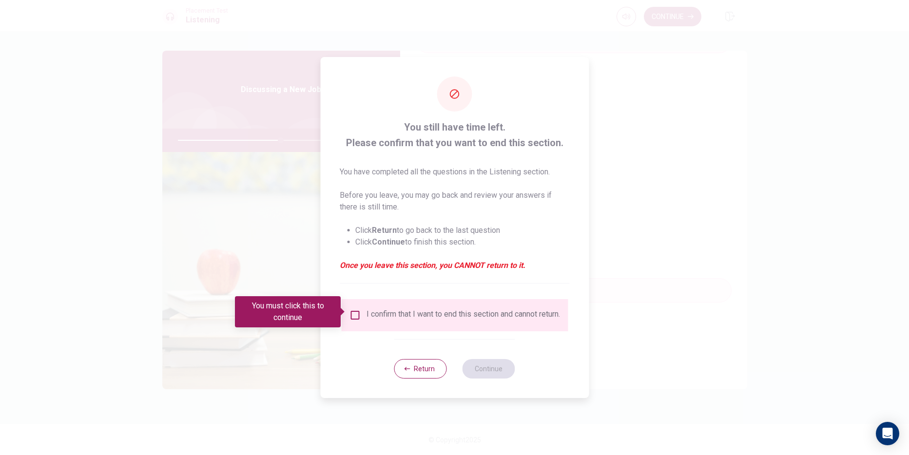
click at [350, 315] on input "You must click this to continue" at bounding box center [355, 315] width 12 height 12
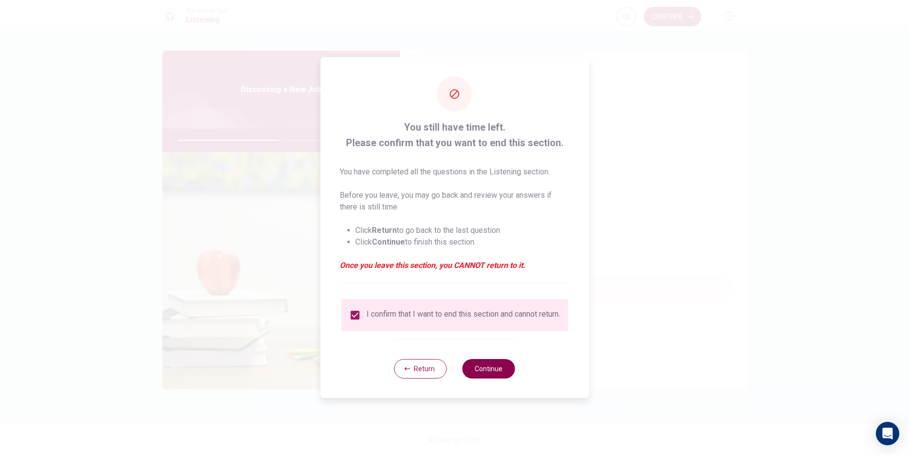
click at [481, 370] on button "Continue" at bounding box center [488, 368] width 53 height 19
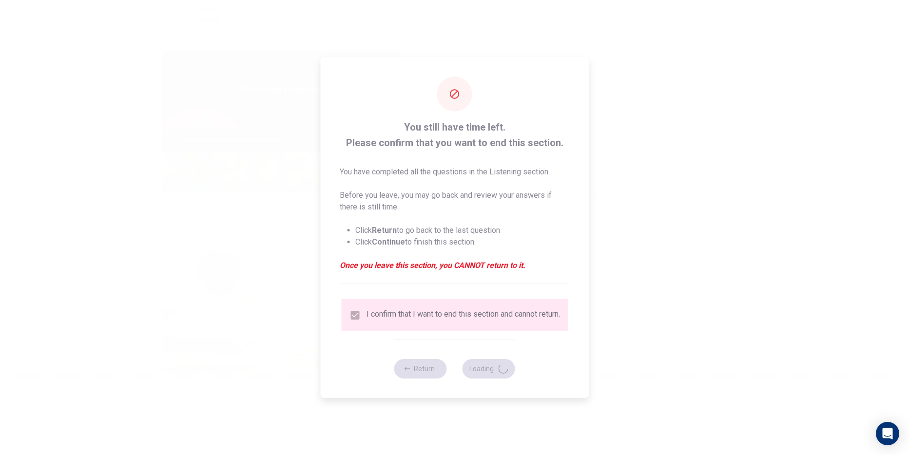
type input "60"
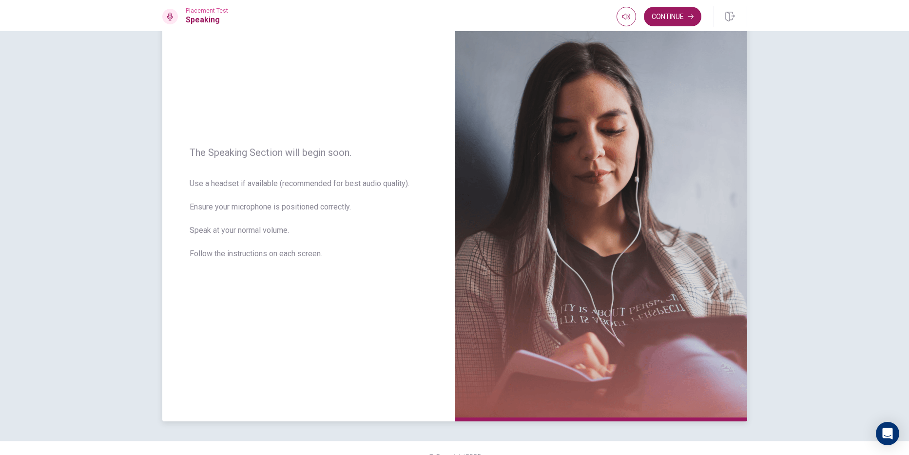
scroll to position [71, 0]
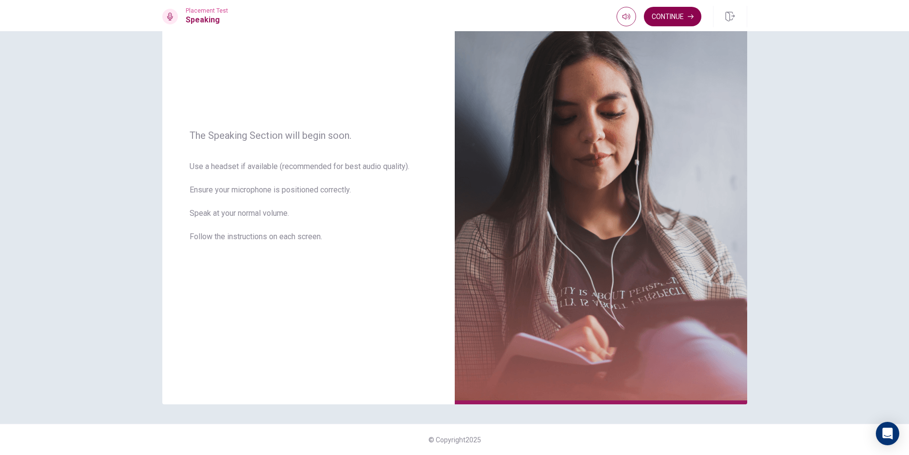
click at [667, 16] on button "Continue" at bounding box center [672, 16] width 57 height 19
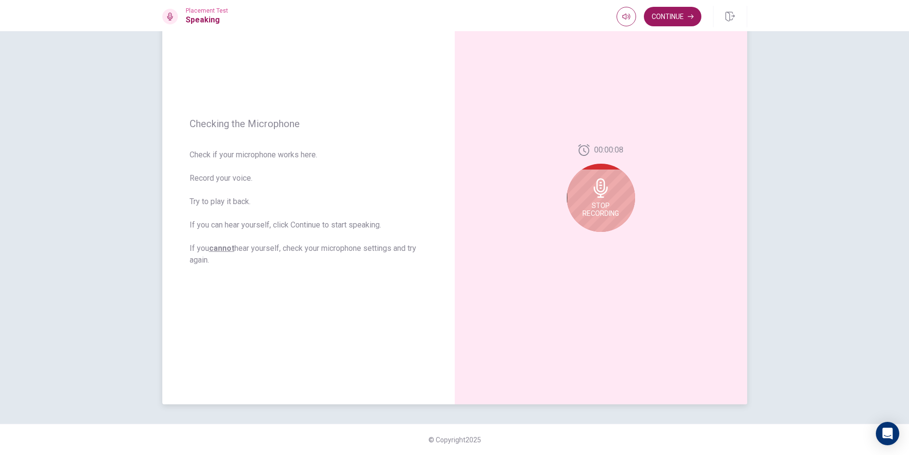
click at [607, 187] on icon at bounding box center [600, 187] width 19 height 19
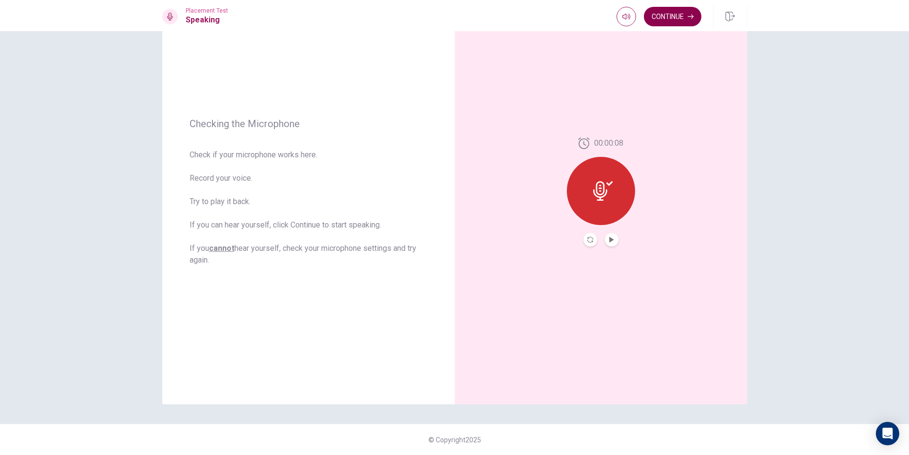
click at [662, 10] on button "Continue" at bounding box center [672, 16] width 57 height 19
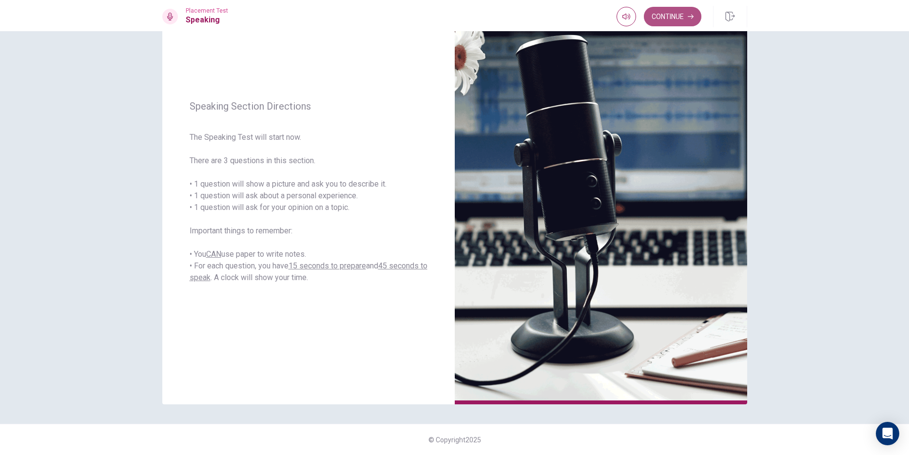
click at [677, 24] on button "Continue" at bounding box center [672, 16] width 57 height 19
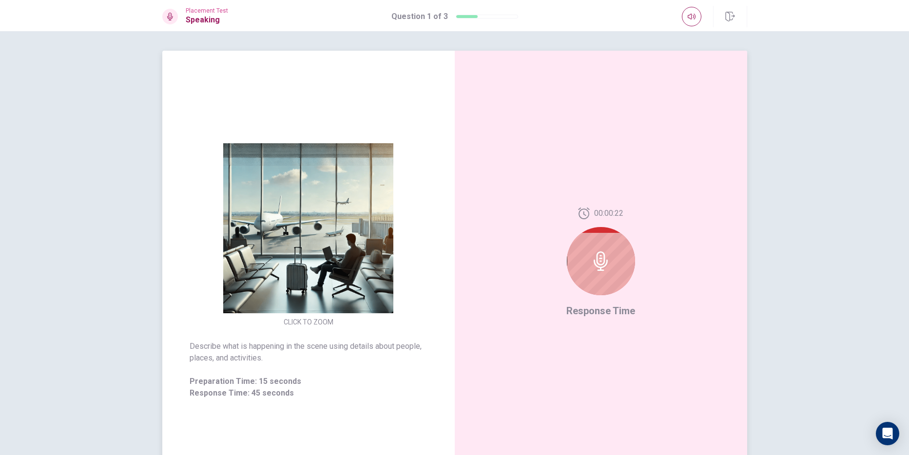
click at [609, 287] on div at bounding box center [601, 261] width 68 height 68
click at [599, 259] on icon at bounding box center [600, 260] width 19 height 19
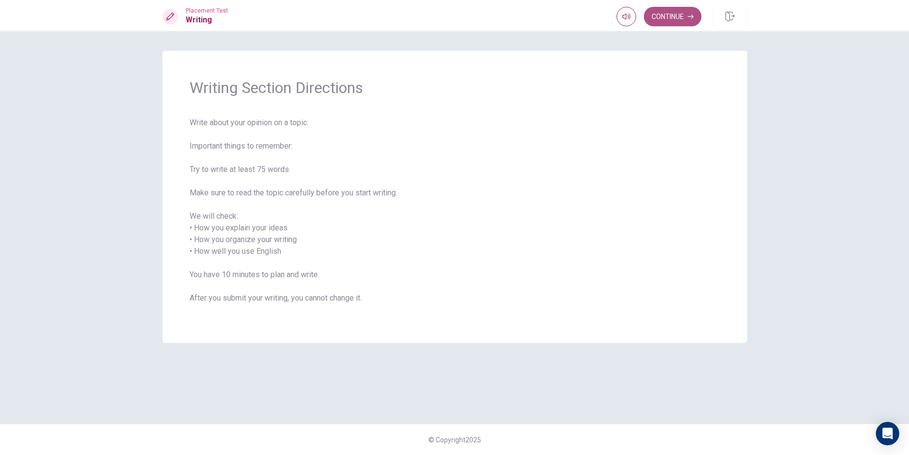
click at [657, 11] on button "Continue" at bounding box center [672, 16] width 57 height 19
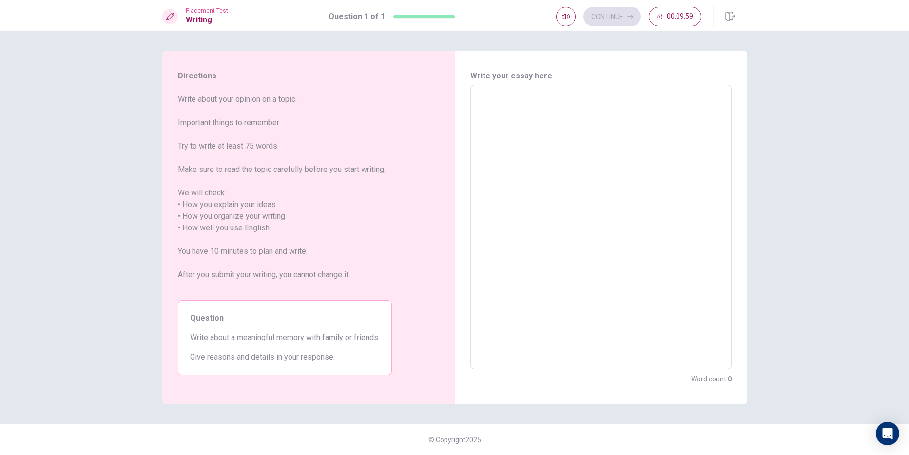
click at [492, 114] on textarea at bounding box center [600, 227] width 247 height 268
type textarea "h"
type textarea "x"
type textarea "hd"
type textarea "x"
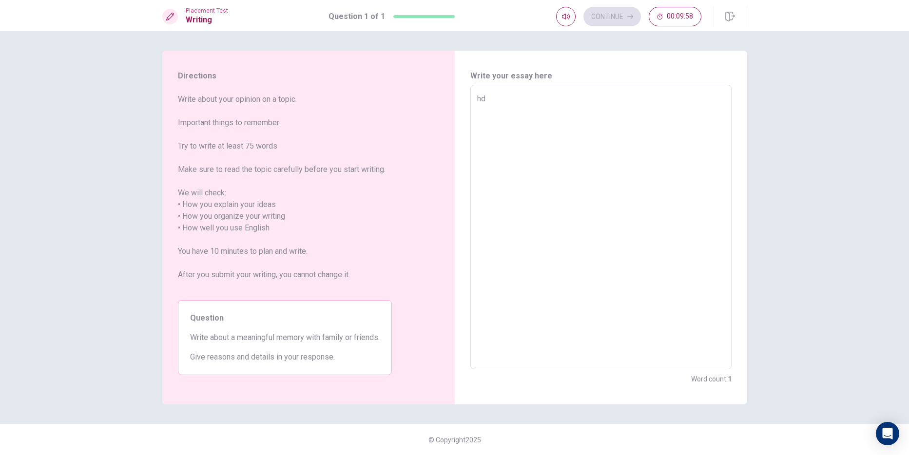
type textarea "hdv"
type textarea "x"
type textarea "hd"
type textarea "x"
type textarea "h"
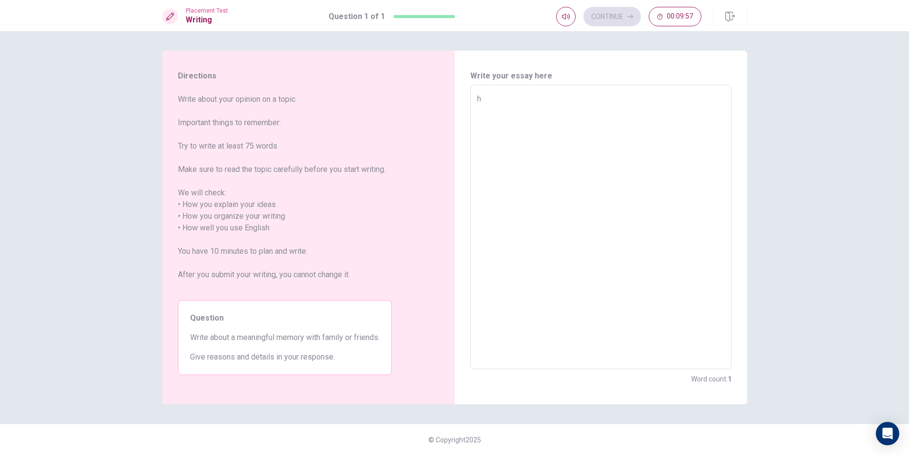
type textarea "x"
type textarea "m"
type textarea "x"
type textarea "my"
type textarea "x"
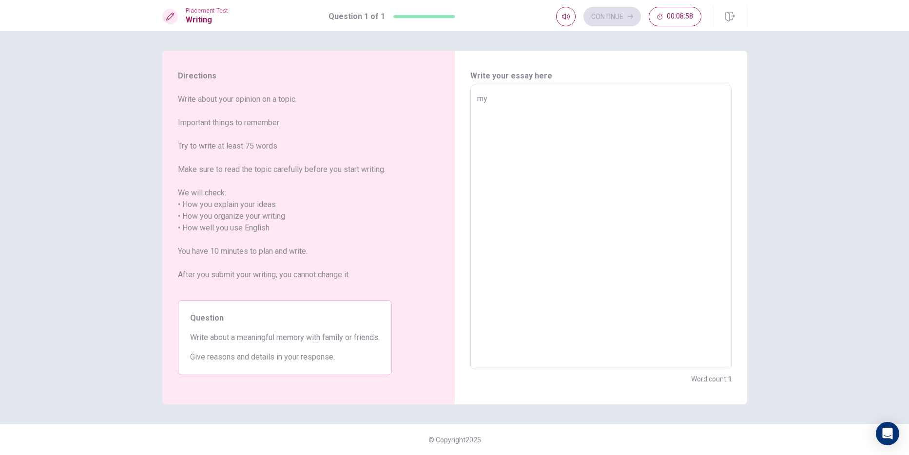
type textarea "my"
type textarea "x"
type textarea "my"
type textarea "x"
type textarea "my"
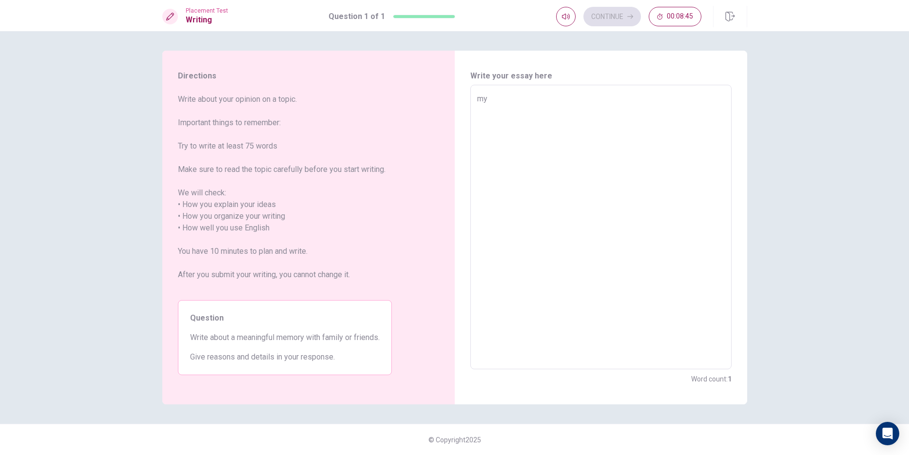
type textarea "x"
type textarea "my"
type textarea "x"
type textarea "m"
type textarea "x"
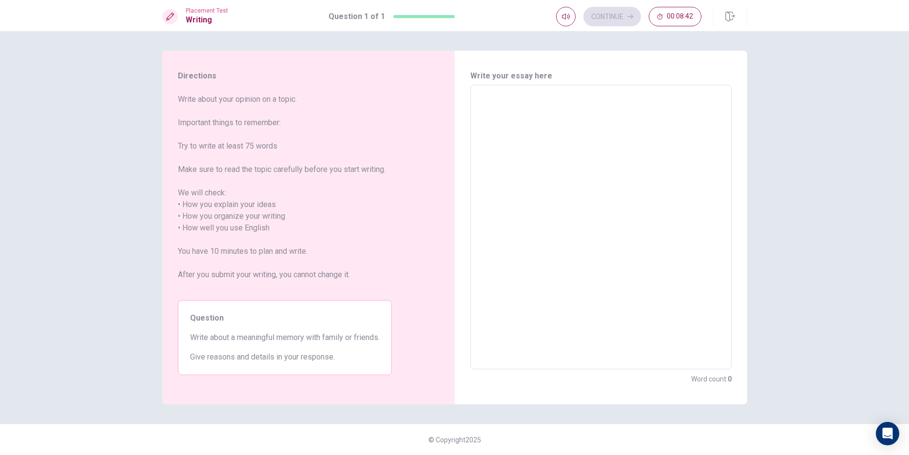
type textarea "M"
type textarea "x"
type textarea "My"
type textarea "x"
type textarea "My"
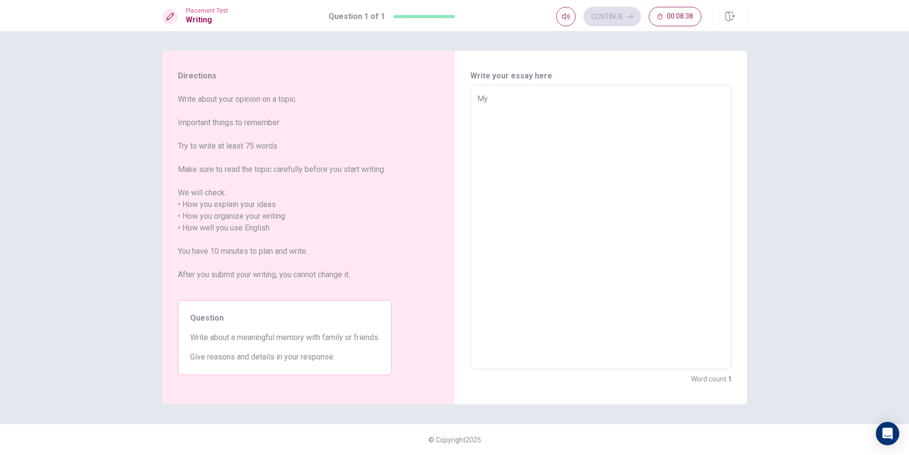
type textarea "x"
type textarea "My"
type textarea "x"
type textarea "My f"
type textarea "x"
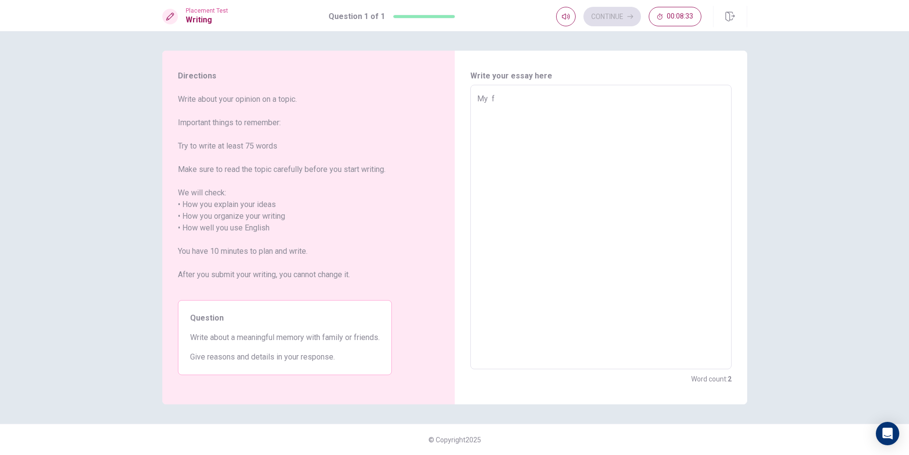
type textarea "My fa"
type textarea "x"
type textarea "My fav"
type textarea "x"
type textarea "My favo"
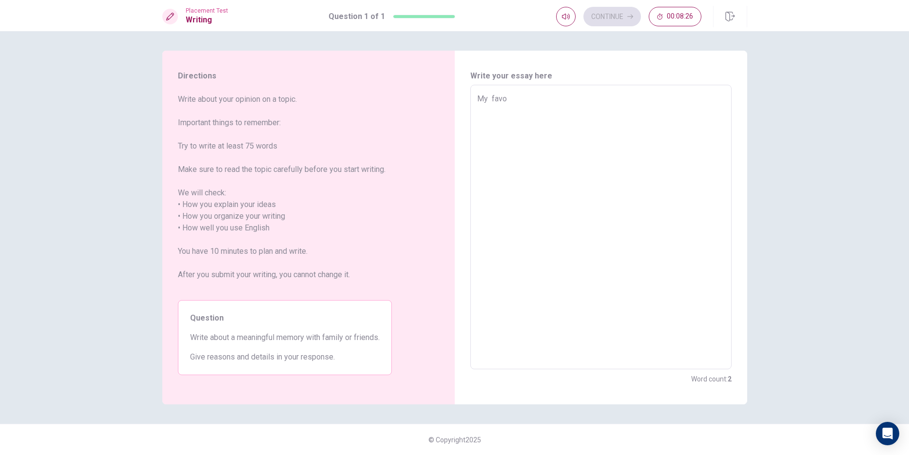
type textarea "x"
type textarea "My favor"
type textarea "x"
type textarea "My favoru"
type textarea "x"
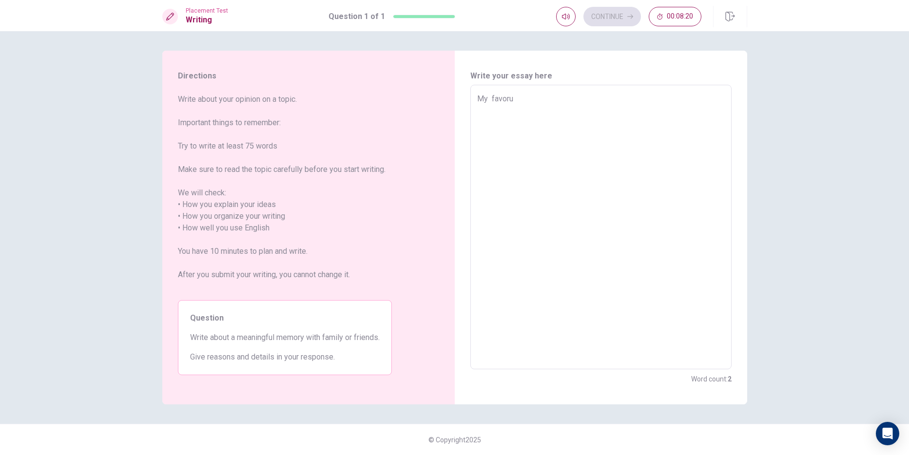
type textarea "My favorus"
type textarea "x"
type textarea "My favorusi"
type textarea "x"
type textarea "My favorusit"
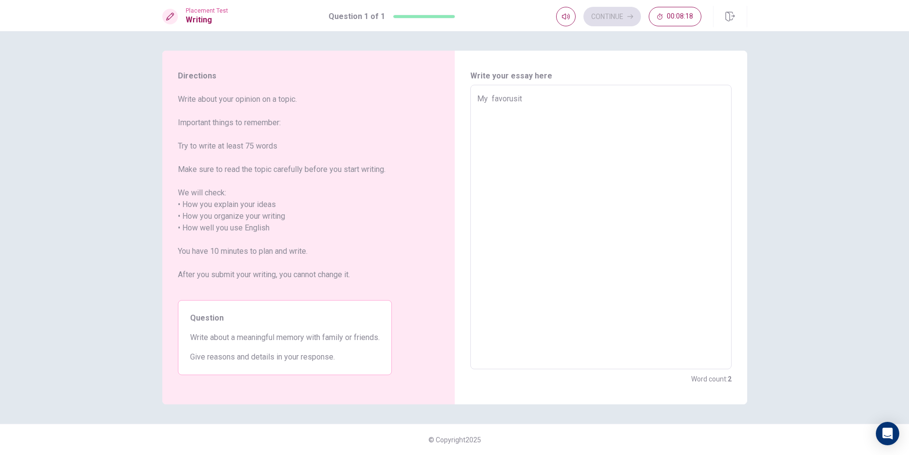
type textarea "x"
type textarea "My favorusite"
type textarea "x"
type textarea "My favorusit"
type textarea "x"
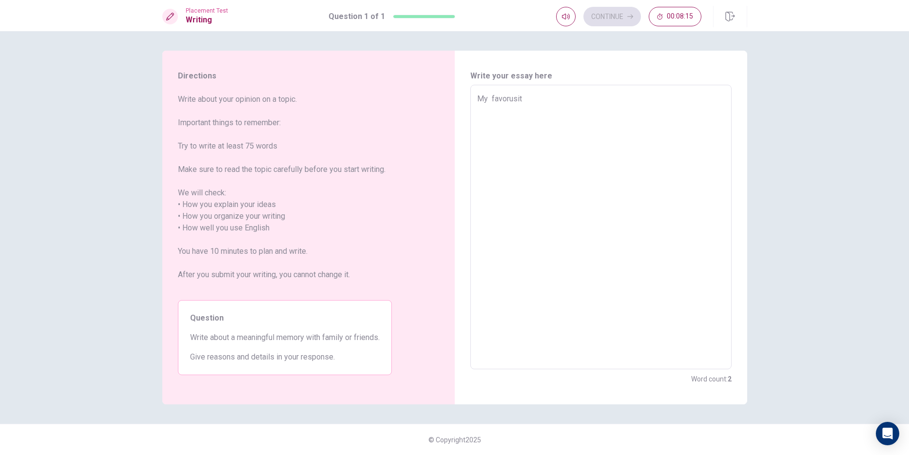
type textarea "My favorusi"
type textarea "x"
type textarea "My favorus"
type textarea "x"
type textarea "My favoru"
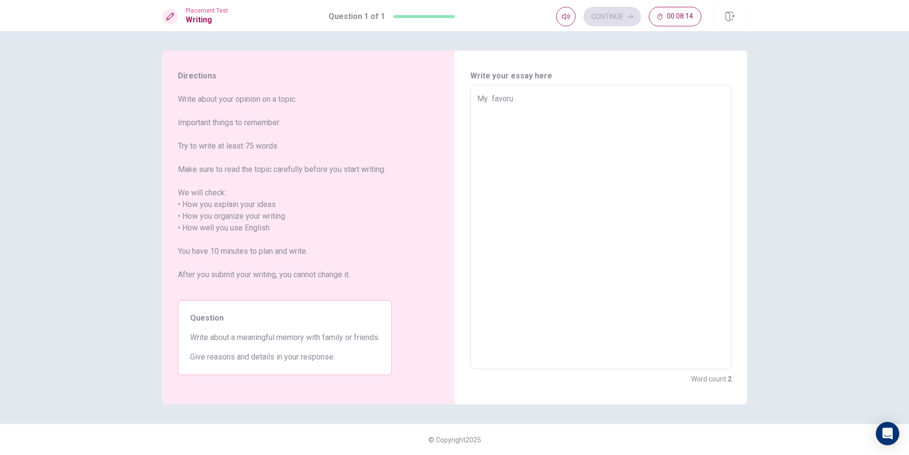
type textarea "x"
type textarea "My favor"
type textarea "x"
type textarea "My favo"
type textarea "x"
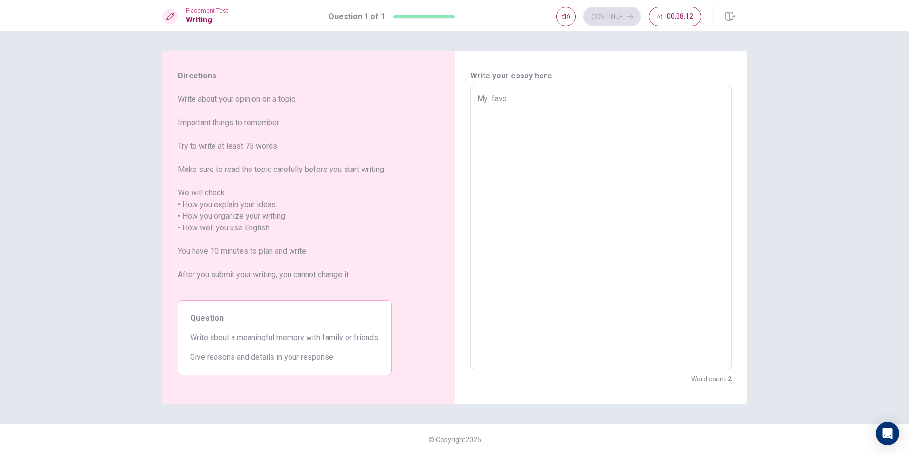
type textarea "My fav"
type textarea "x"
type textarea "My favo"
type textarea "x"
type textarea "My favot"
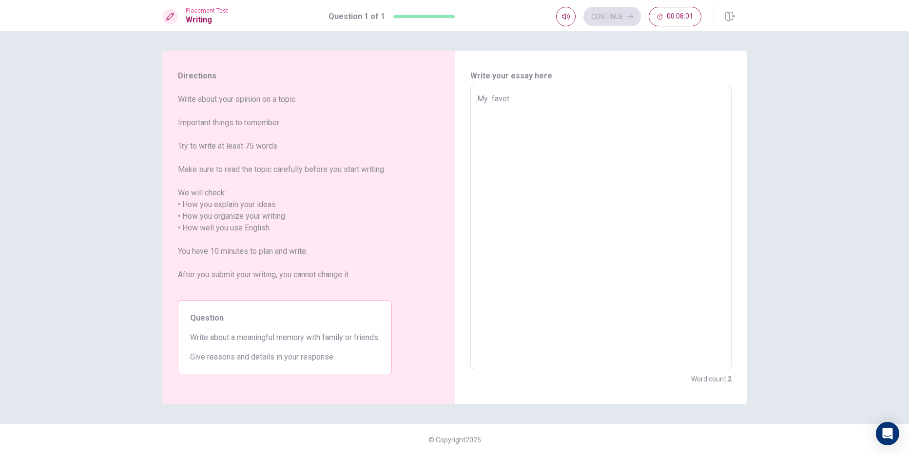
type textarea "x"
type textarea "My favo"
type textarea "x"
type textarea "My favor"
type textarea "x"
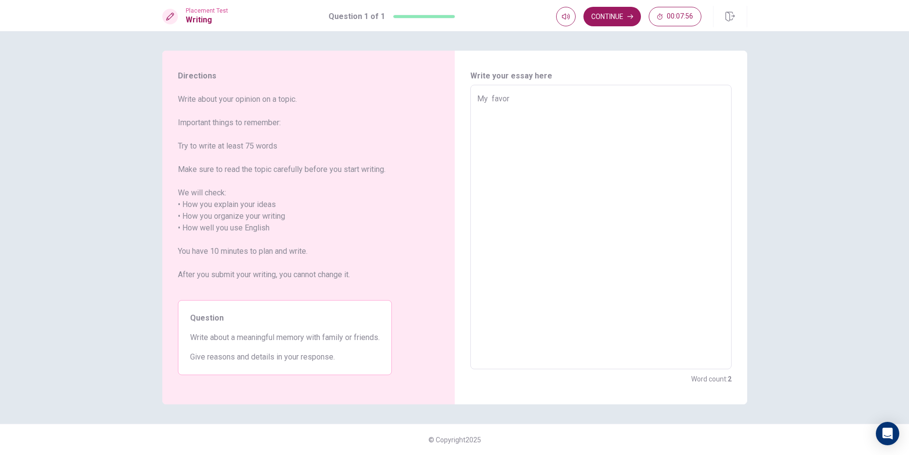
type textarea "My favors"
type textarea "x"
type textarea "My favorsi"
type textarea "x"
type textarea "My favorsit"
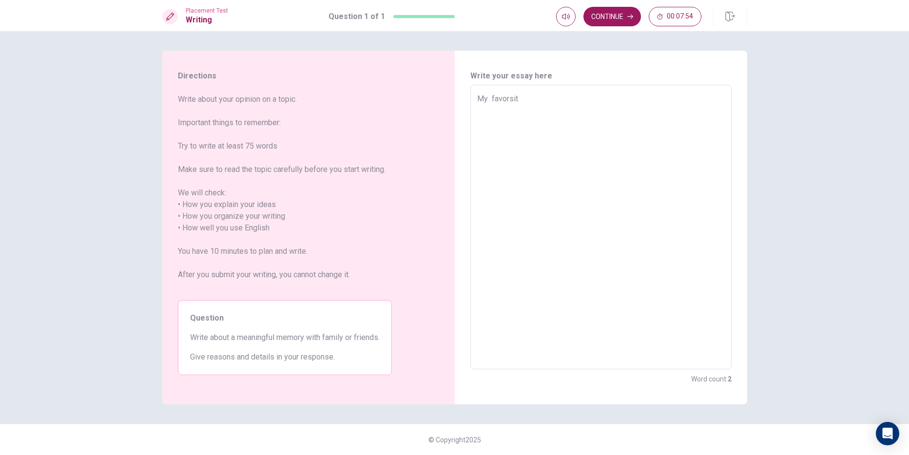
type textarea "x"
type textarea "My favorsite"
type textarea "x"
type textarea "My favorsit"
type textarea "x"
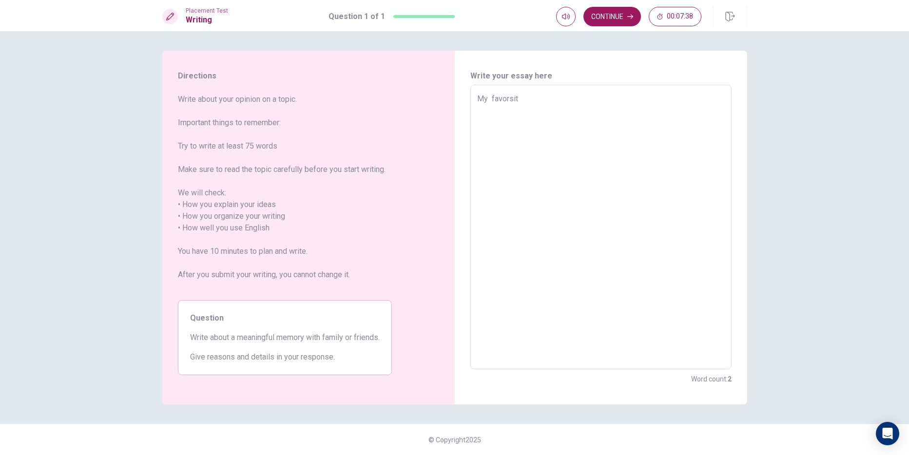
type textarea "My favorsi"
type textarea "x"
type textarea "My favors"
type textarea "x"
type textarea "My favor"
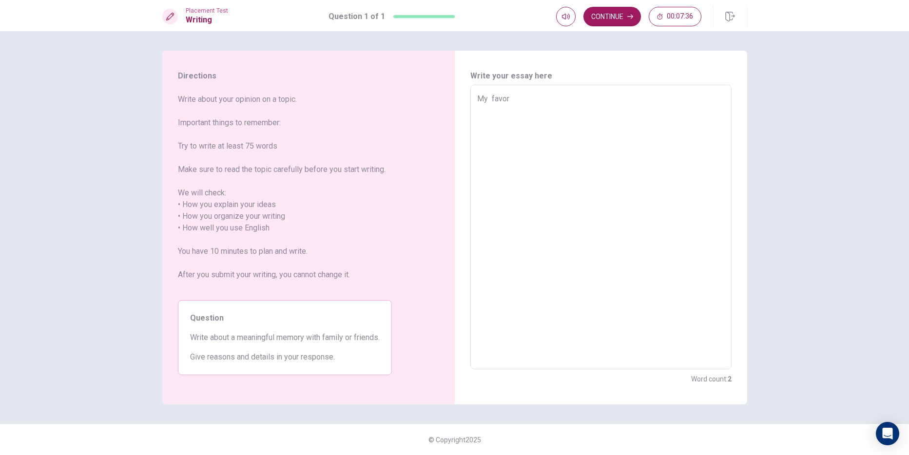
type textarea "x"
type textarea "My favors"
type textarea "x"
type textarea "My favorsi"
type textarea "x"
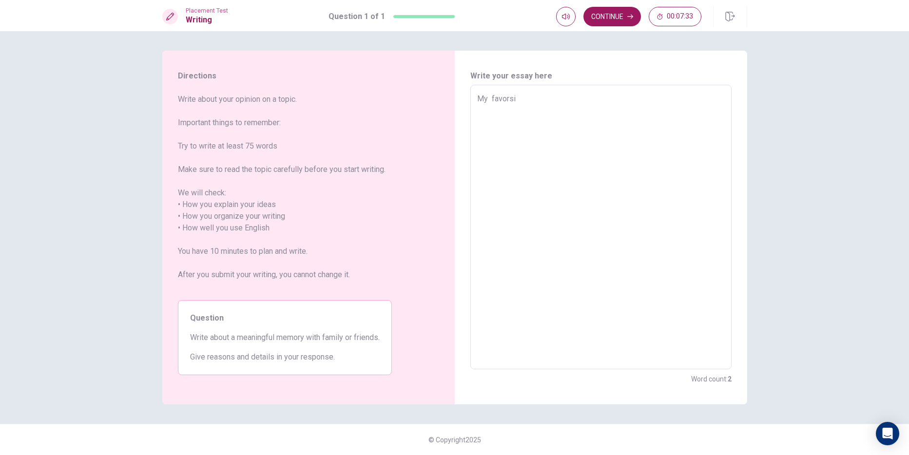
type textarea "My favorsit"
type textarea "x"
type textarea "My favorsity"
type textarea "x"
type textarea "My favorsity-"
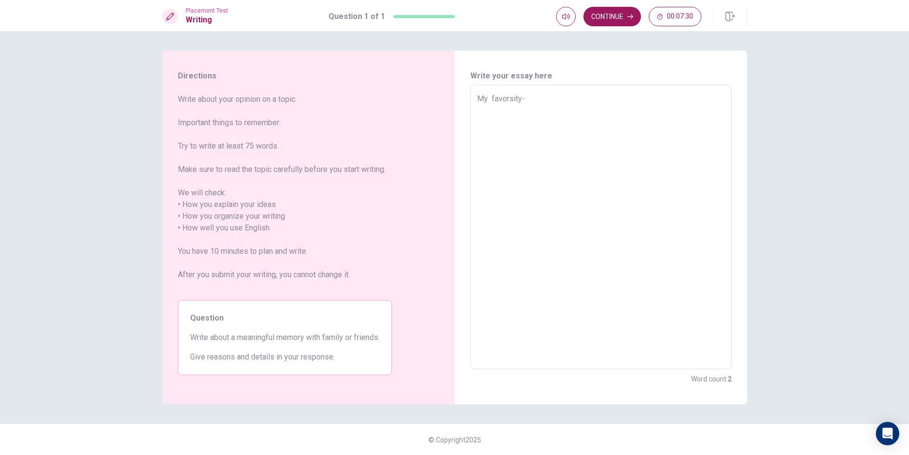
type textarea "x"
type textarea "My favorsity"
type textarea "x"
type textarea "My favorsit"
type textarea "x"
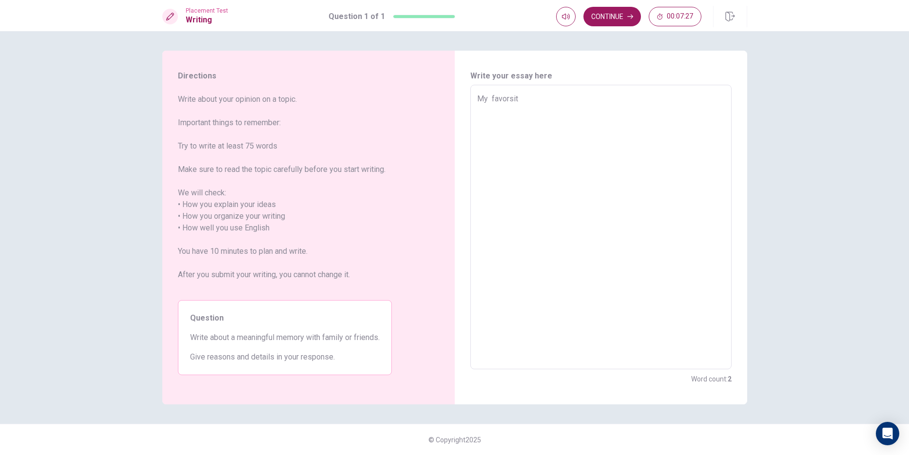
type textarea "My favorsi"
type textarea "x"
type textarea "My favors"
type textarea "x"
type textarea "My favor"
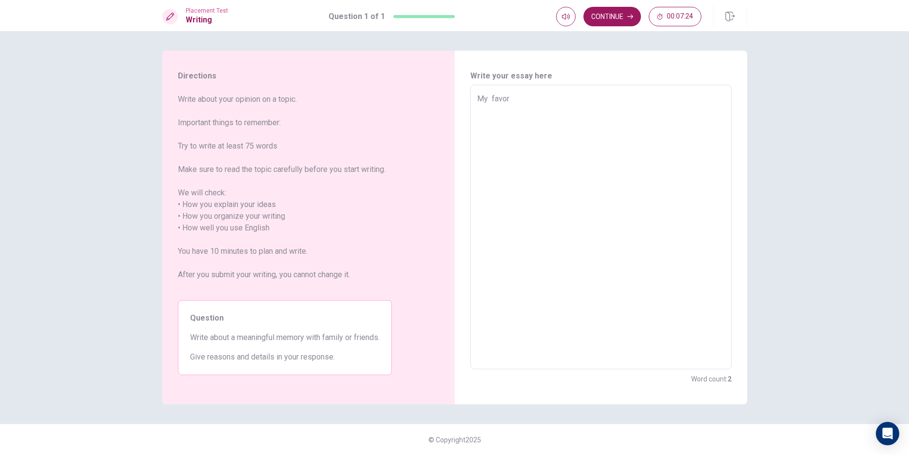
type textarea "x"
type textarea "My favori"
type textarea "x"
type textarea "My favorit"
type textarea "x"
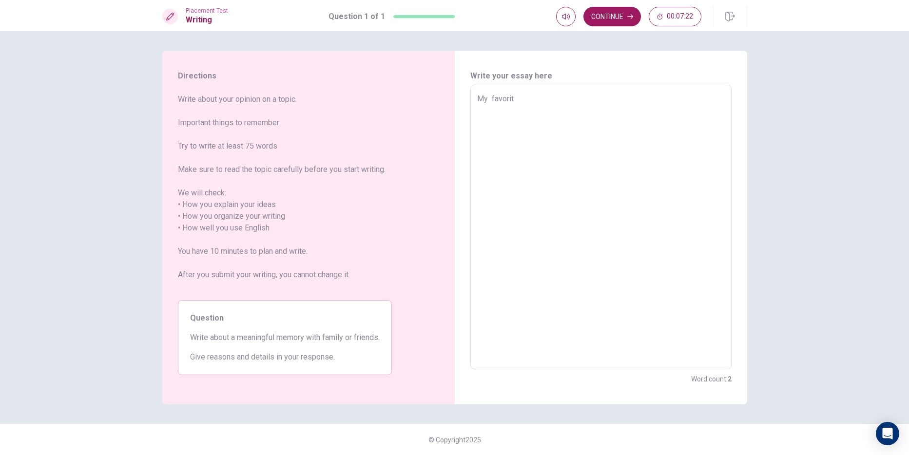
type textarea "My favority"
type textarea "x"
type textarea "My favority"
type textarea "x"
type textarea "My favority"
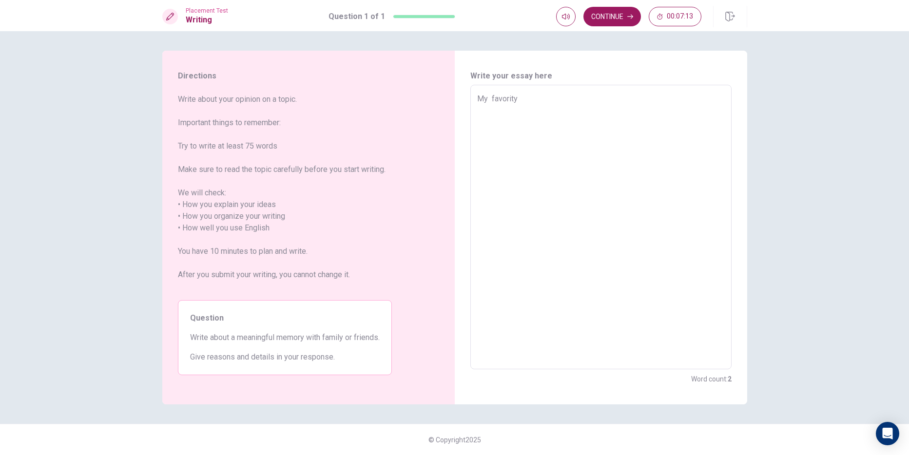
type textarea "x"
type textarea "My favority f"
type textarea "x"
type textarea "My favority fr"
type textarea "x"
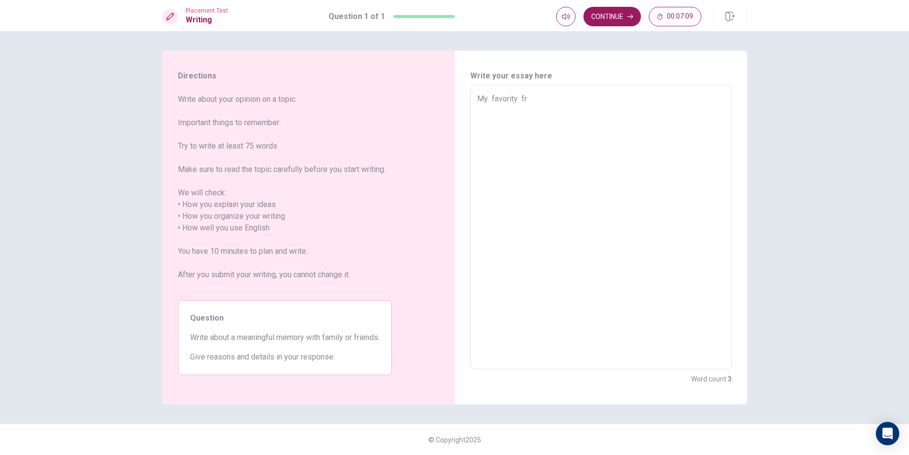
type textarea "My favority fri"
type textarea "x"
type textarea "My favority frie"
type textarea "x"
type textarea "My favority frien"
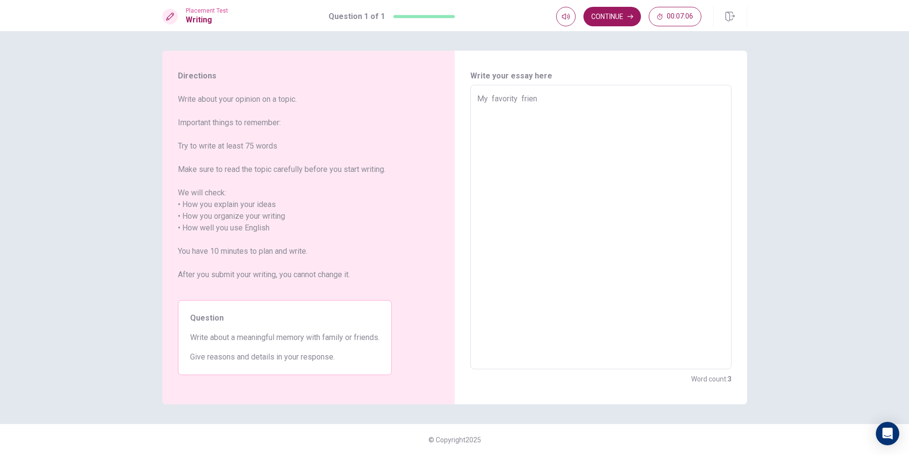
type textarea "x"
type textarea "My favority friend"
type textarea "x"
type textarea "My favority friend"
type textarea "x"
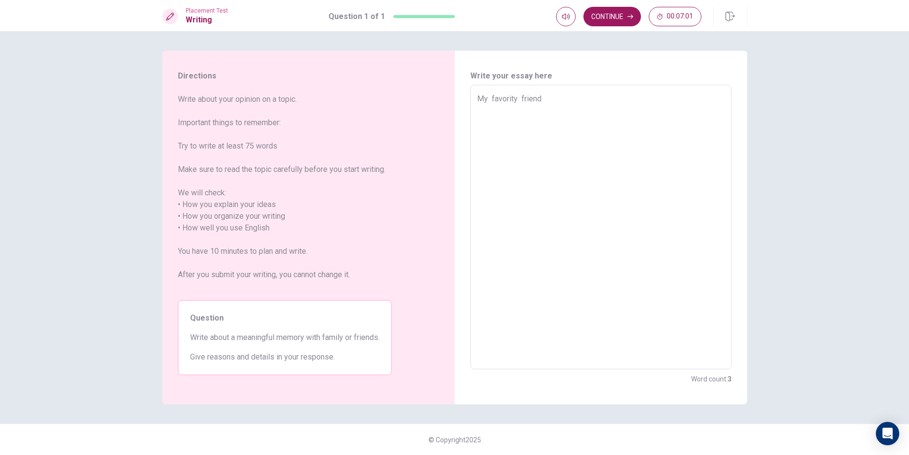
type textarea "My favority friend"
type textarea "x"
type textarea "My favority friend i"
type textarea "x"
type textarea "My favority friend is"
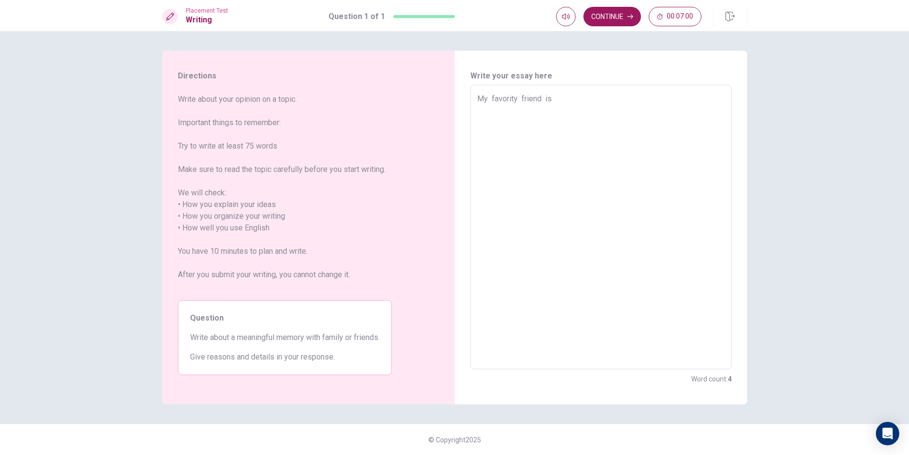
type textarea "x"
type textarea "My favority friend is"
type textarea "x"
type textarea "My favority friend is a"
type textarea "x"
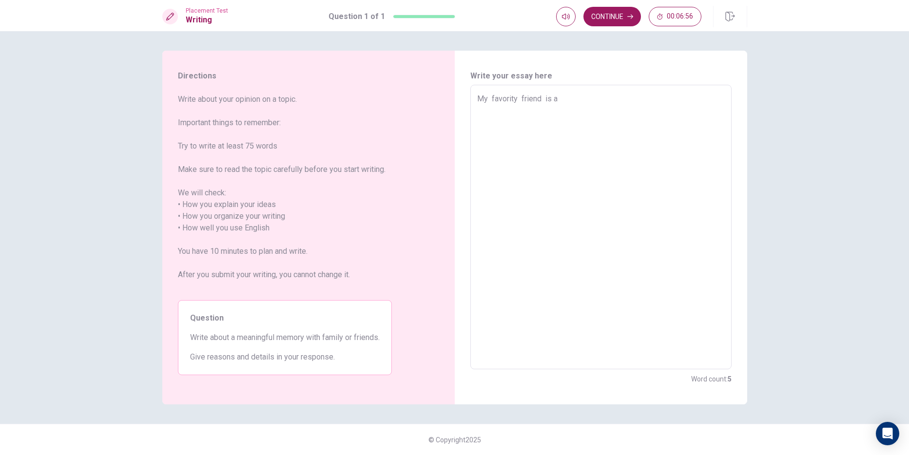
type textarea "My favority friend is an"
type textarea "x"
type textarea "My favority friend is and"
type textarea "x"
type textarea "My favority friend is andt"
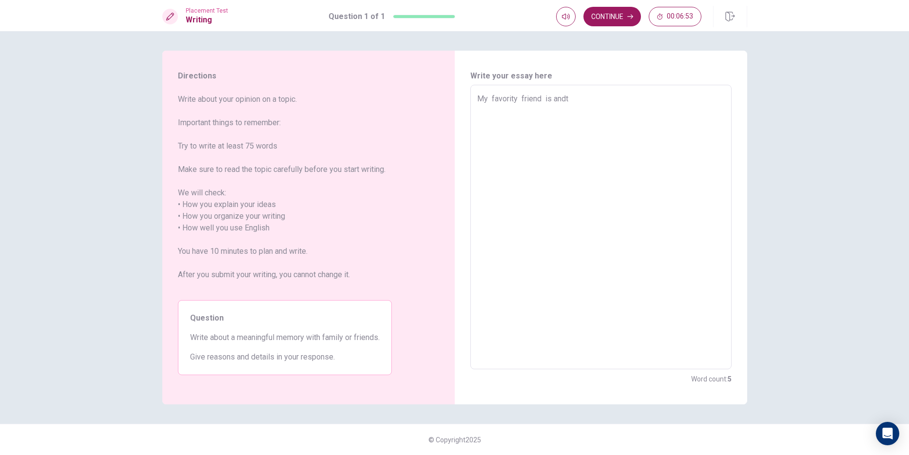
type textarea "x"
type textarea "My favority friend is and"
type textarea "x"
type textarea "My favority friend is [PERSON_NAME]"
type textarea "x"
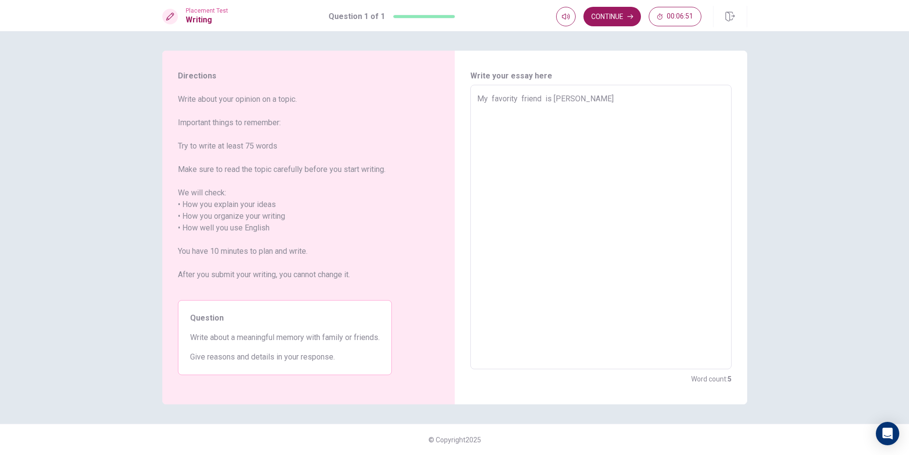
type textarea "My favority friend is [PERSON_NAME]"
type textarea "x"
type textarea "My favority friend is [PERSON_NAME]"
type textarea "x"
type textarea "My favority friend is [PERSON_NAME]"
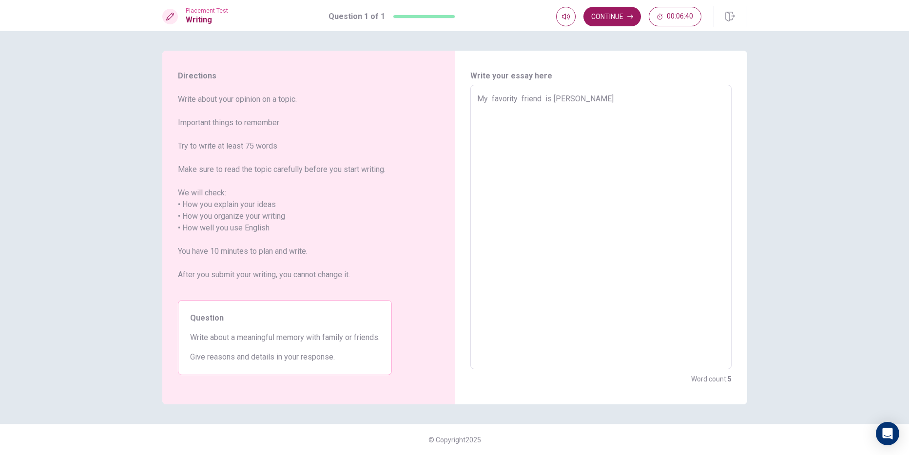
type textarea "x"
type textarea "My favority friend is [PERSON_NAME] be"
type textarea "x"
type textarea "My favority friend is [PERSON_NAME]"
type textarea "x"
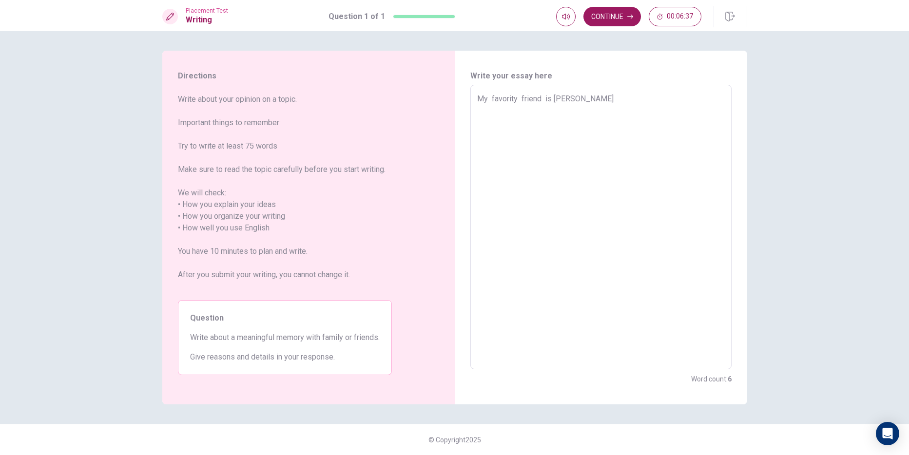
type textarea "My favority friend is [PERSON_NAME]"
type textarea "x"
type textarea "My favority friend is [PERSON_NAME]"
type textarea "x"
type textarea "My favority friend is [PERSON_NAME] be"
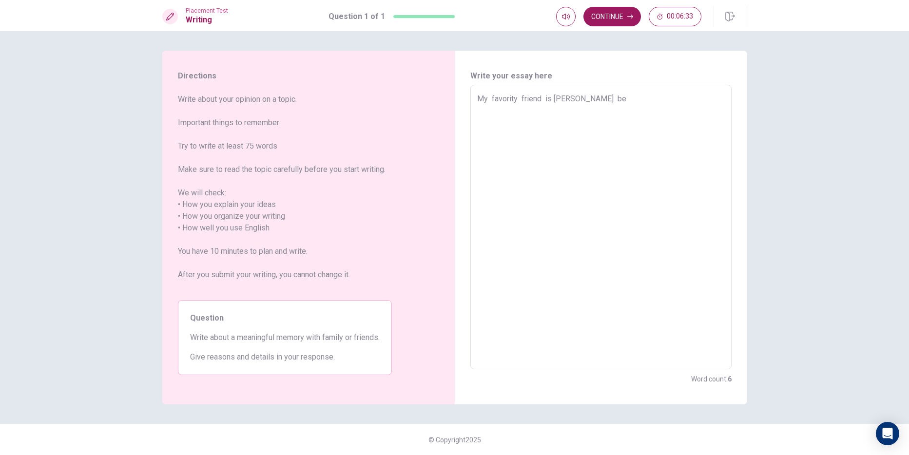
type textarea "x"
type textarea "My favority friend is [PERSON_NAME]"
type textarea "x"
type textarea "My favority friend is [PERSON_NAME]"
type textarea "x"
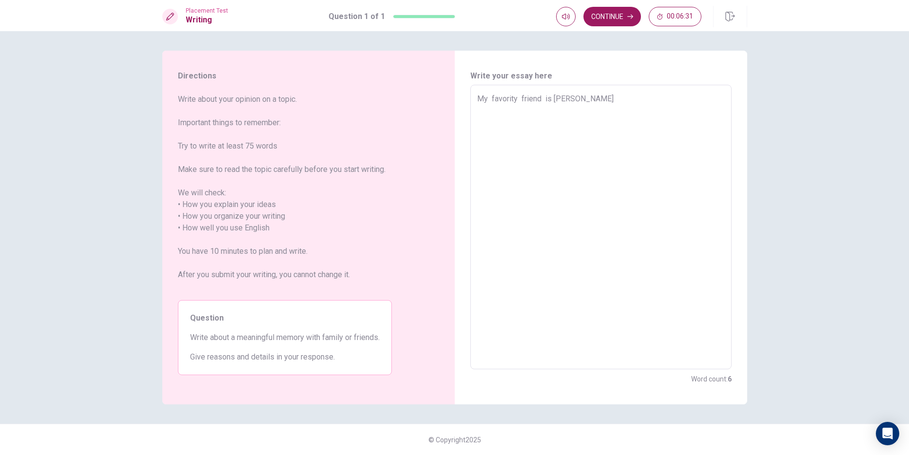
type textarea "My favority friend is [PERSON_NAME]"
type textarea "x"
type textarea "My favority friend is [PERSON_NAME]"
type textarea "x"
type textarea "My favority friend is [PERSON_NAME]"
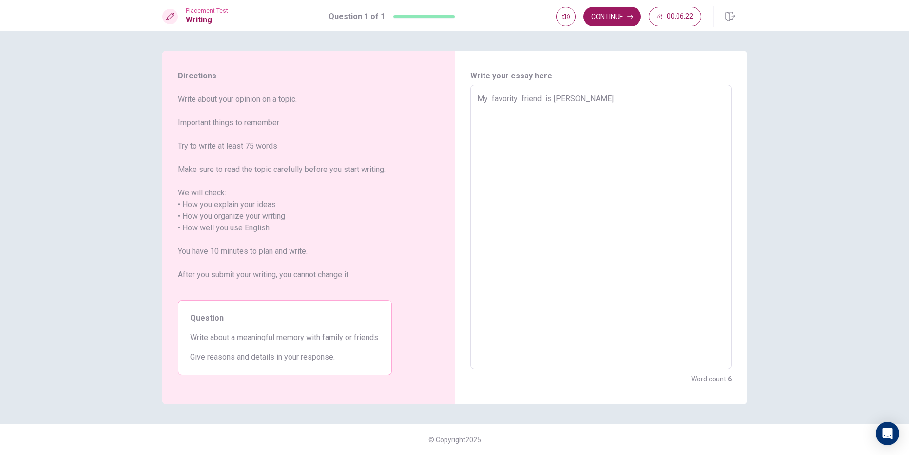
type textarea "x"
type textarea "My favorit friend is [PERSON_NAME]"
type textarea "x"
type textarea "My favori friend is [PERSON_NAME]"
type textarea "x"
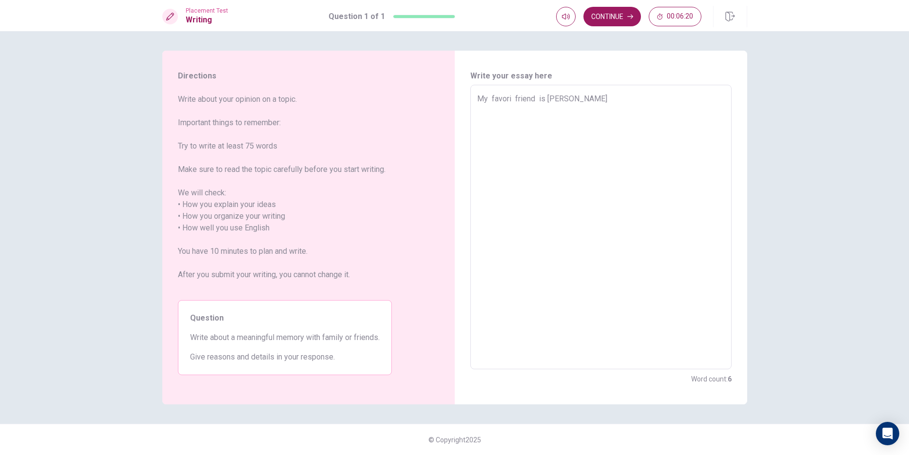
type textarea "My favor friend is [PERSON_NAME]"
type textarea "x"
type textarea "My favo friend is [PERSON_NAME]"
type textarea "x"
type textarea "My fav friend is [PERSON_NAME]"
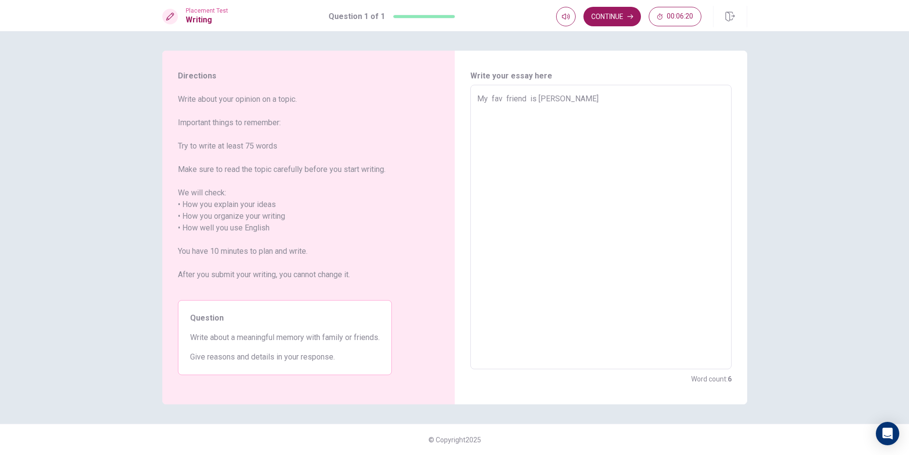
type textarea "x"
type textarea "My fa friend is [PERSON_NAME]"
type textarea "x"
type textarea "My f friend is [PERSON_NAME]"
type textarea "x"
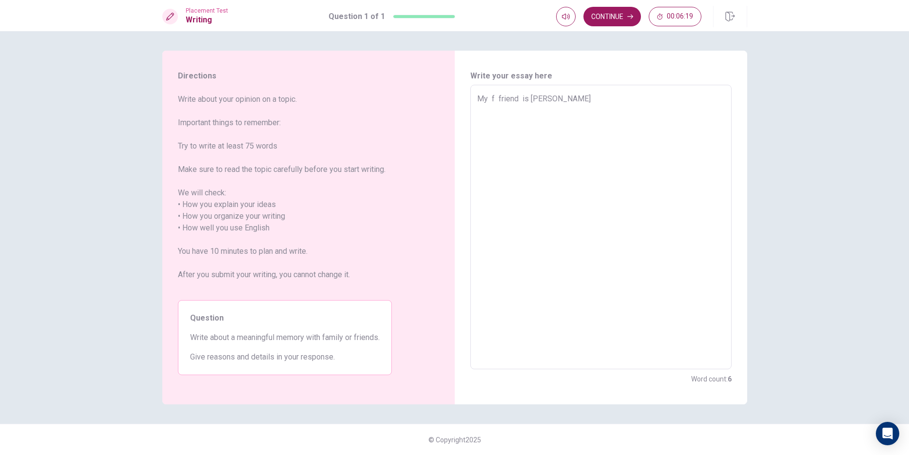
type textarea "My friend is [PERSON_NAME]"
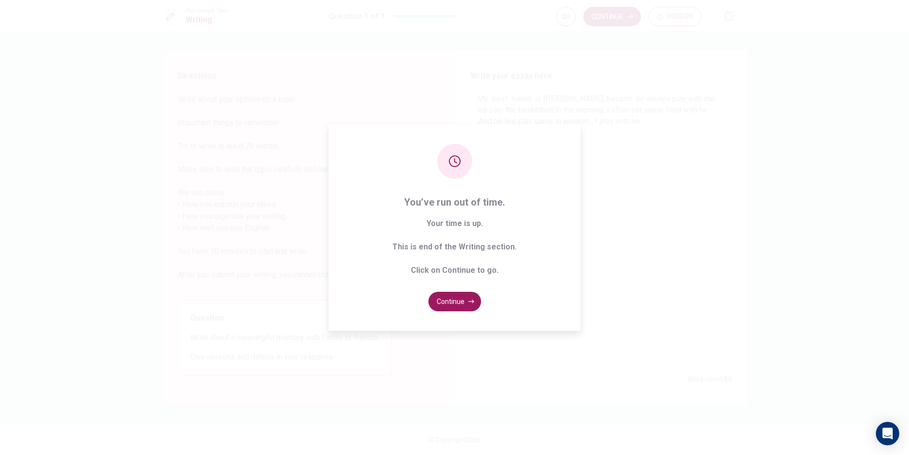
click at [457, 287] on div "You’ve run out of time. Your time is up. This is end of the Writing section. Cl…" at bounding box center [454, 227] width 252 height 207
click at [447, 311] on button "Continue" at bounding box center [454, 301] width 53 height 19
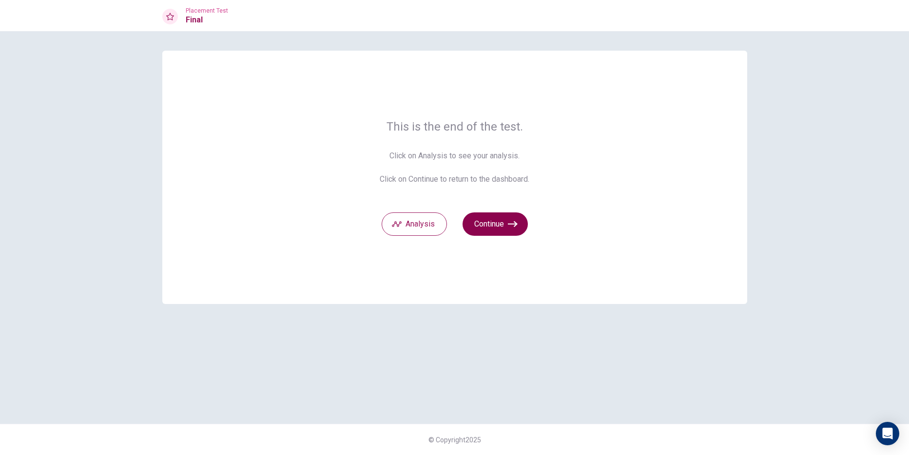
click at [490, 228] on button "Continue" at bounding box center [494, 223] width 65 height 23
